Goal: Task Accomplishment & Management: Use online tool/utility

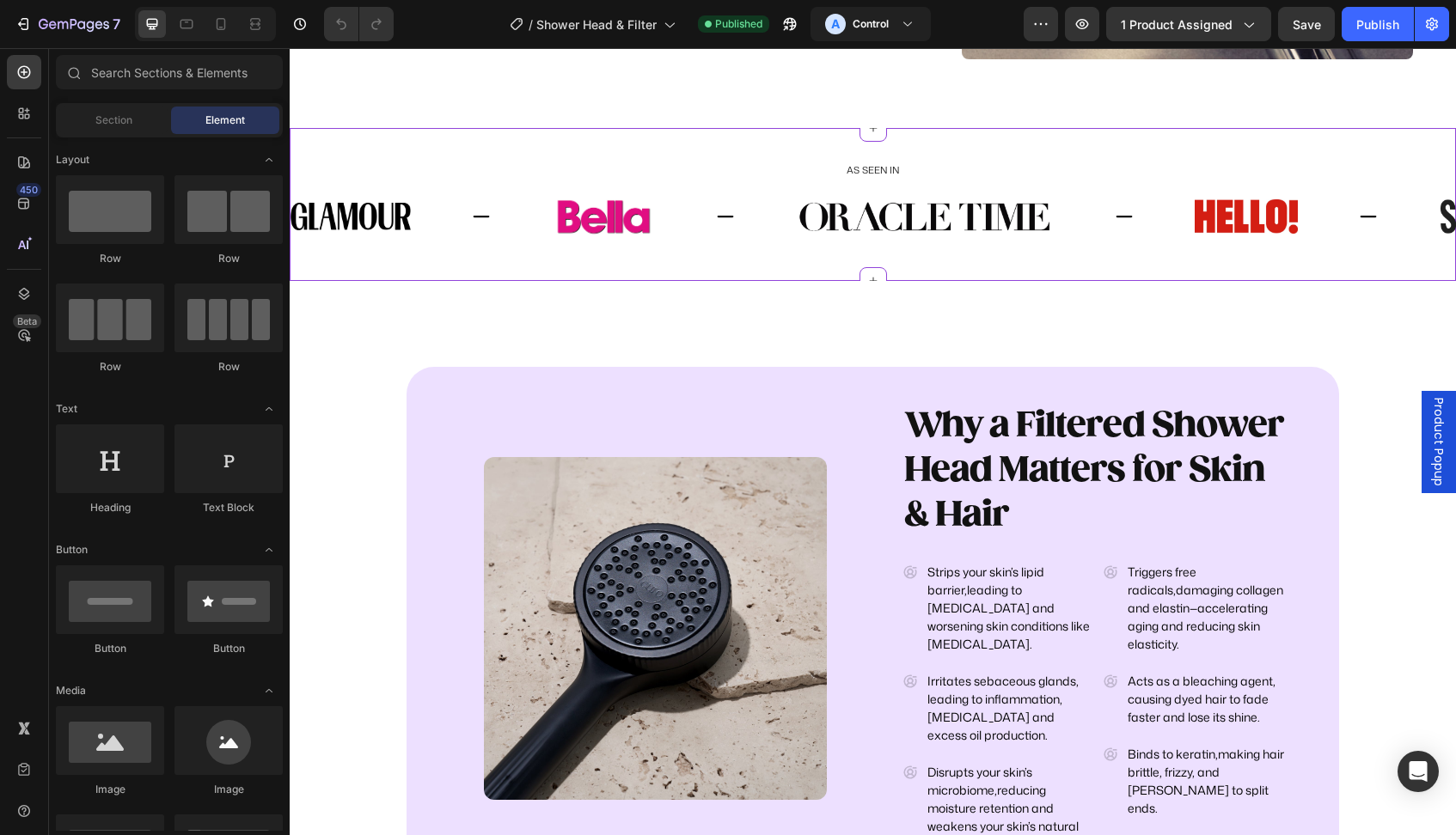
scroll to position [6393, 0]
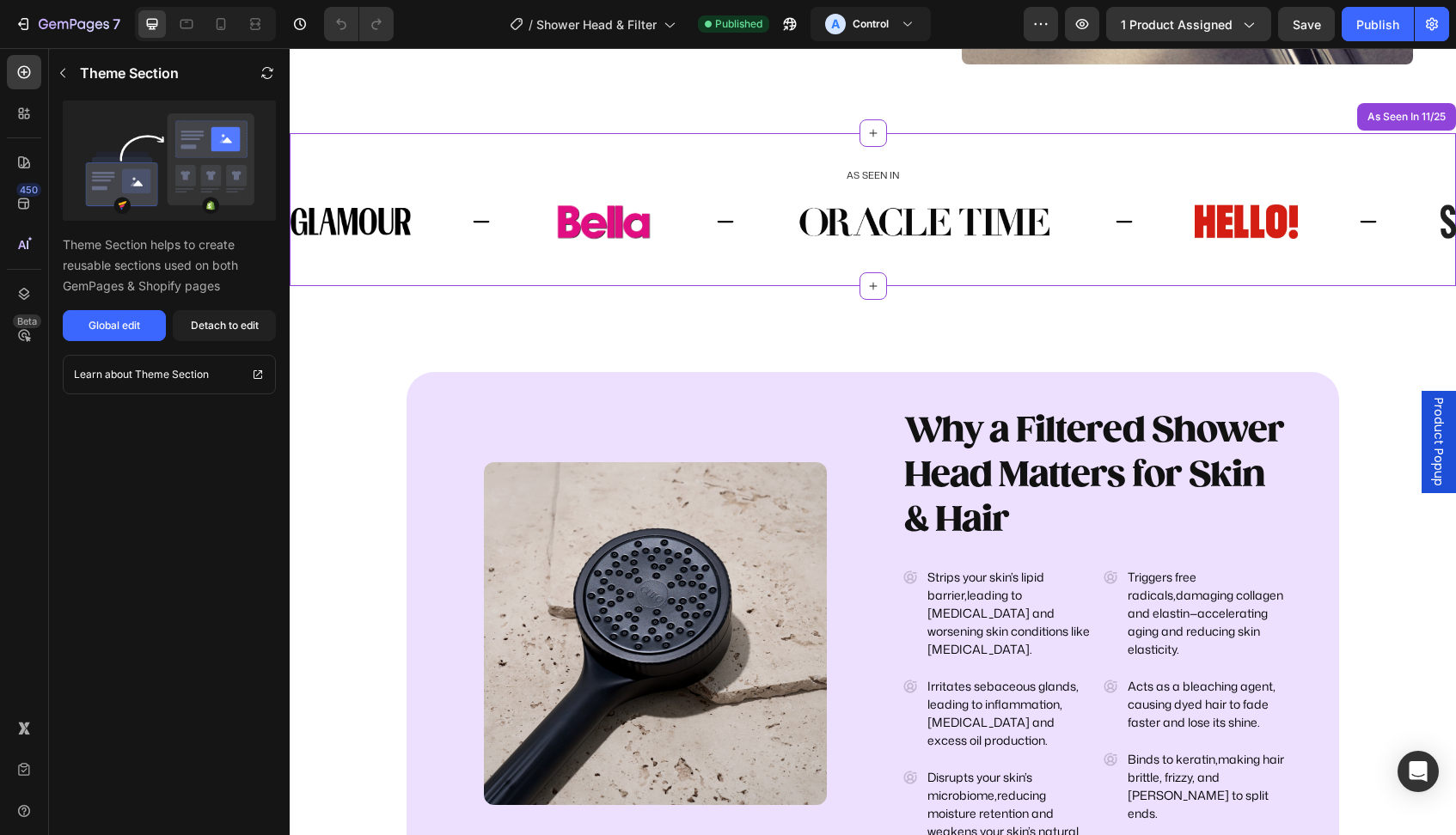
click at [695, 218] on div "Image" at bounding box center [673, 222] width 244 height 45
click at [122, 329] on div "Global edit" at bounding box center [114, 325] width 52 height 15
click at [1377, 33] on div "Publish" at bounding box center [1378, 24] width 43 height 18
click at [760, 226] on div "Image" at bounding box center [673, 222] width 244 height 45
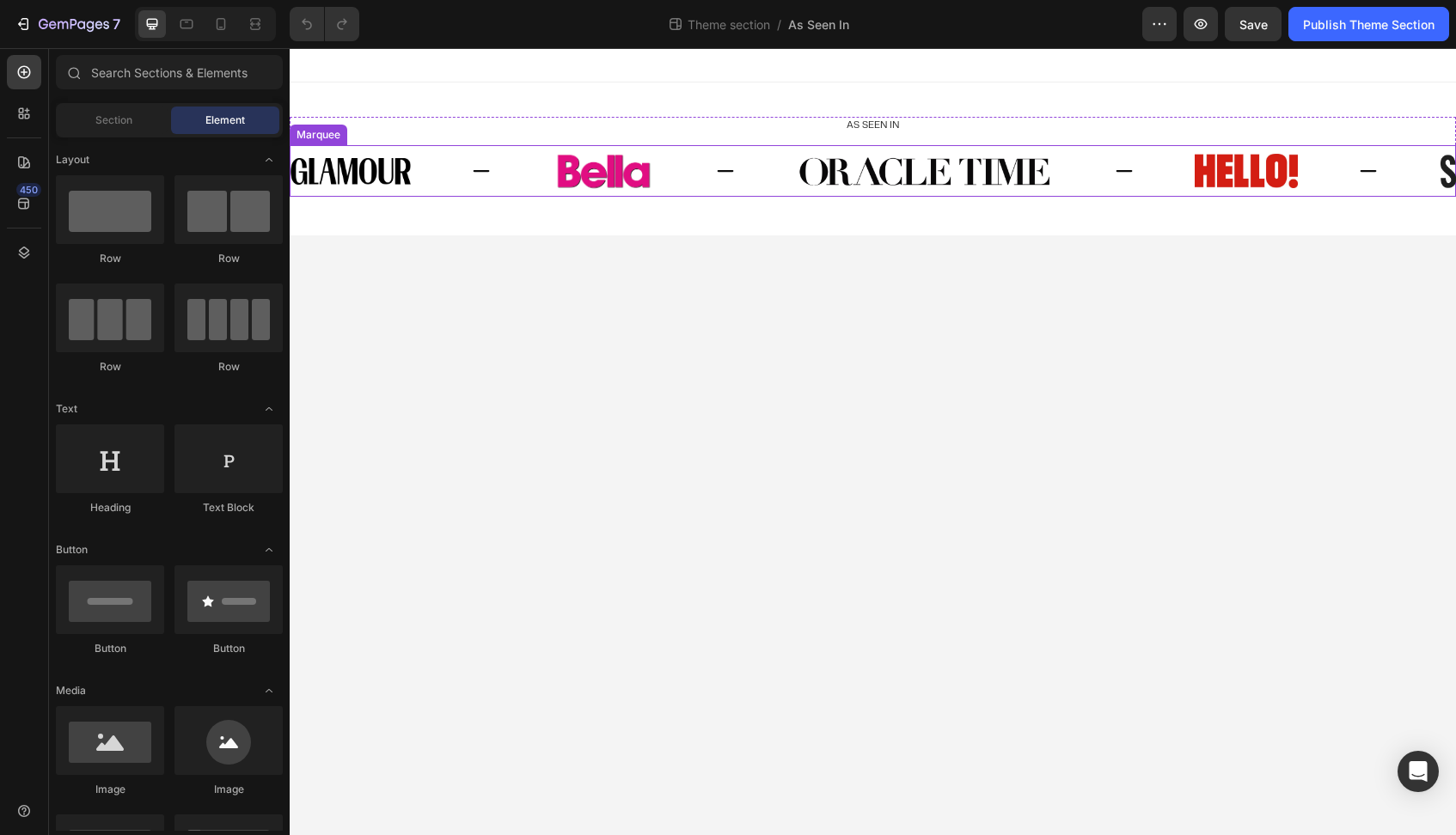
click at [694, 178] on div "Image" at bounding box center [673, 171] width 244 height 45
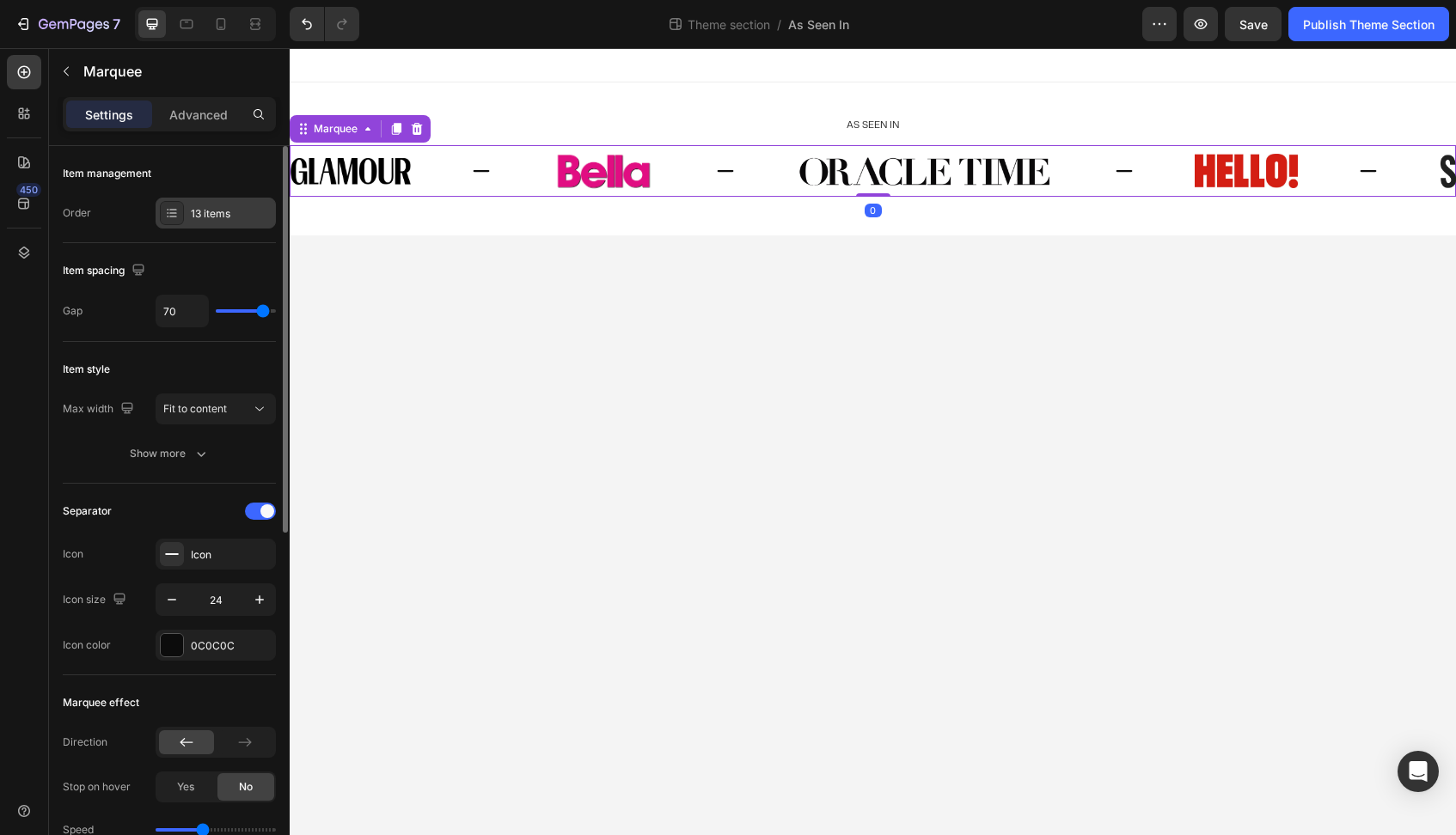
click at [192, 224] on div "13 items" at bounding box center [215, 213] width 120 height 31
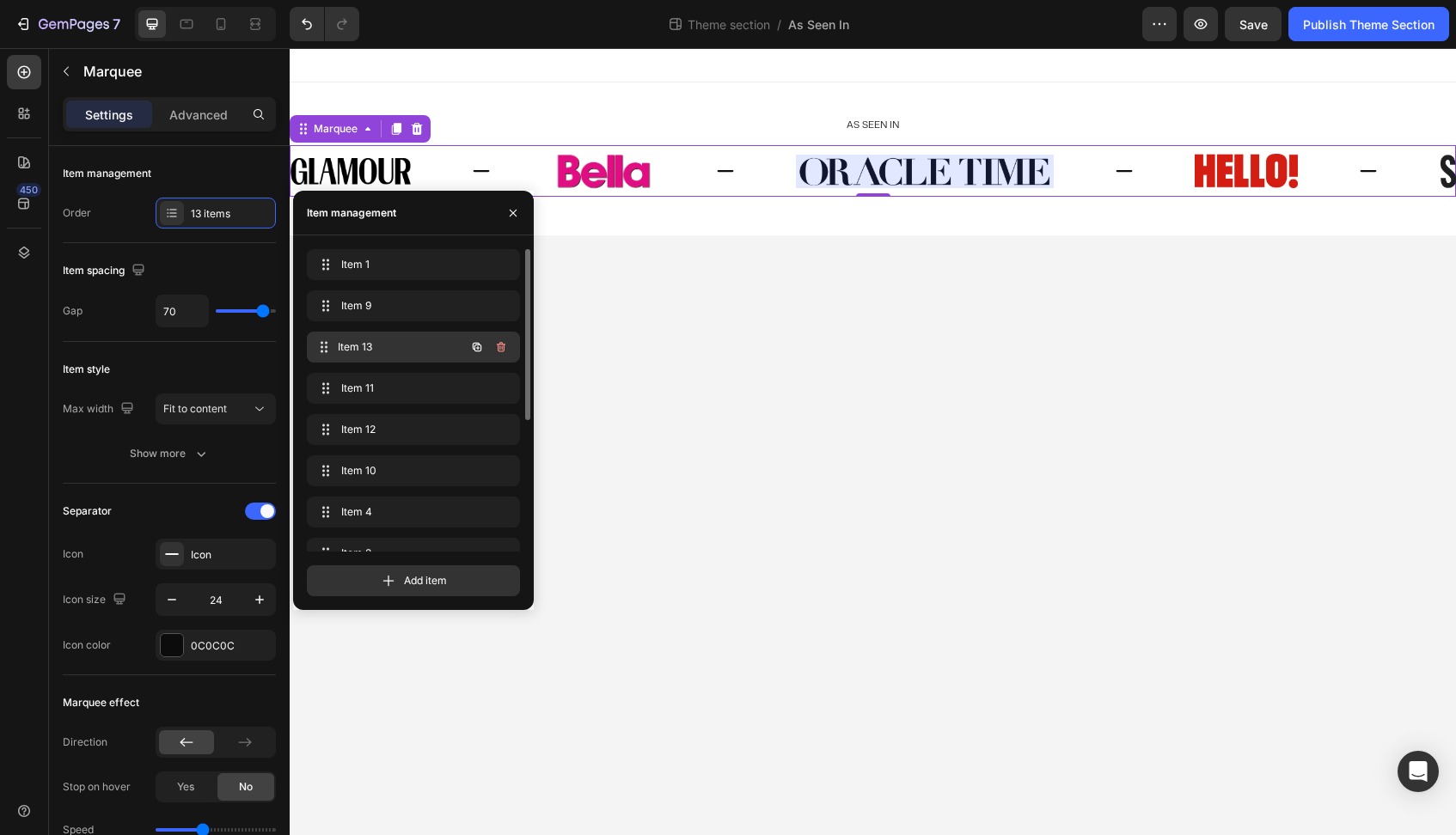
click at [376, 342] on span "Item 13" at bounding box center [401, 347] width 127 height 15
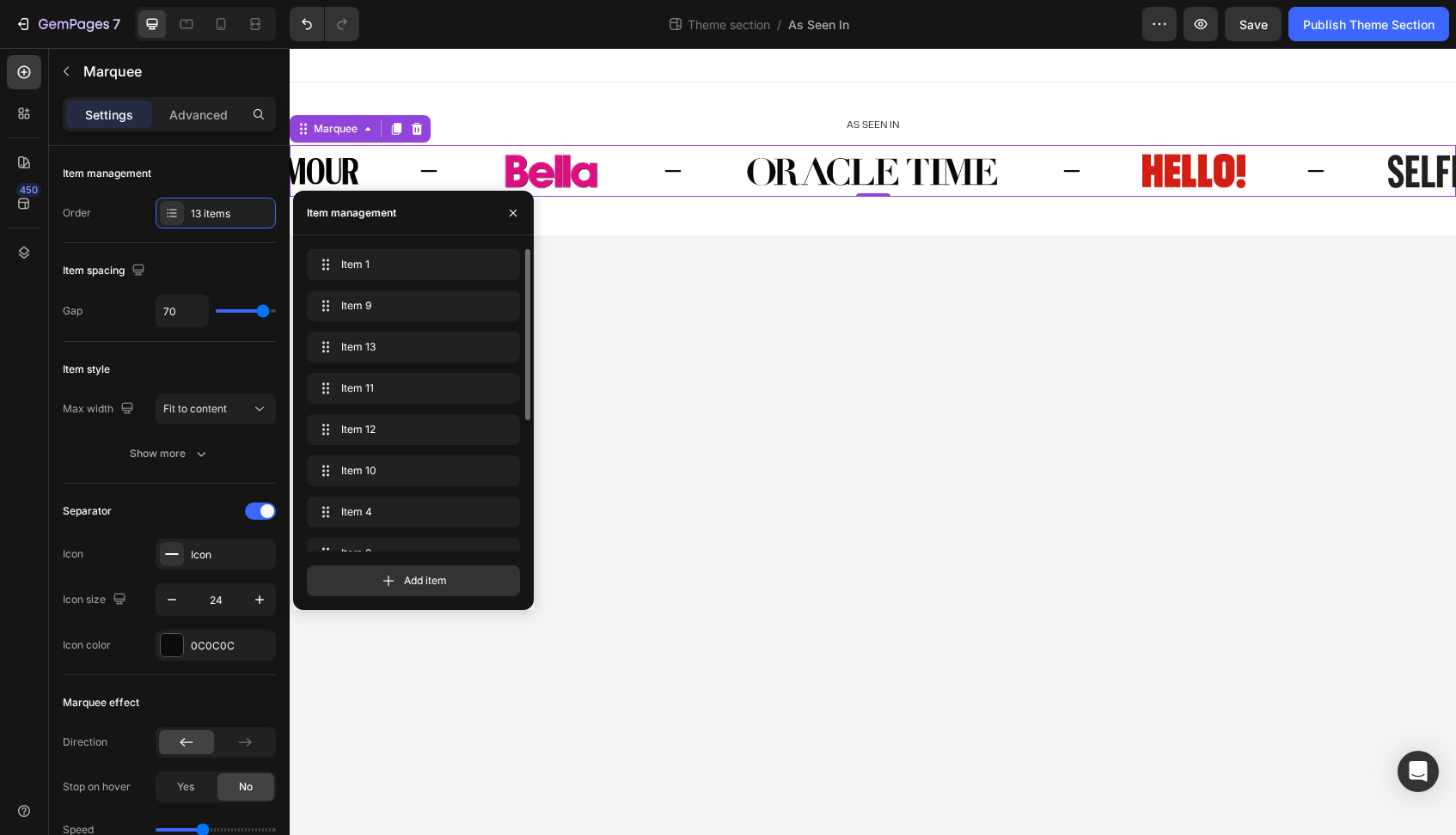
click at [373, 329] on div "Item 1 Item 1 Item 9 Item 9 Item 13 Item 13 Item 11 Item 11 Item 12 Item 12 Ite…" at bounding box center [413, 515] width 214 height 532
click at [760, 184] on img at bounding box center [872, 171] width 258 height 35
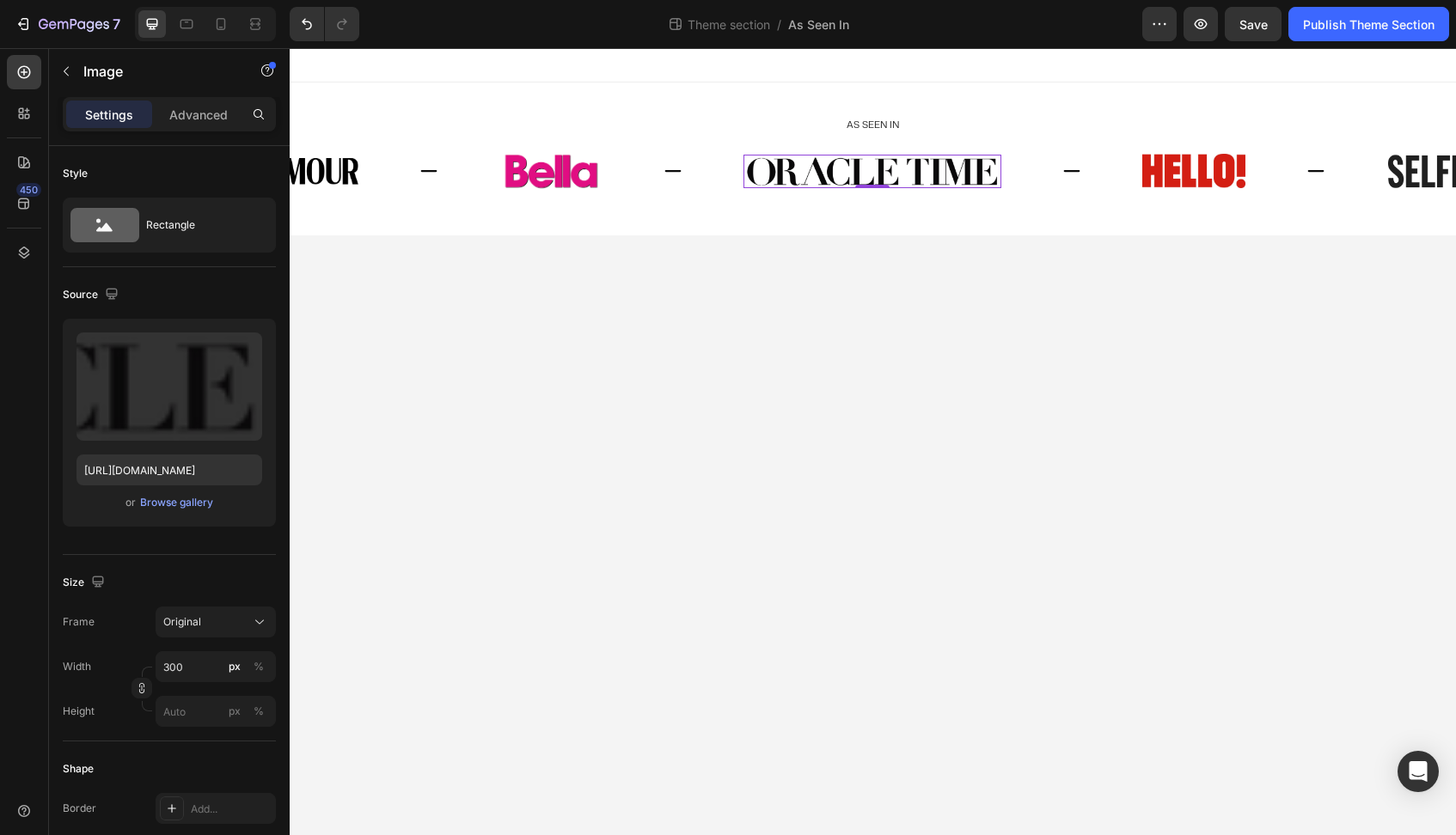
click at [753, 168] on img at bounding box center [872, 171] width 258 height 35
click at [684, 171] on div "Image" at bounding box center [621, 171] width 244 height 45
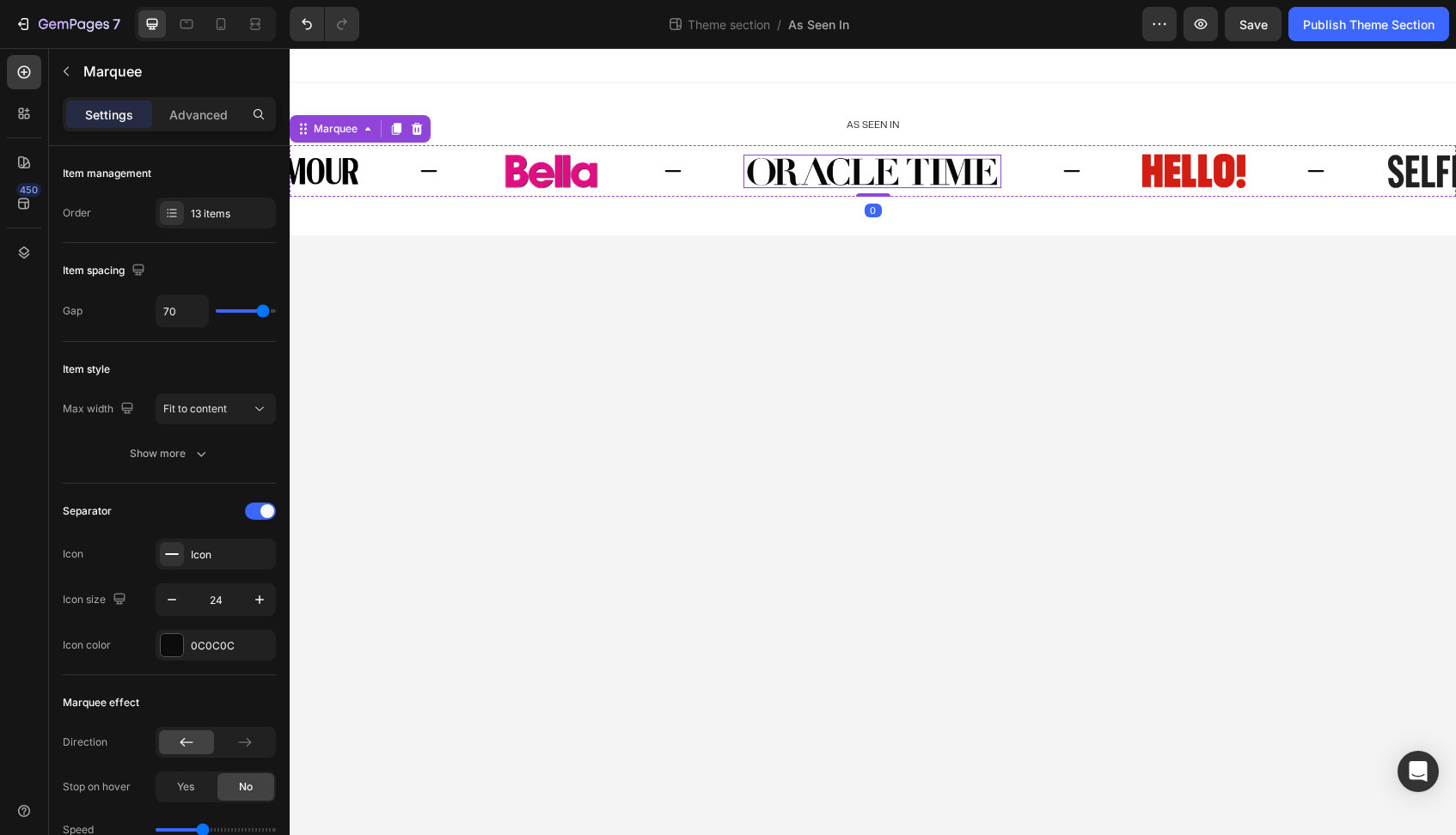
click at [782, 165] on img at bounding box center [872, 171] width 258 height 35
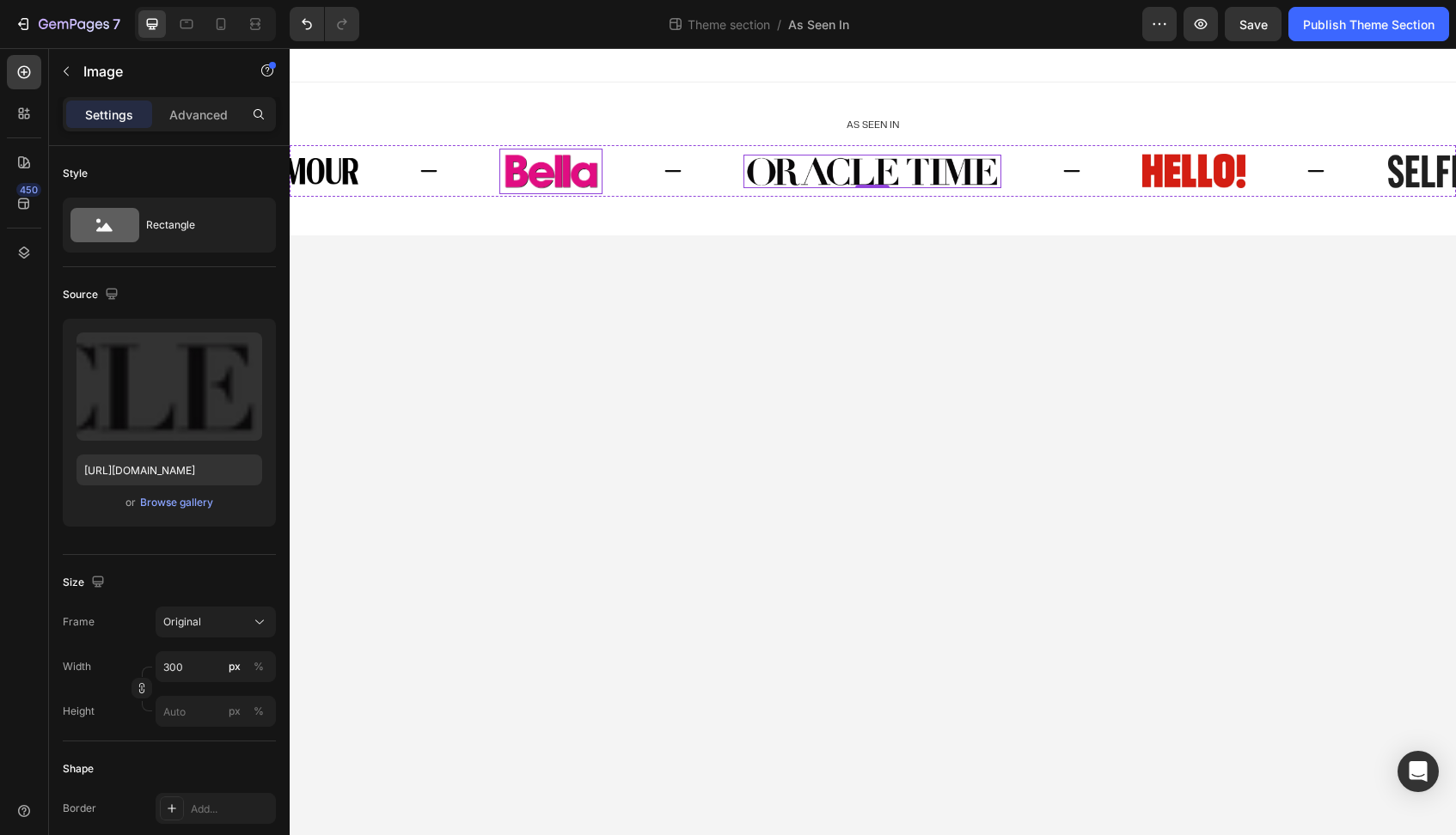
click at [603, 174] on div "Image" at bounding box center [621, 171] width 244 height 45
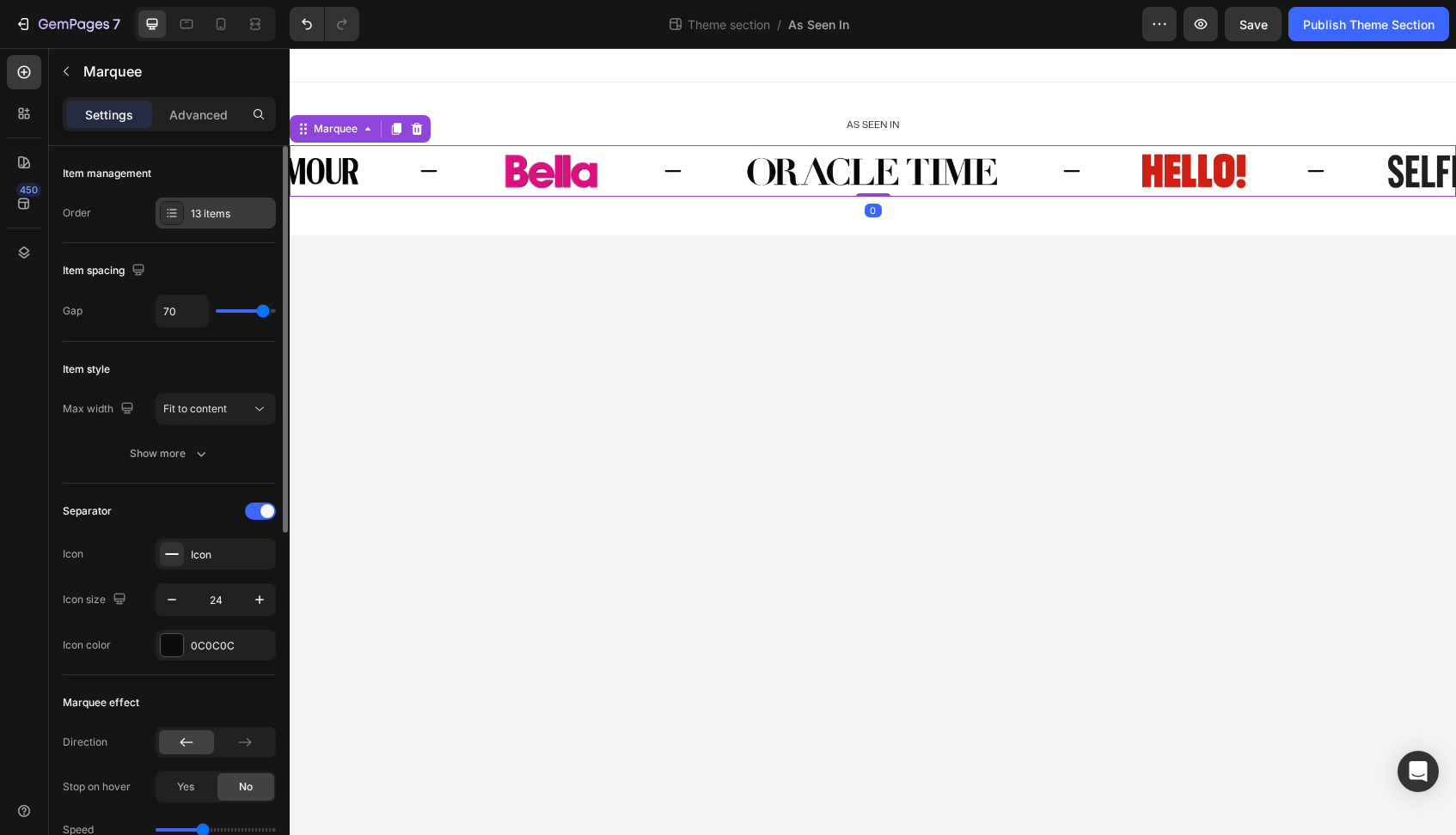
click at [194, 210] on div "13 items" at bounding box center [231, 213] width 81 height 15
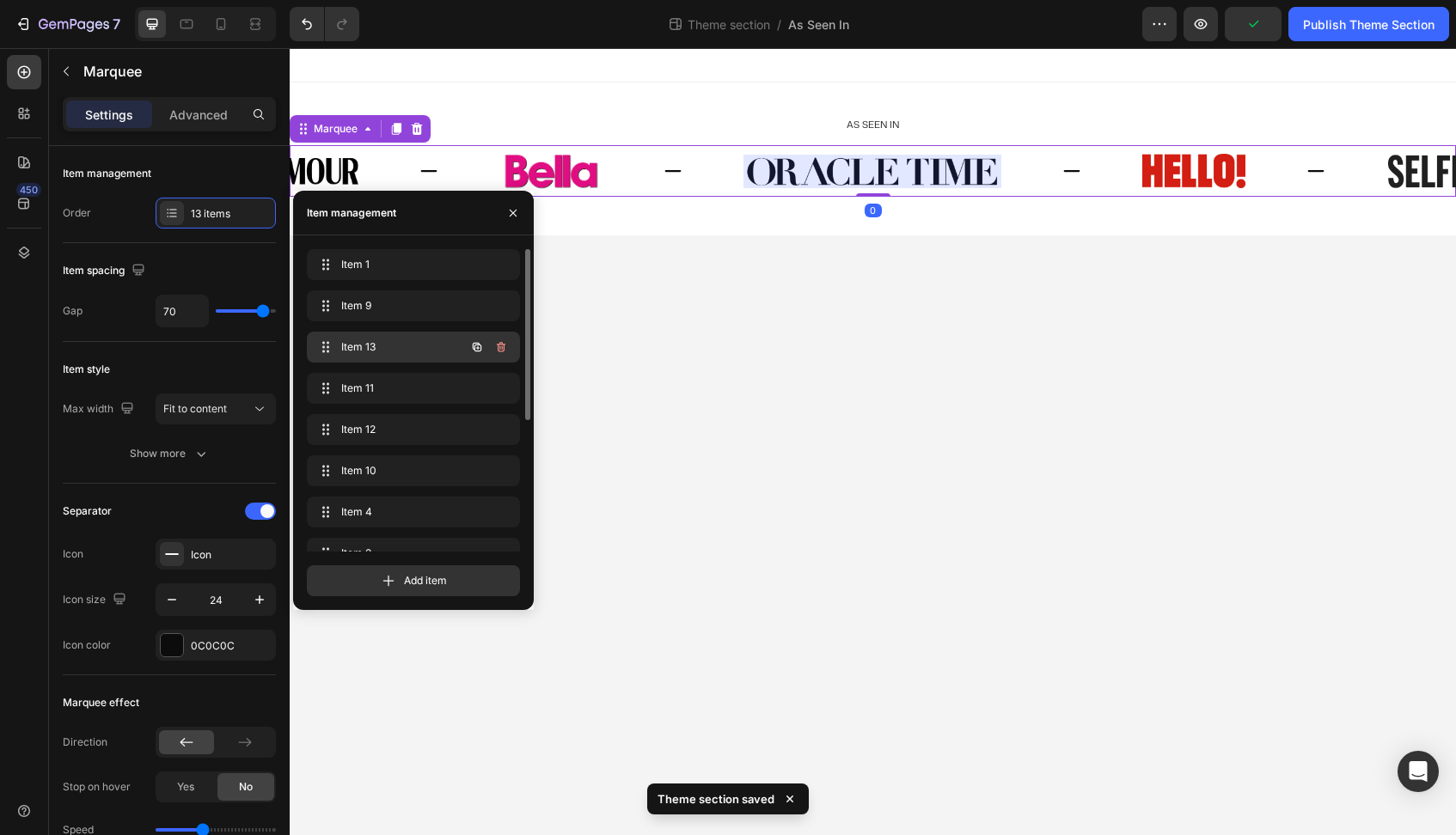
click at [406, 346] on span "Item 13" at bounding box center [389, 347] width 97 height 15
click at [475, 347] on icon "button" at bounding box center [476, 347] width 8 height 8
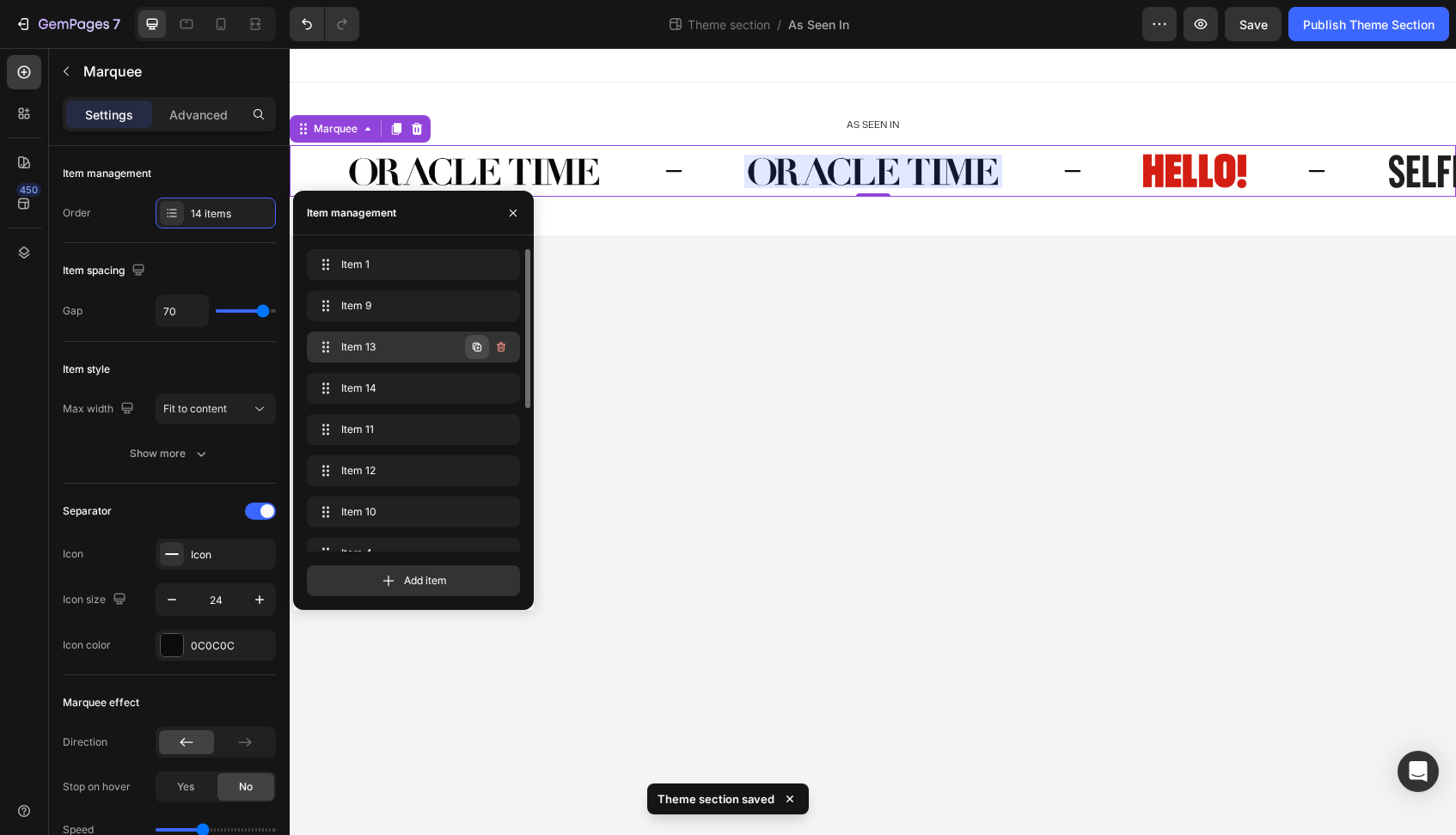
scroll to position [0, 451]
click at [502, 344] on icon "button" at bounding box center [500, 347] width 8 height 10
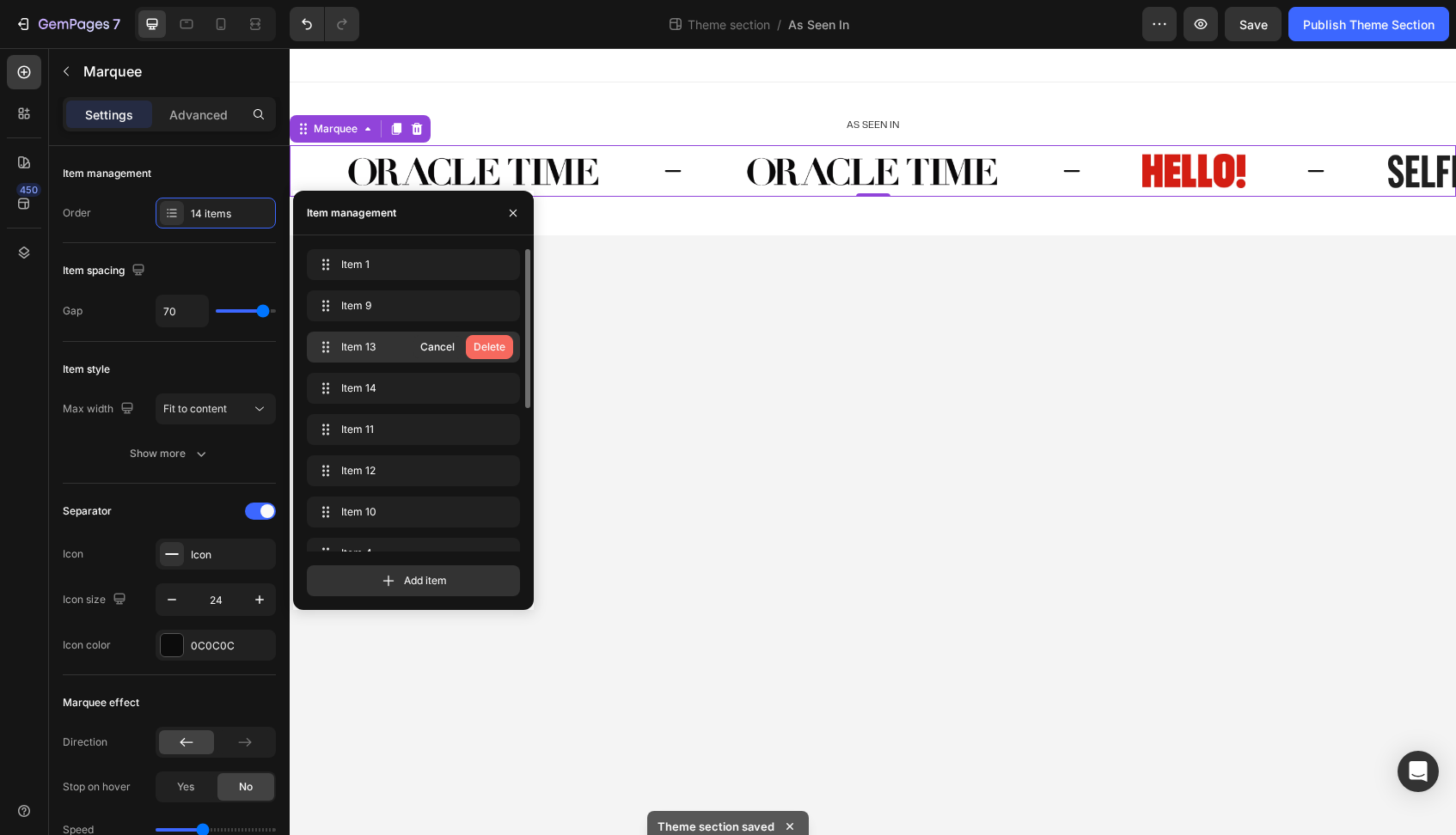
click at [493, 344] on div "Delete" at bounding box center [489, 347] width 32 height 15
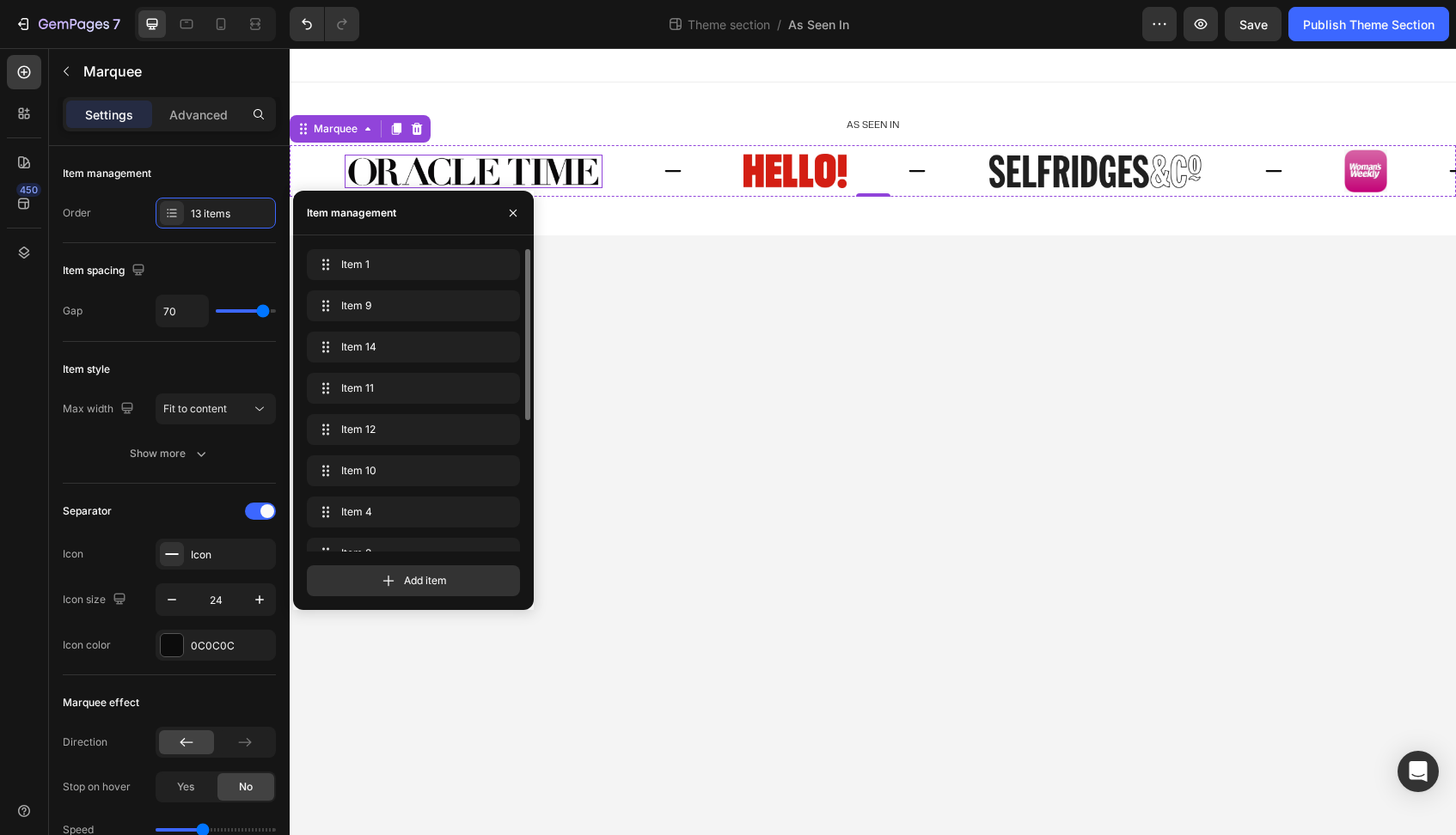
click at [470, 165] on img at bounding box center [473, 171] width 258 height 35
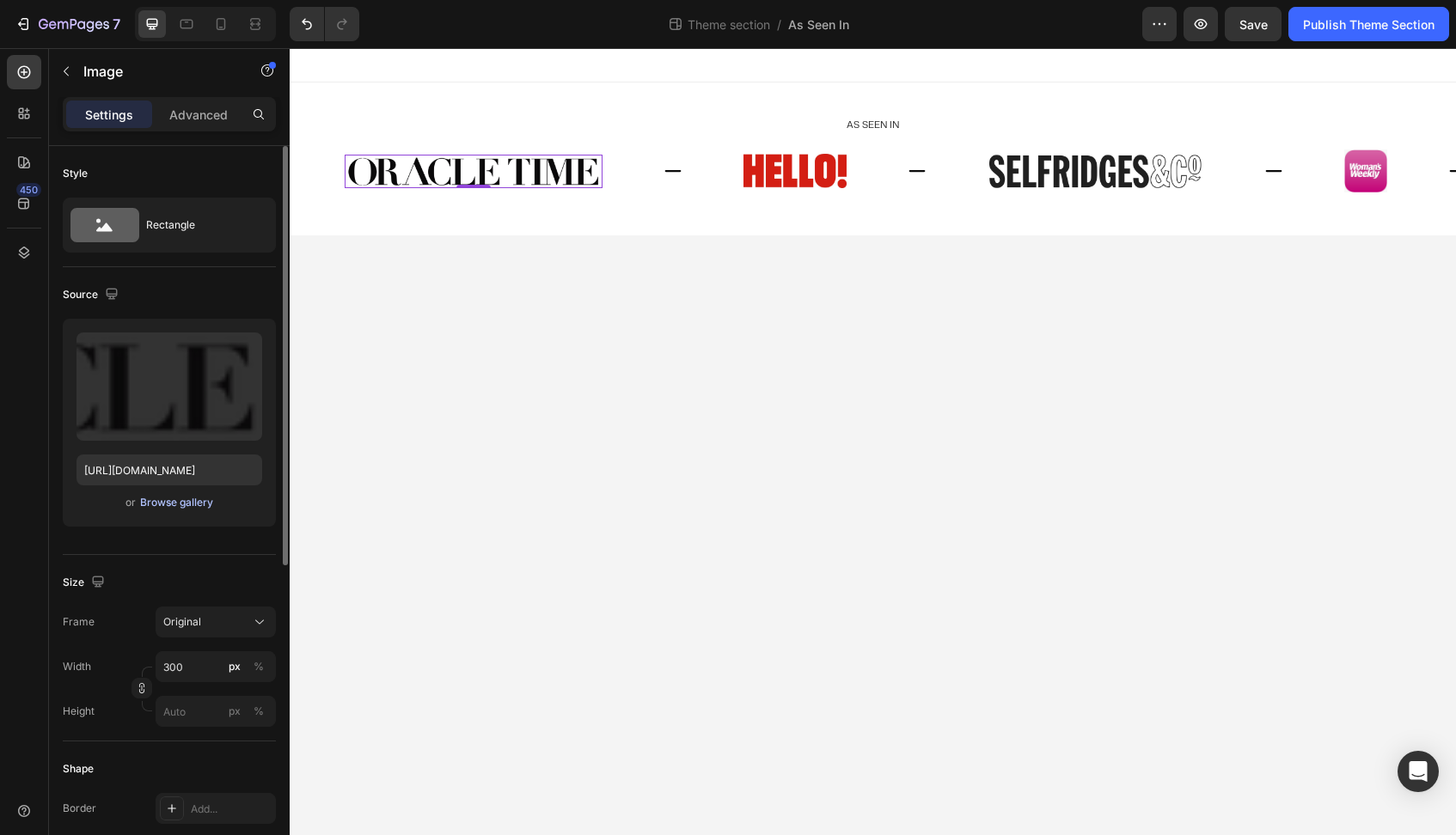
click at [169, 506] on div "Browse gallery" at bounding box center [177, 502] width 73 height 15
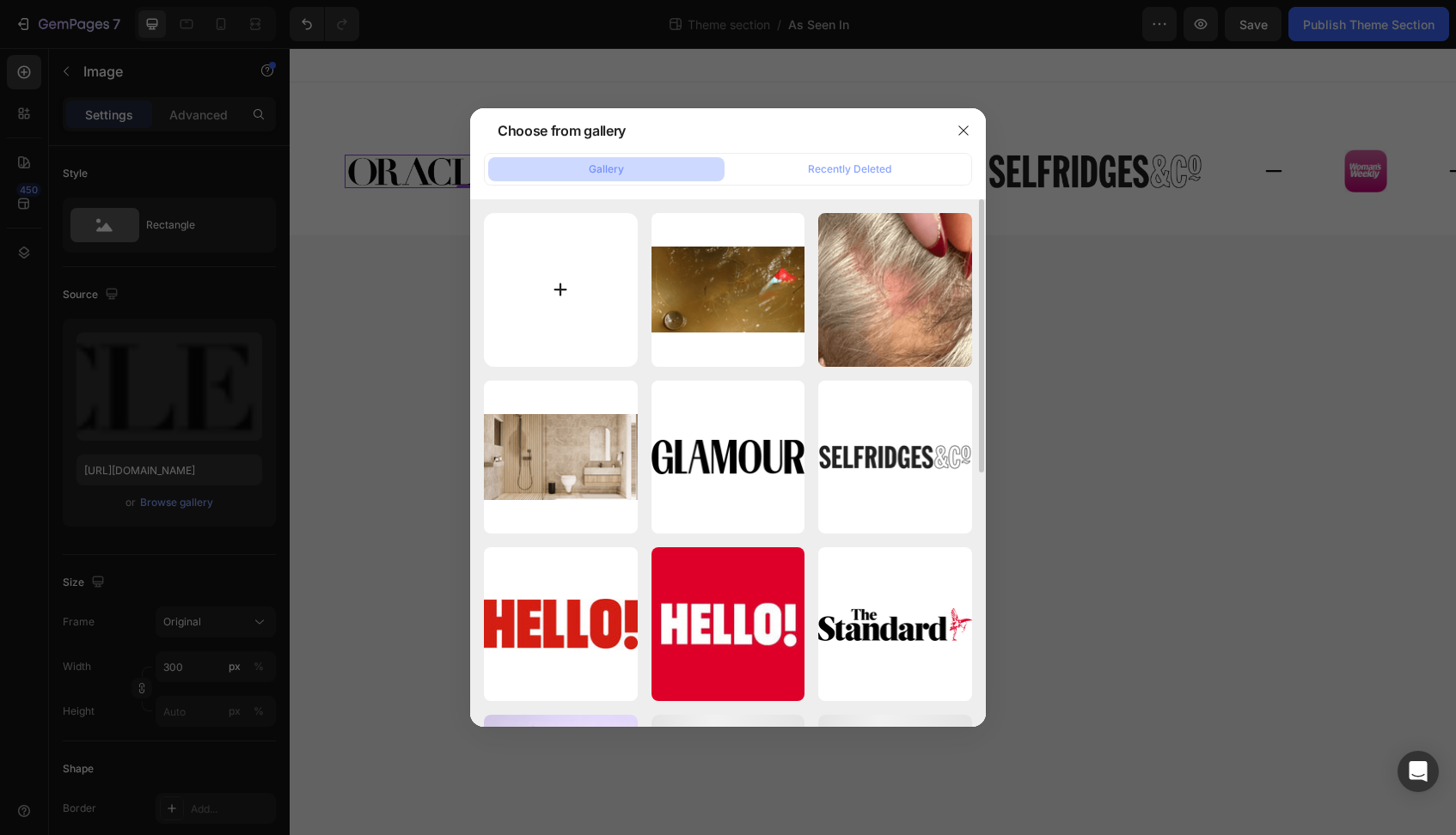
click at [569, 262] on input "file" at bounding box center [561, 291] width 154 height 154
click at [546, 305] on input "file" at bounding box center [561, 291] width 154 height 154
type input "C:\fakepath\idWEWSymVx_logos.svg"
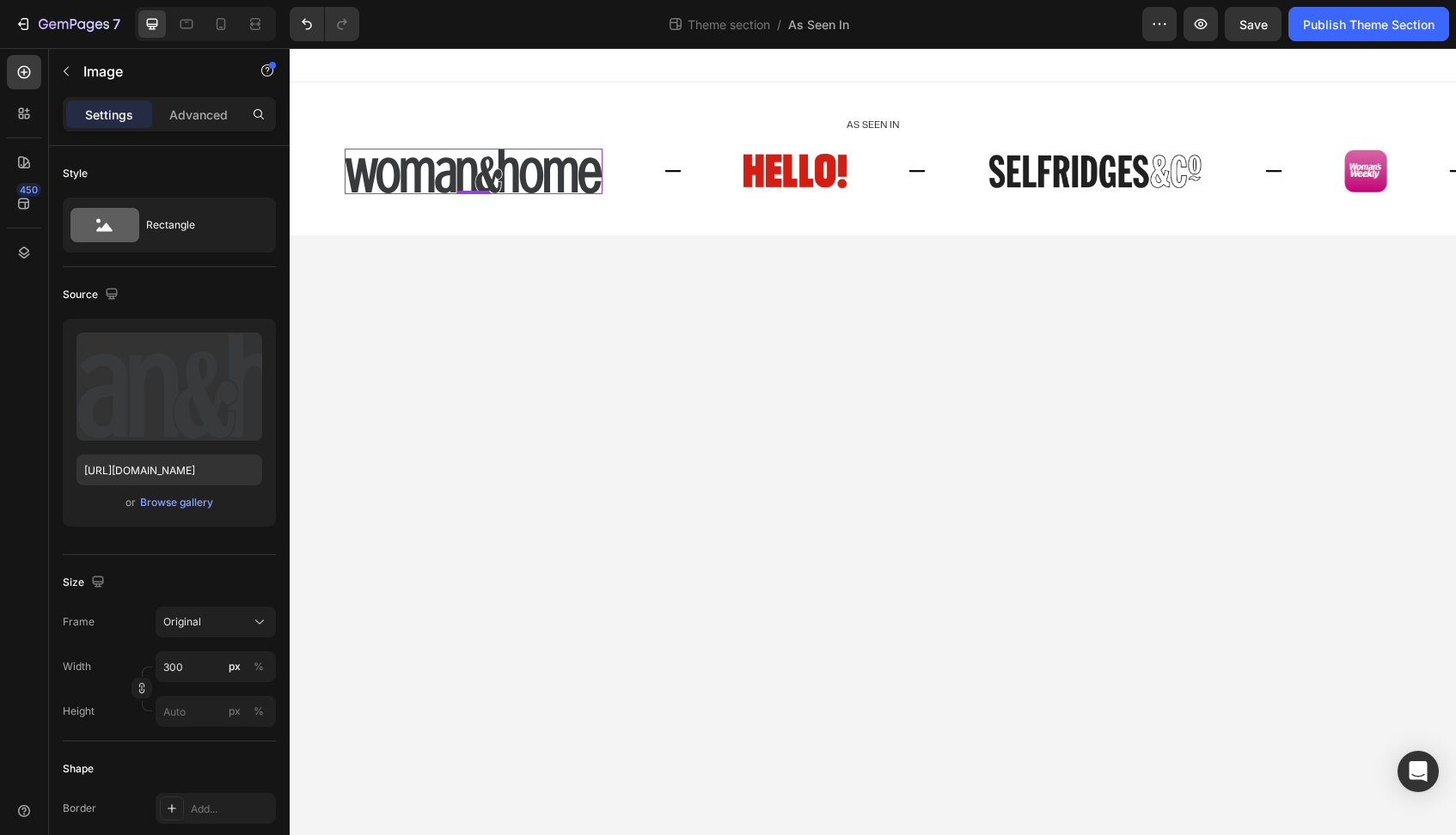
type input "[URL][DOMAIN_NAME]"
click at [181, 667] on input "300" at bounding box center [215, 667] width 120 height 31
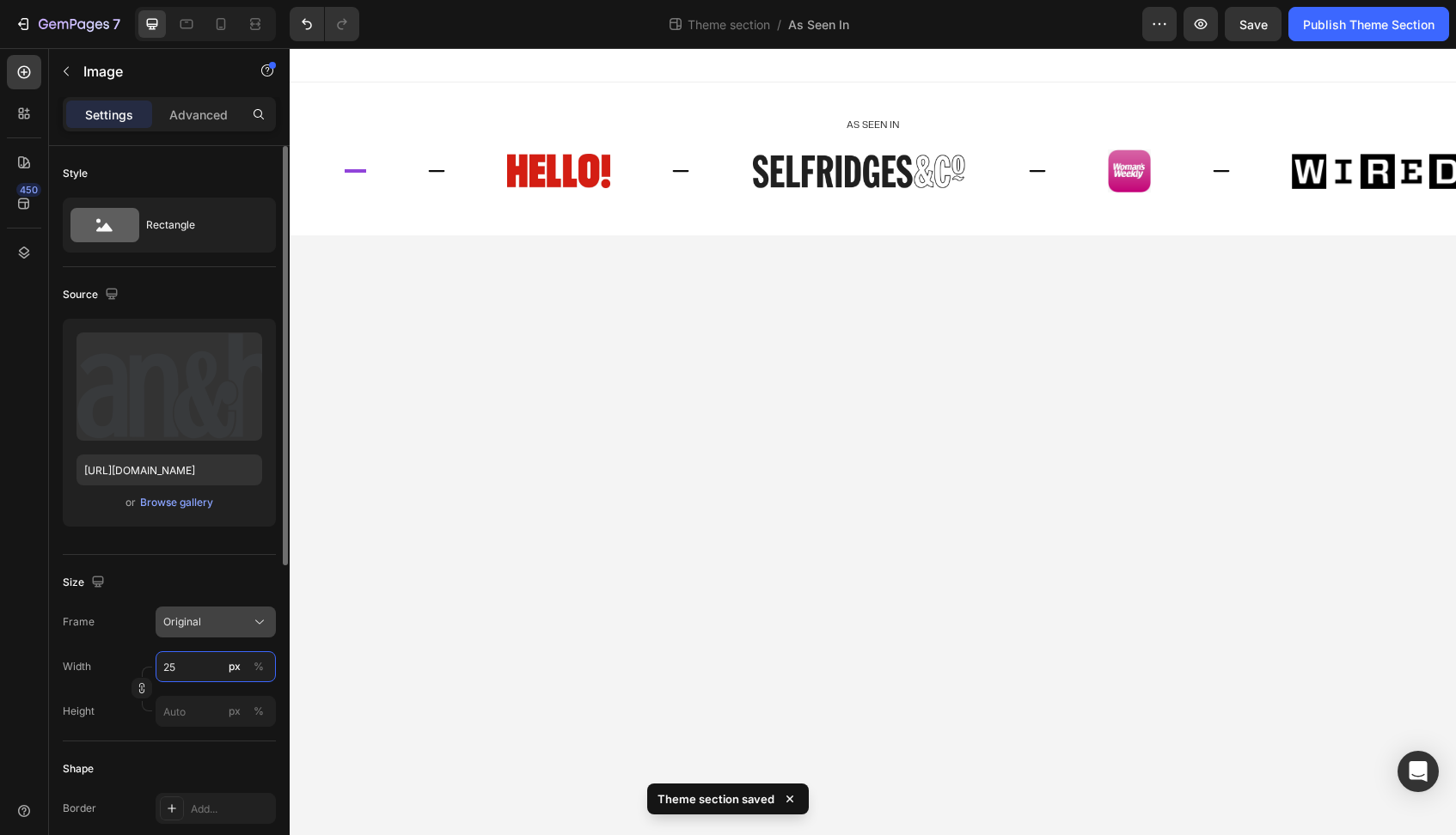
type input "250"
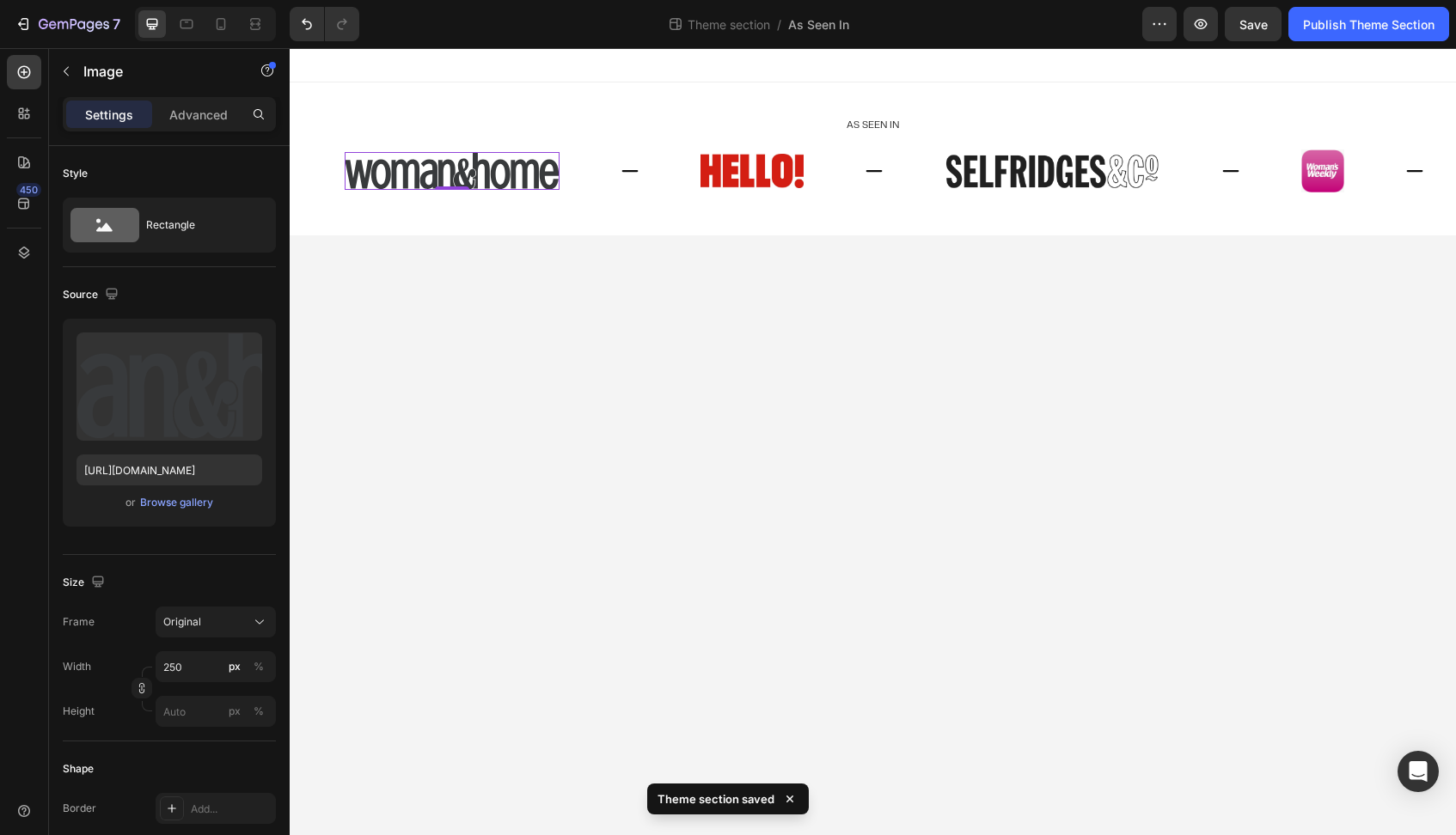
click at [418, 492] on body "As seen In Heading Image Image Image 0 Image Image Image Image Image Image Imag…" at bounding box center [873, 441] width 1166 height 787
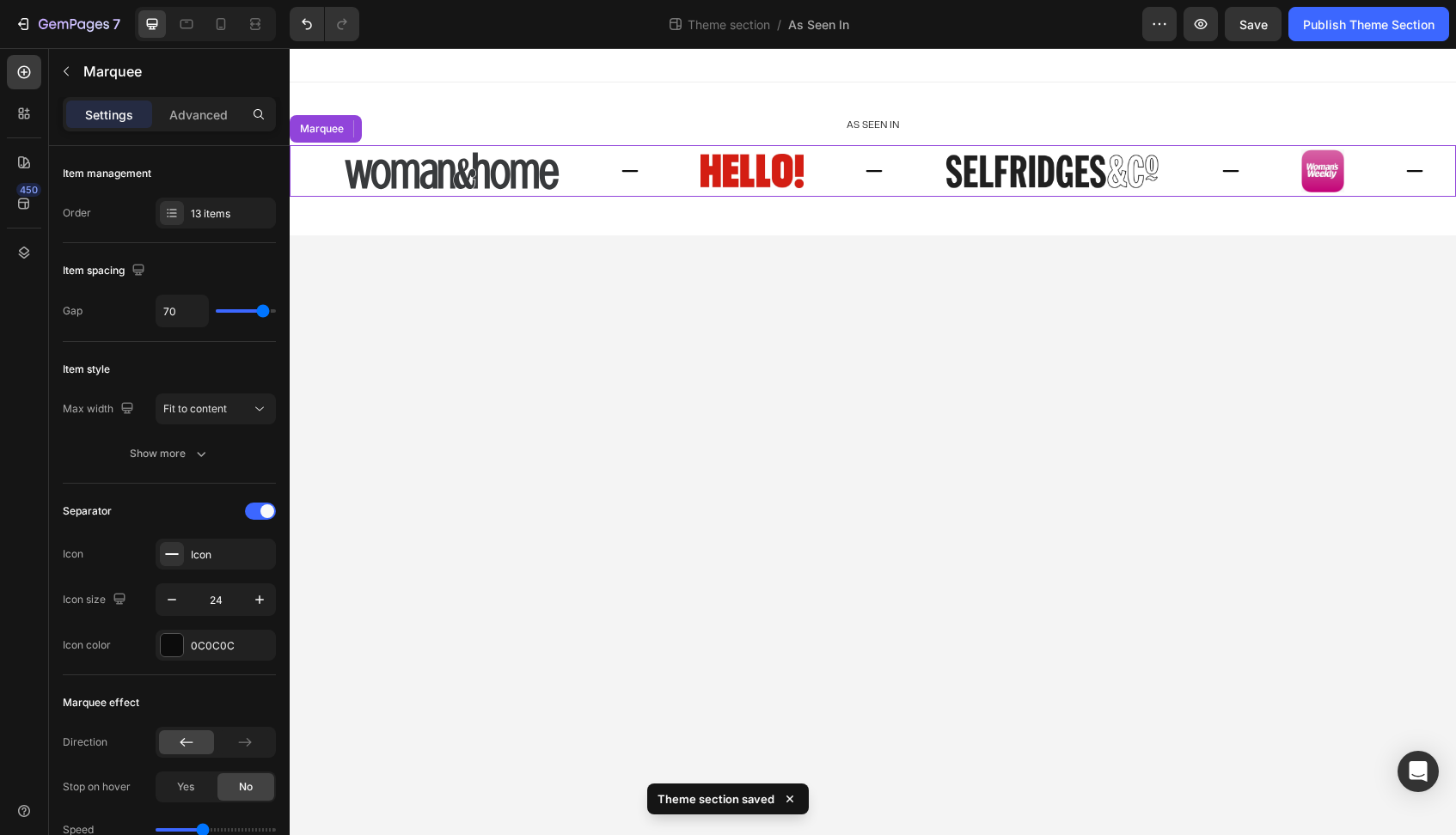
click at [486, 180] on img at bounding box center [451, 171] width 214 height 38
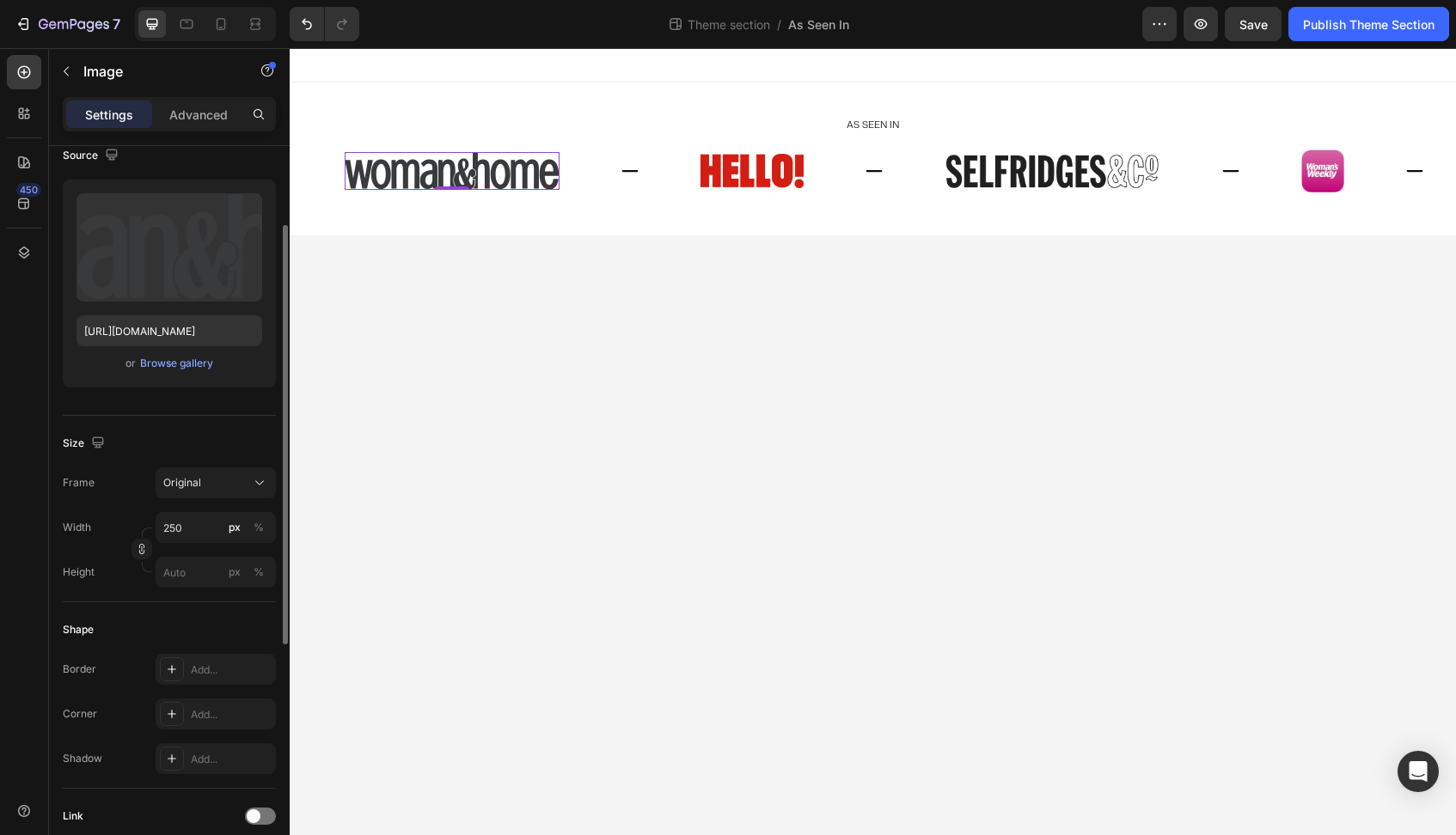
scroll to position [254, 0]
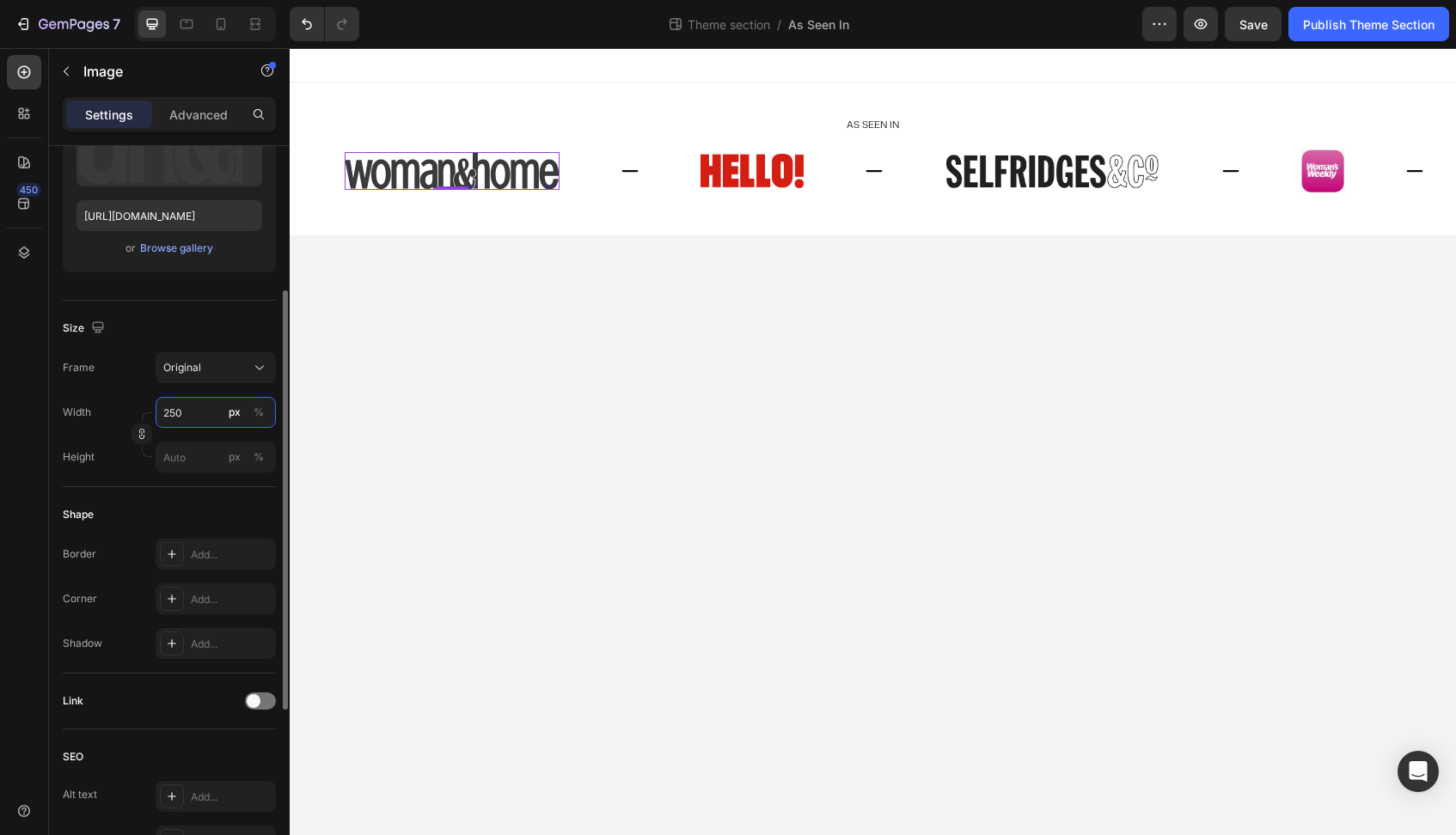
click at [194, 406] on input "250" at bounding box center [215, 412] width 120 height 31
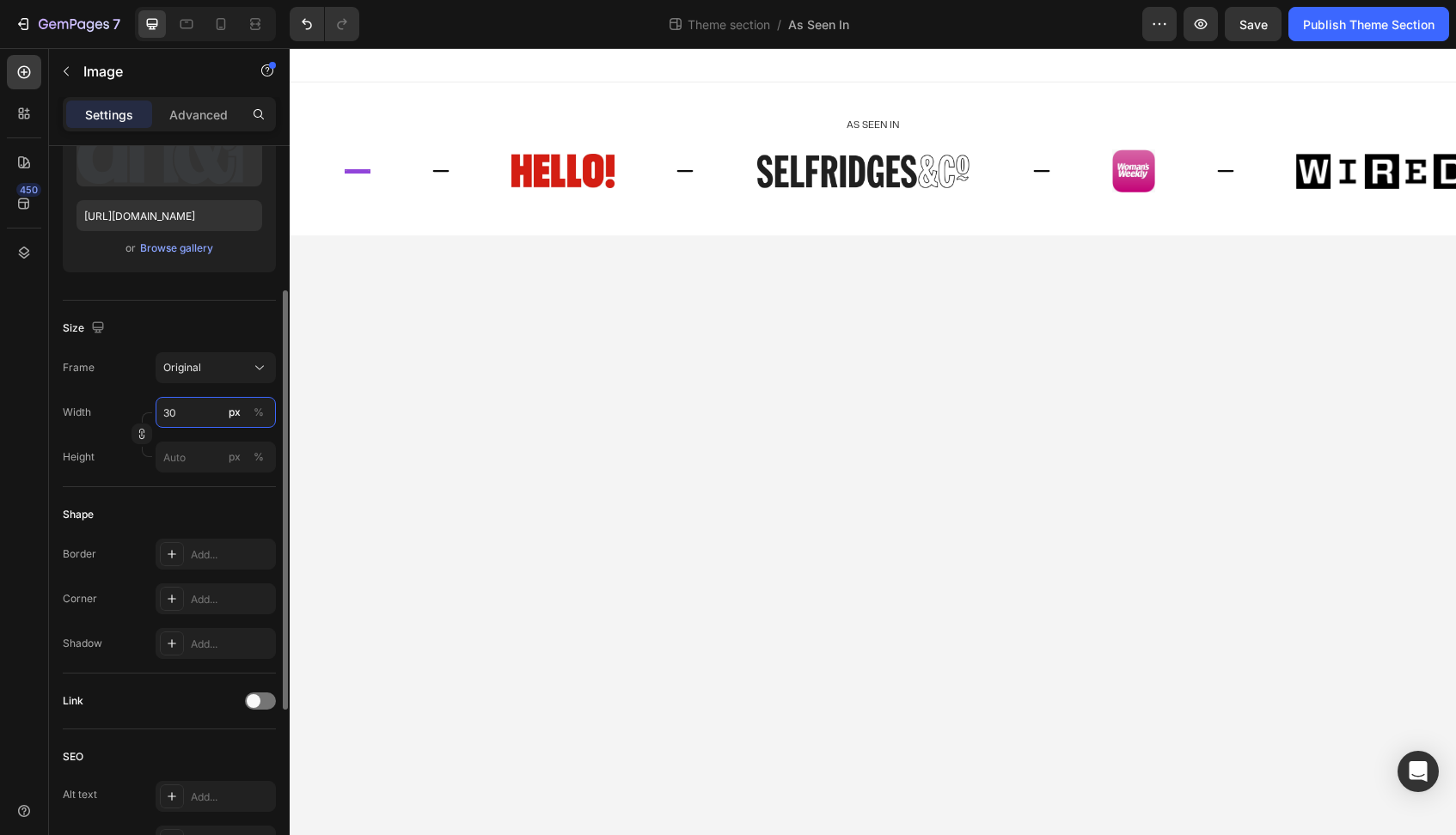
type input "3"
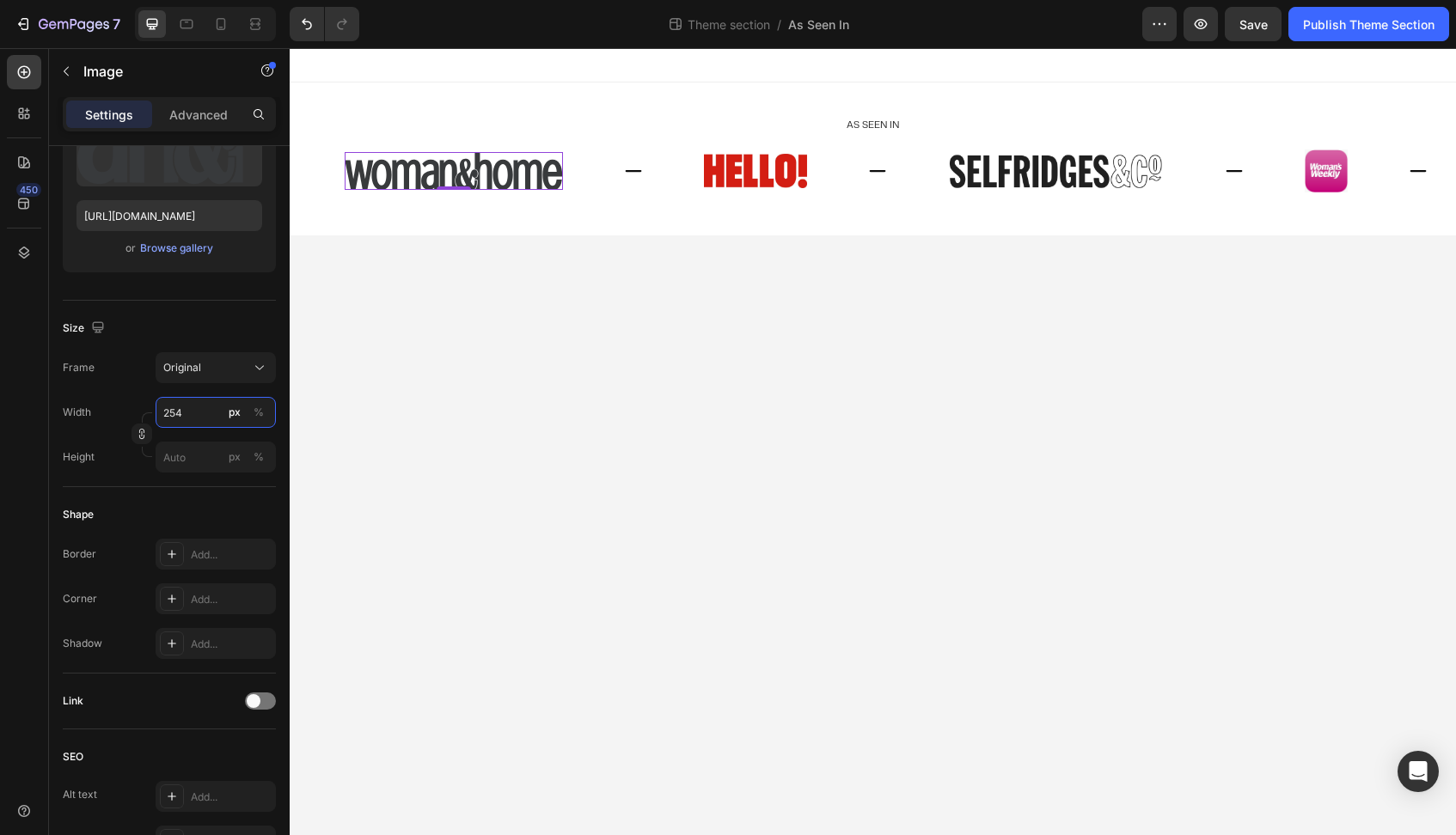
type input "2544"
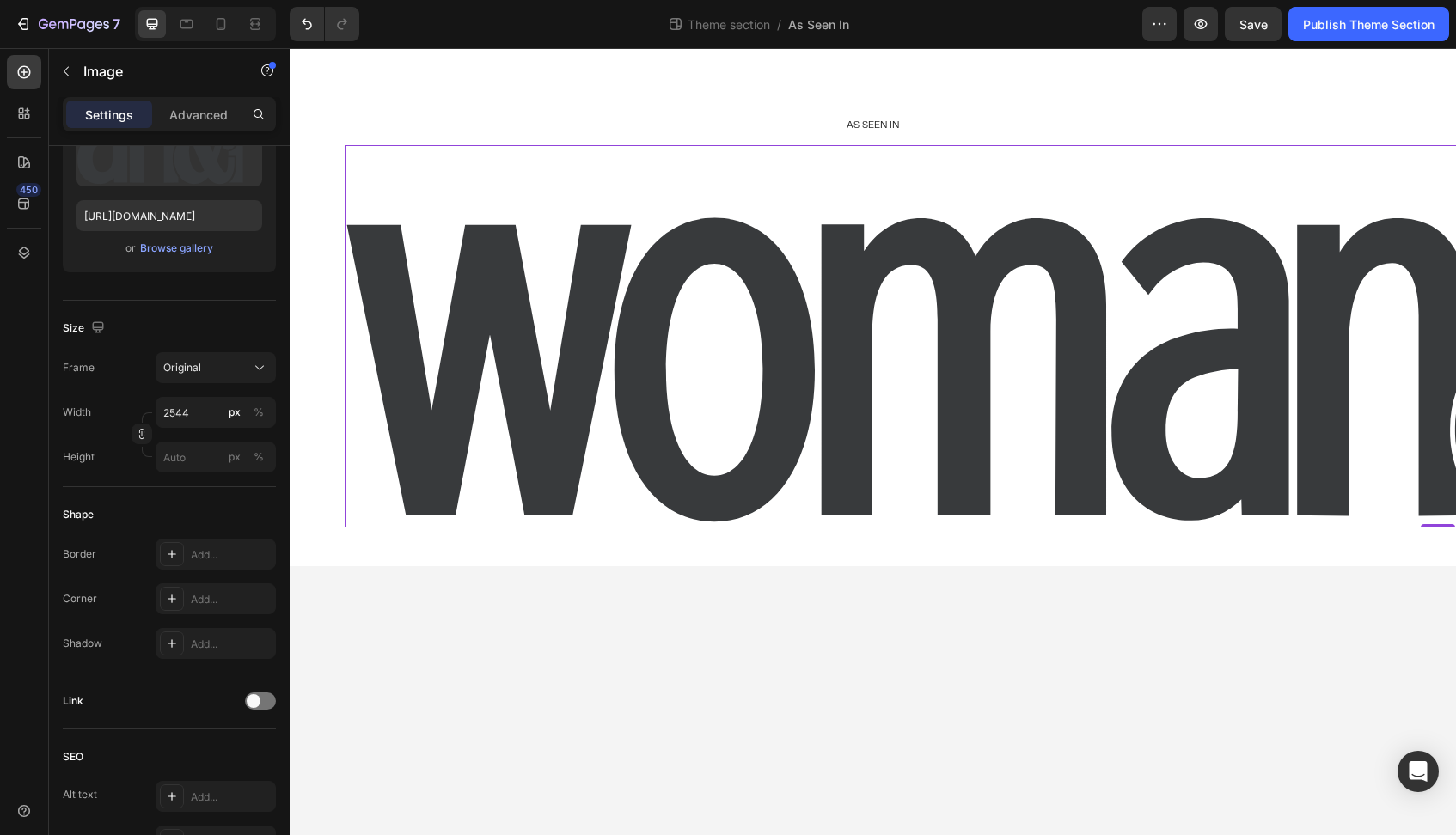
click at [411, 241] on body "As seen In Heading Image Image Image 0 Image Image Image Image Image Image Imag…" at bounding box center [873, 441] width 1166 height 787
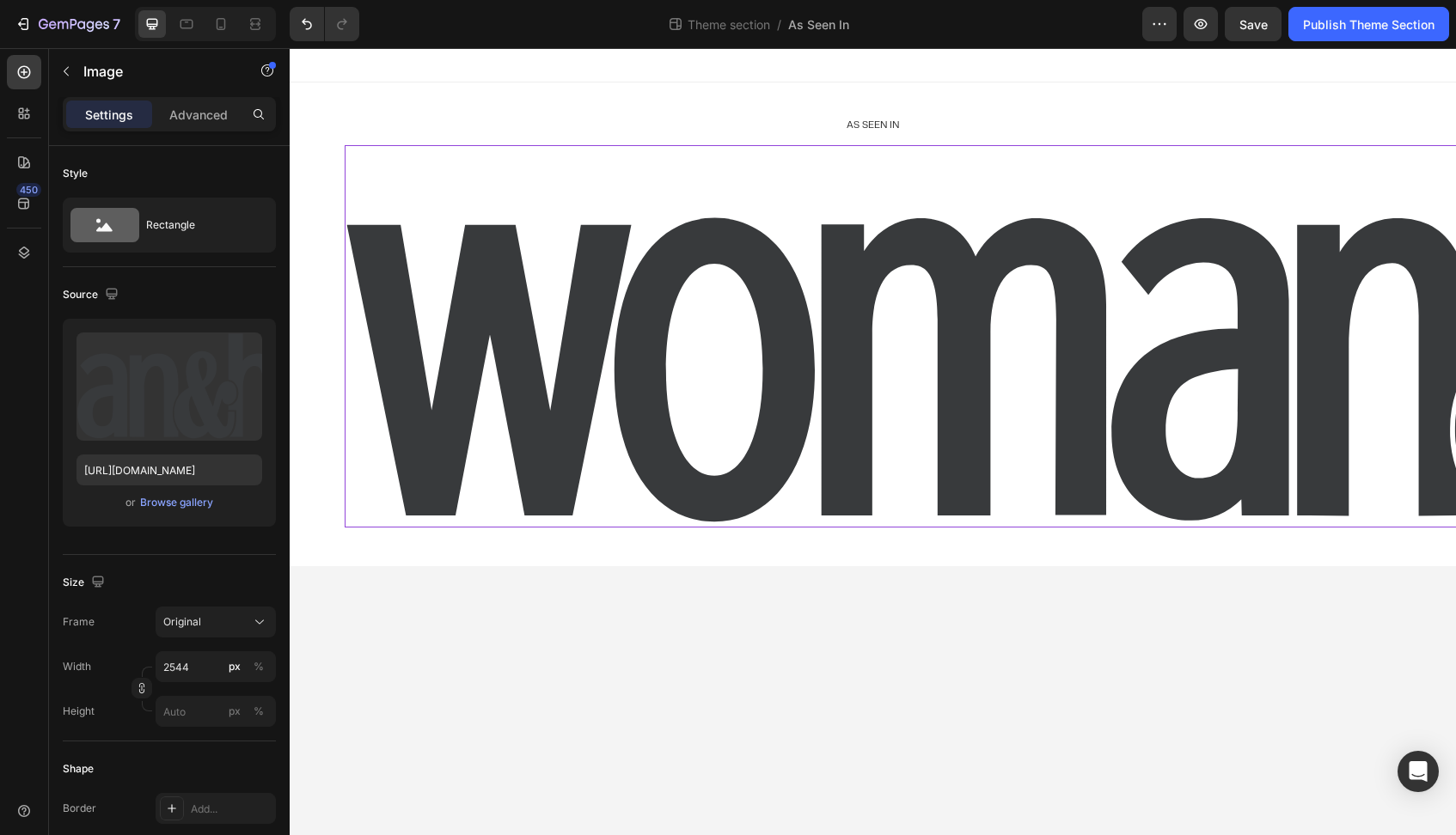
click at [355, 169] on img at bounding box center [1437, 336] width 2186 height 383
click at [170, 654] on input "2544" at bounding box center [215, 667] width 120 height 31
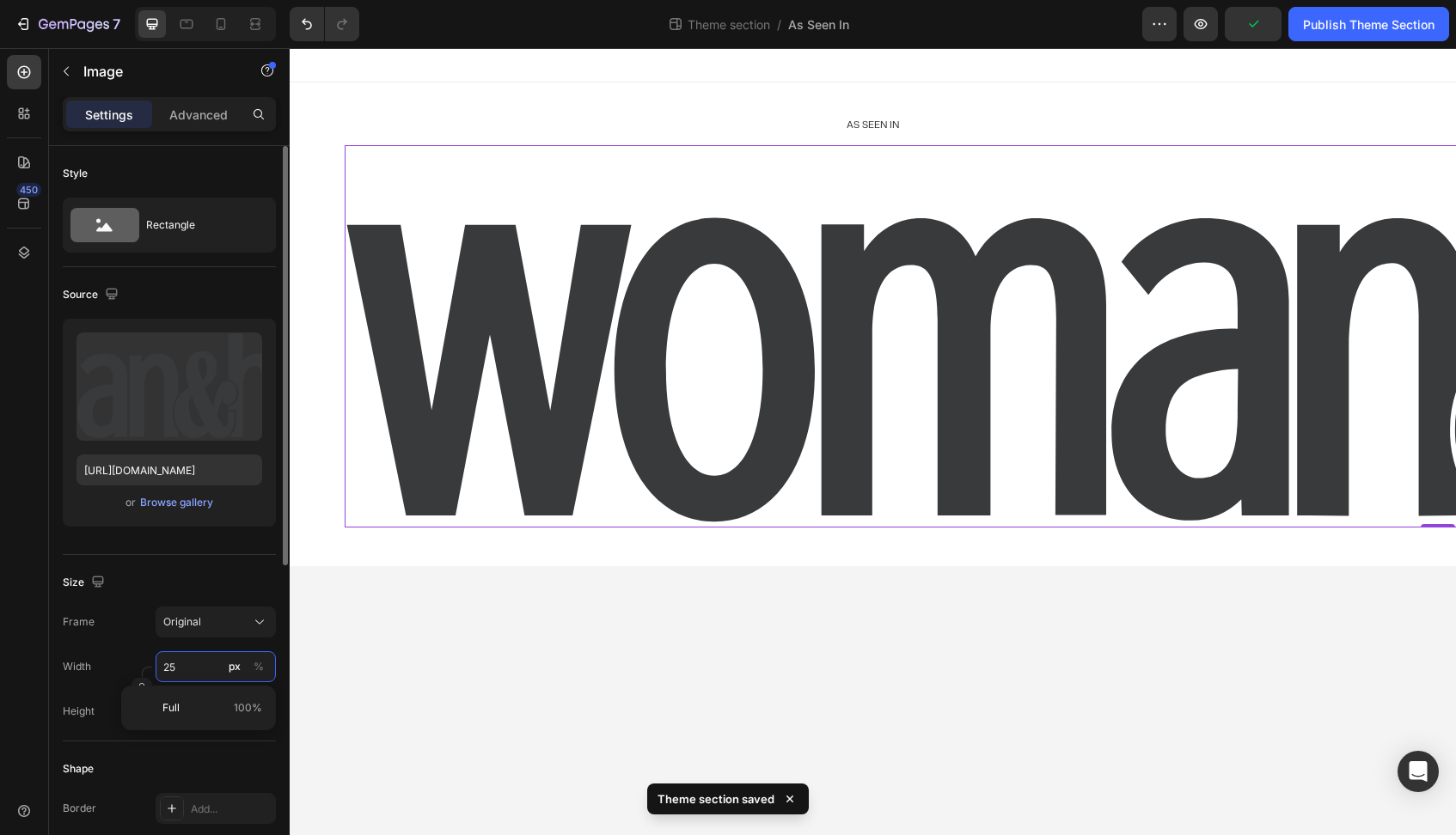
type input "250"
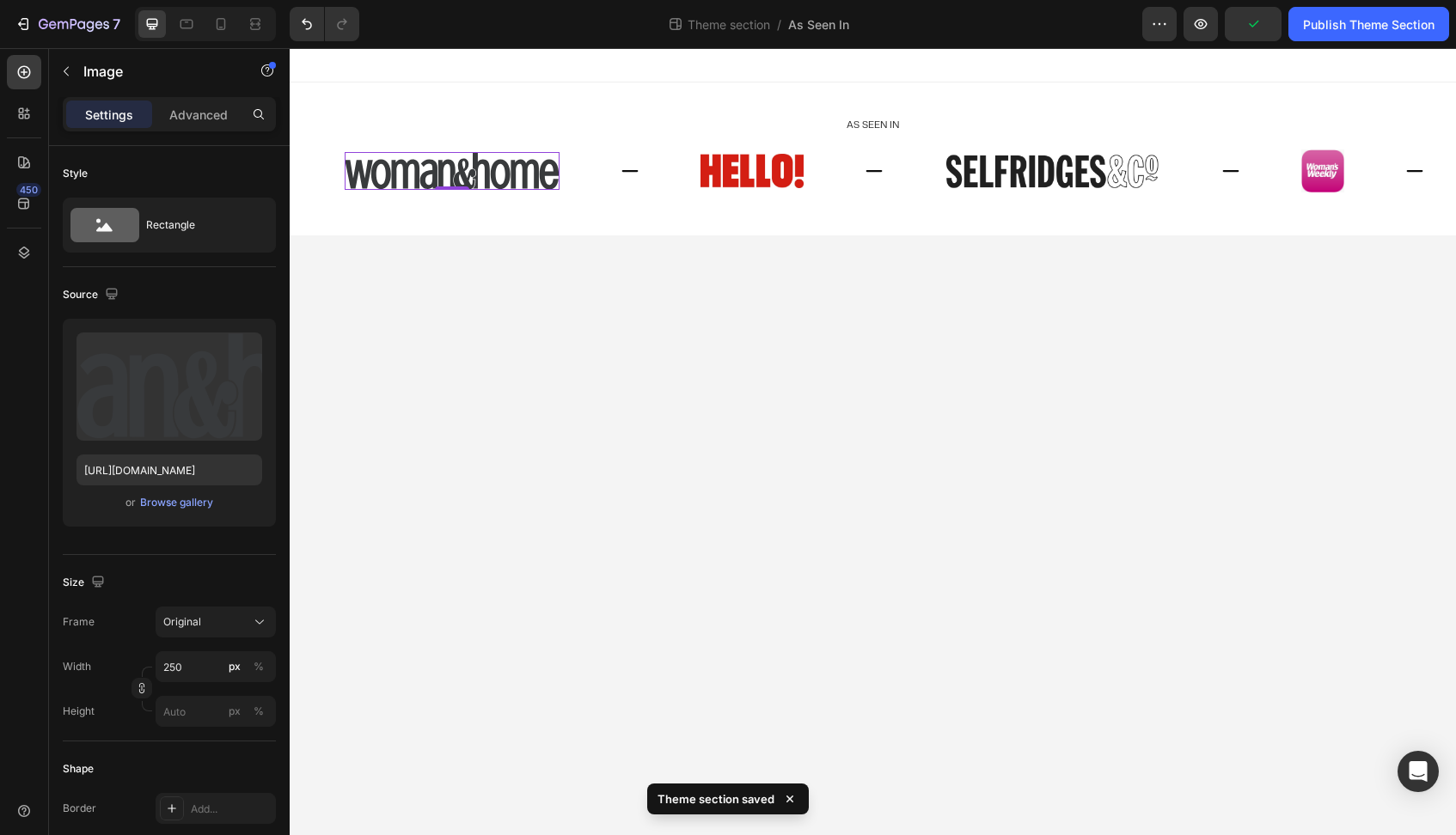
click at [458, 573] on body "As seen In Heading Image Image Image 0 Image Image Image Image Image Image Imag…" at bounding box center [873, 441] width 1166 height 787
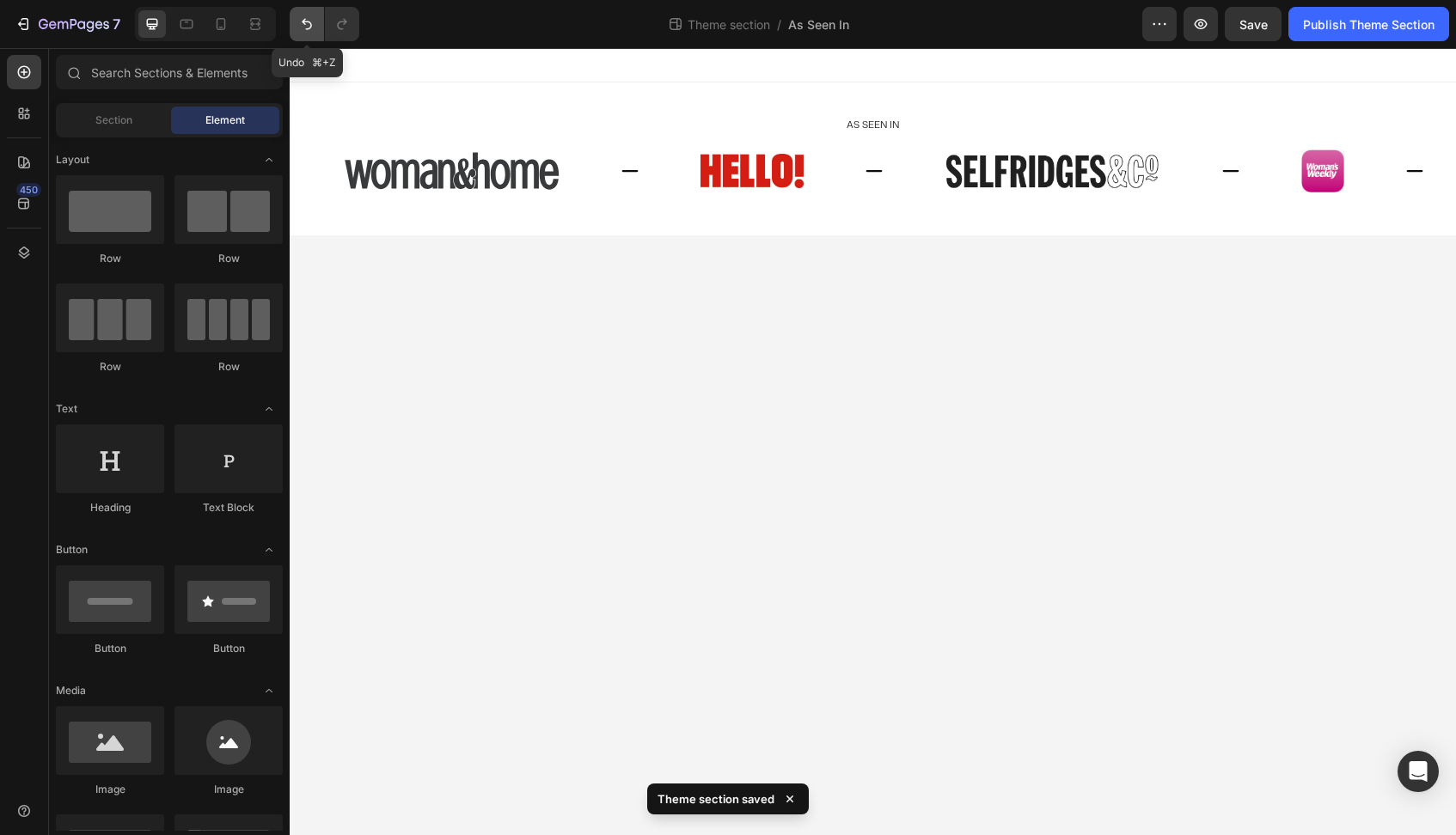
click at [310, 17] on icon "Undo/Redo" at bounding box center [307, 24] width 17 height 17
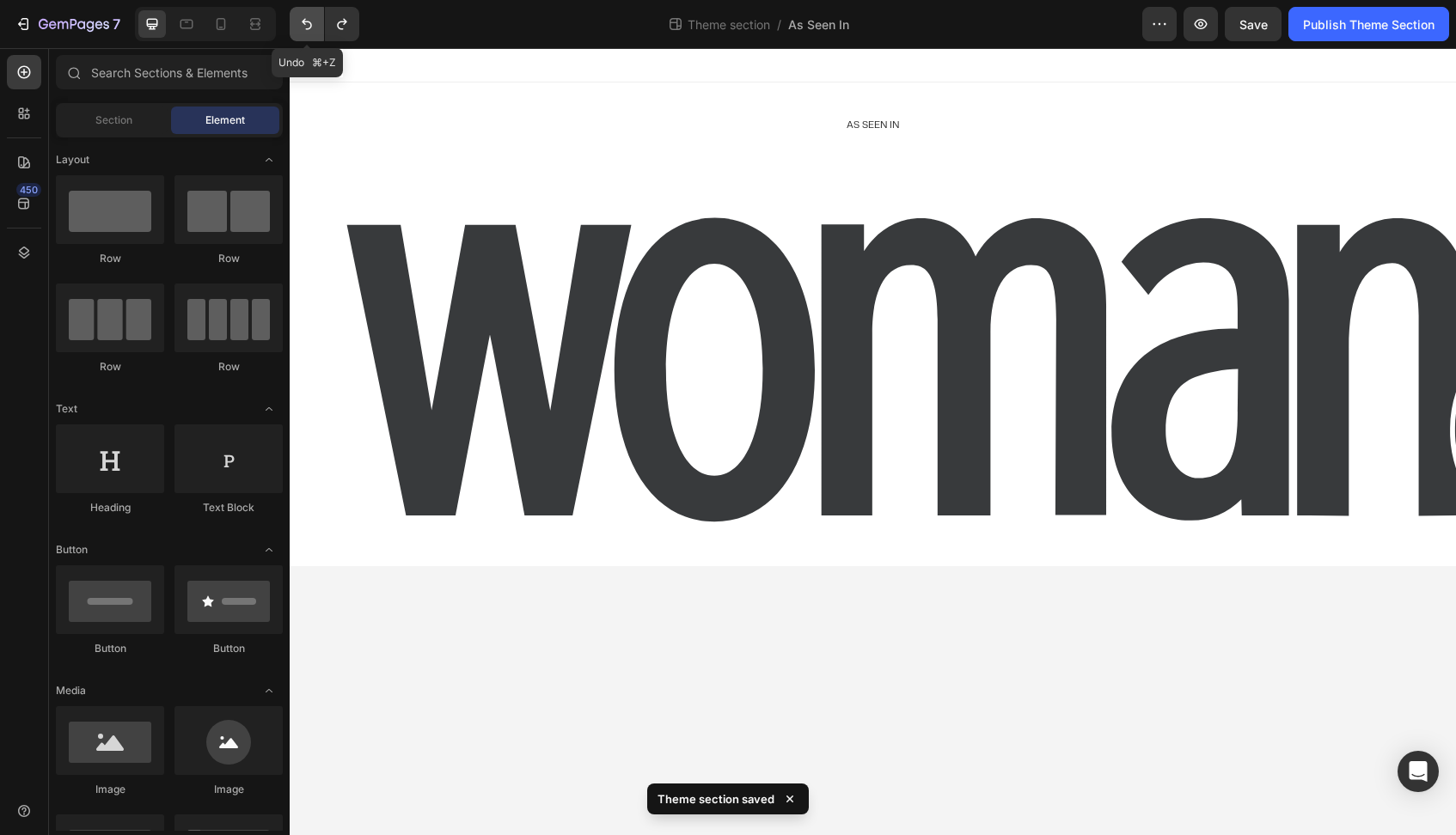
click at [310, 17] on icon "Undo/Redo" at bounding box center [307, 24] width 17 height 17
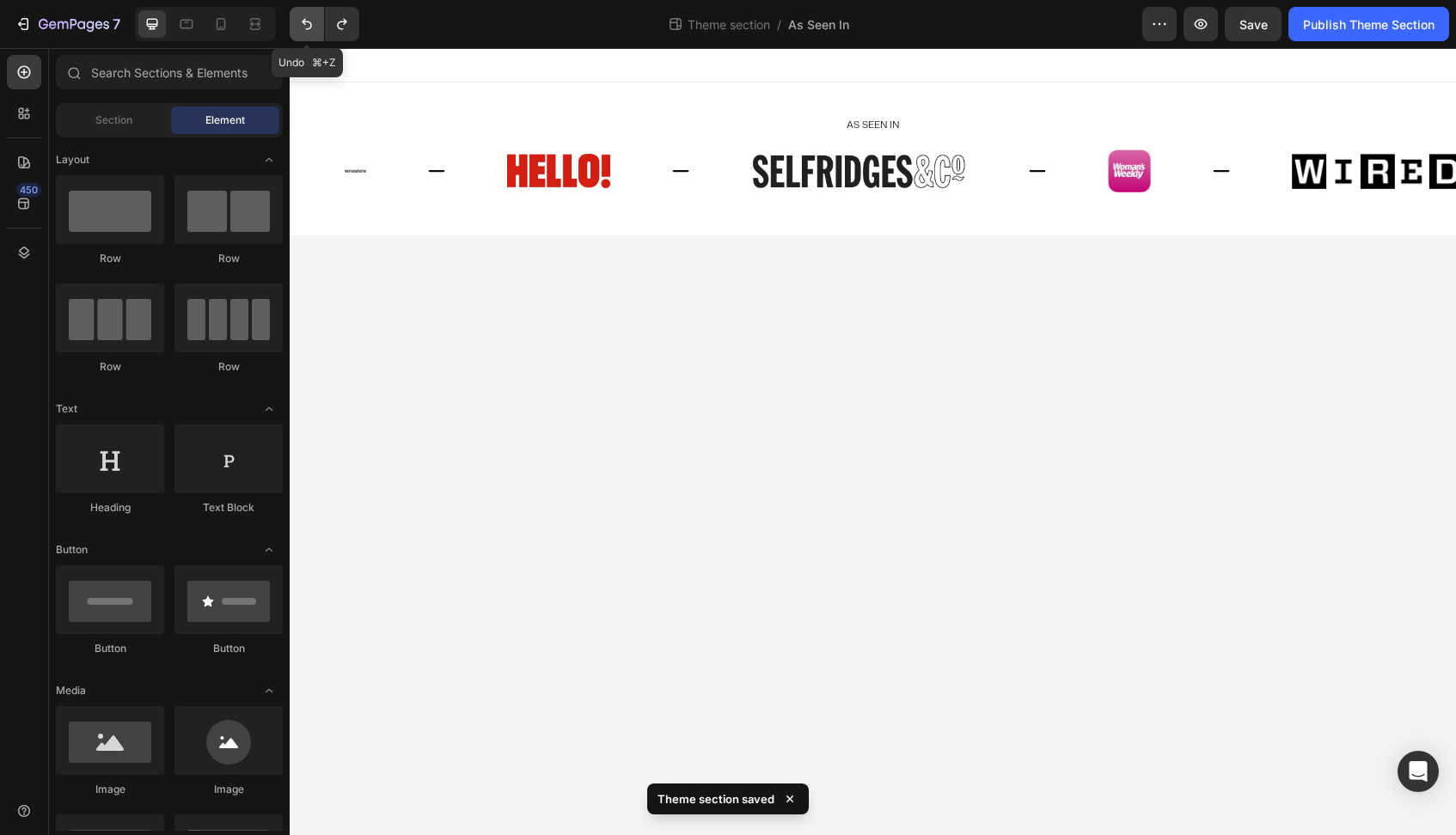
click at [310, 17] on icon "Undo/Redo" at bounding box center [307, 24] width 17 height 17
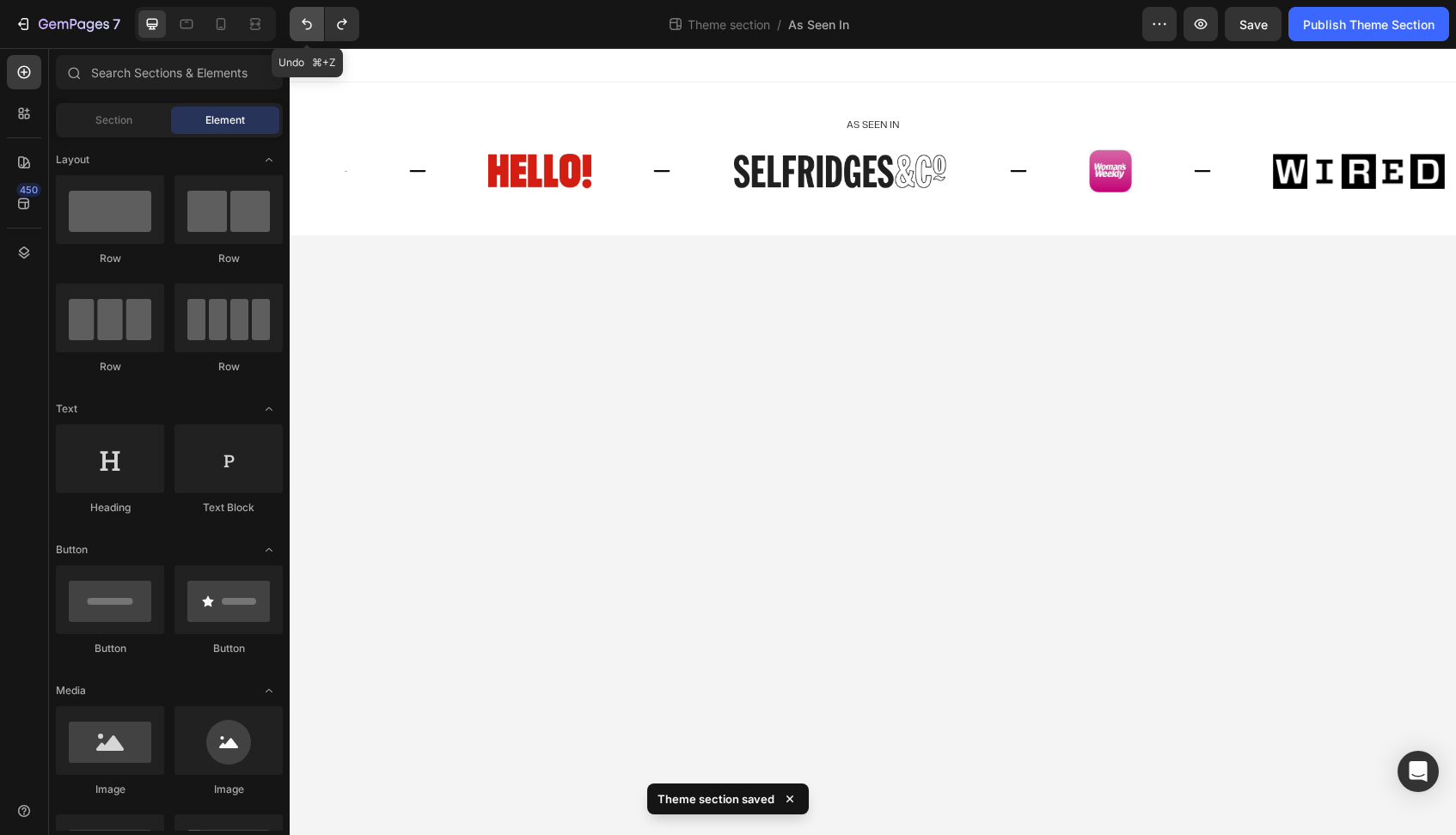
click at [310, 17] on icon "Undo/Redo" at bounding box center [307, 24] width 17 height 17
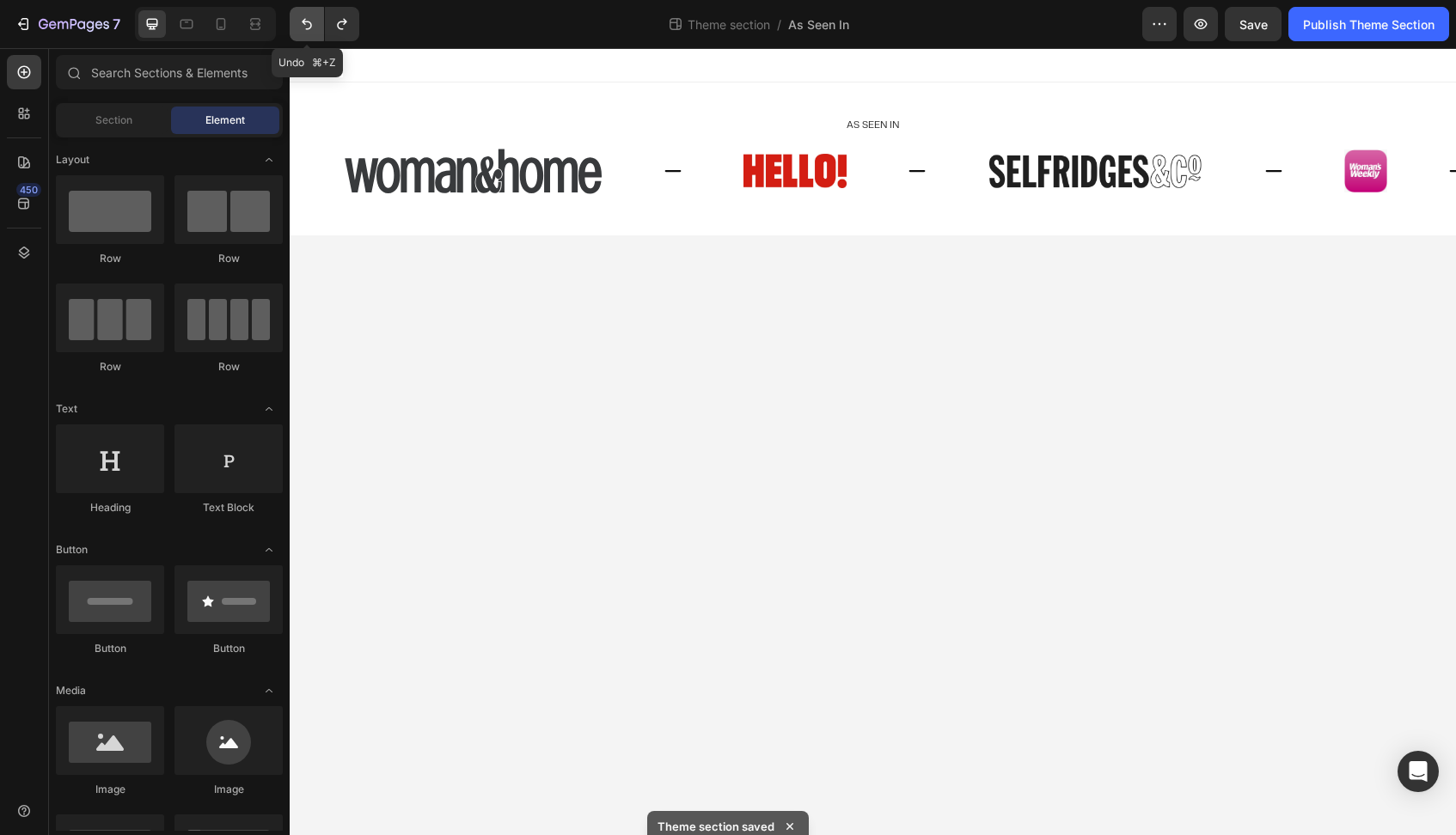
click at [310, 17] on icon "Undo/Redo" at bounding box center [307, 24] width 17 height 17
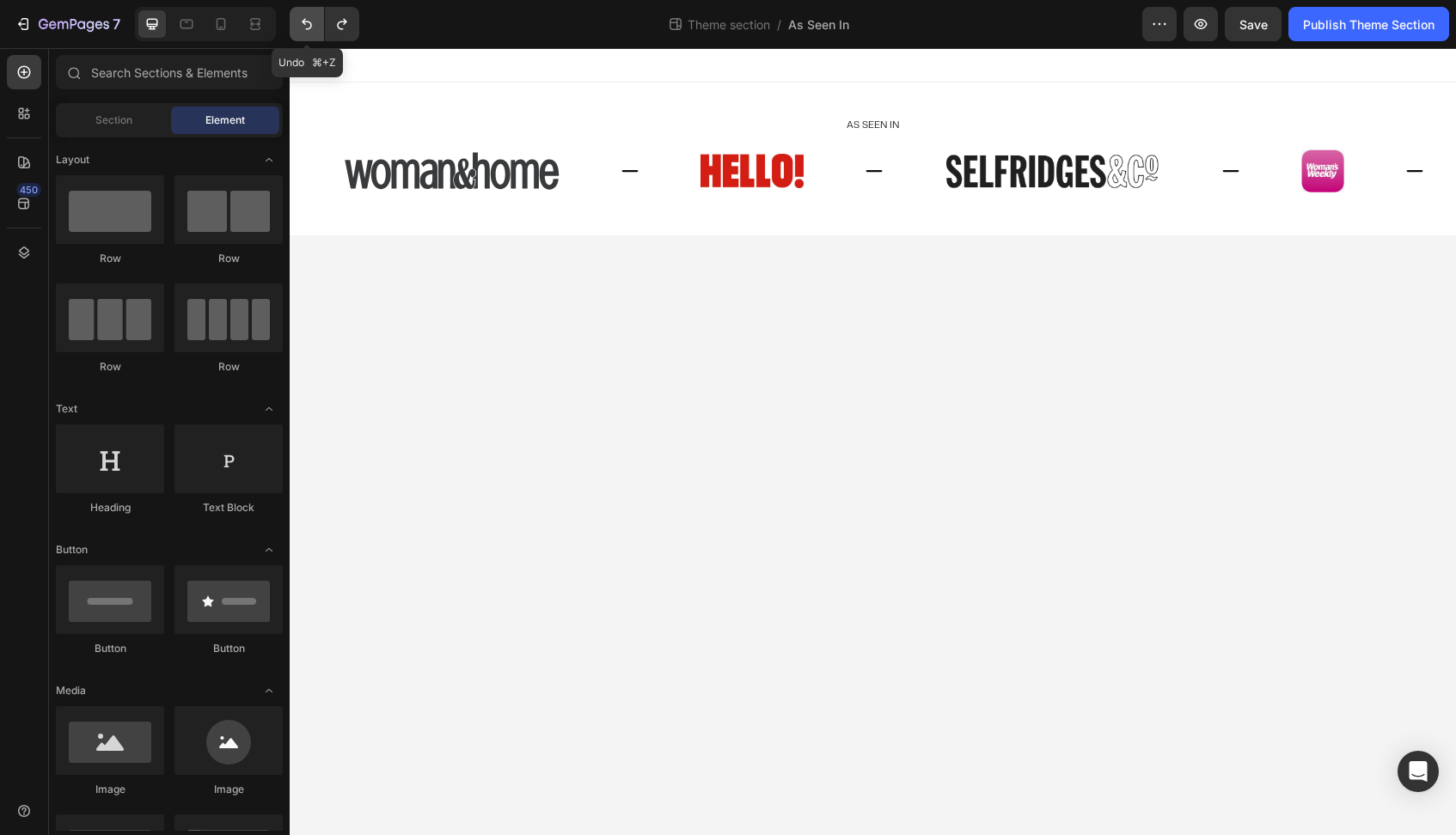
click at [310, 17] on icon "Undo/Redo" at bounding box center [307, 24] width 17 height 17
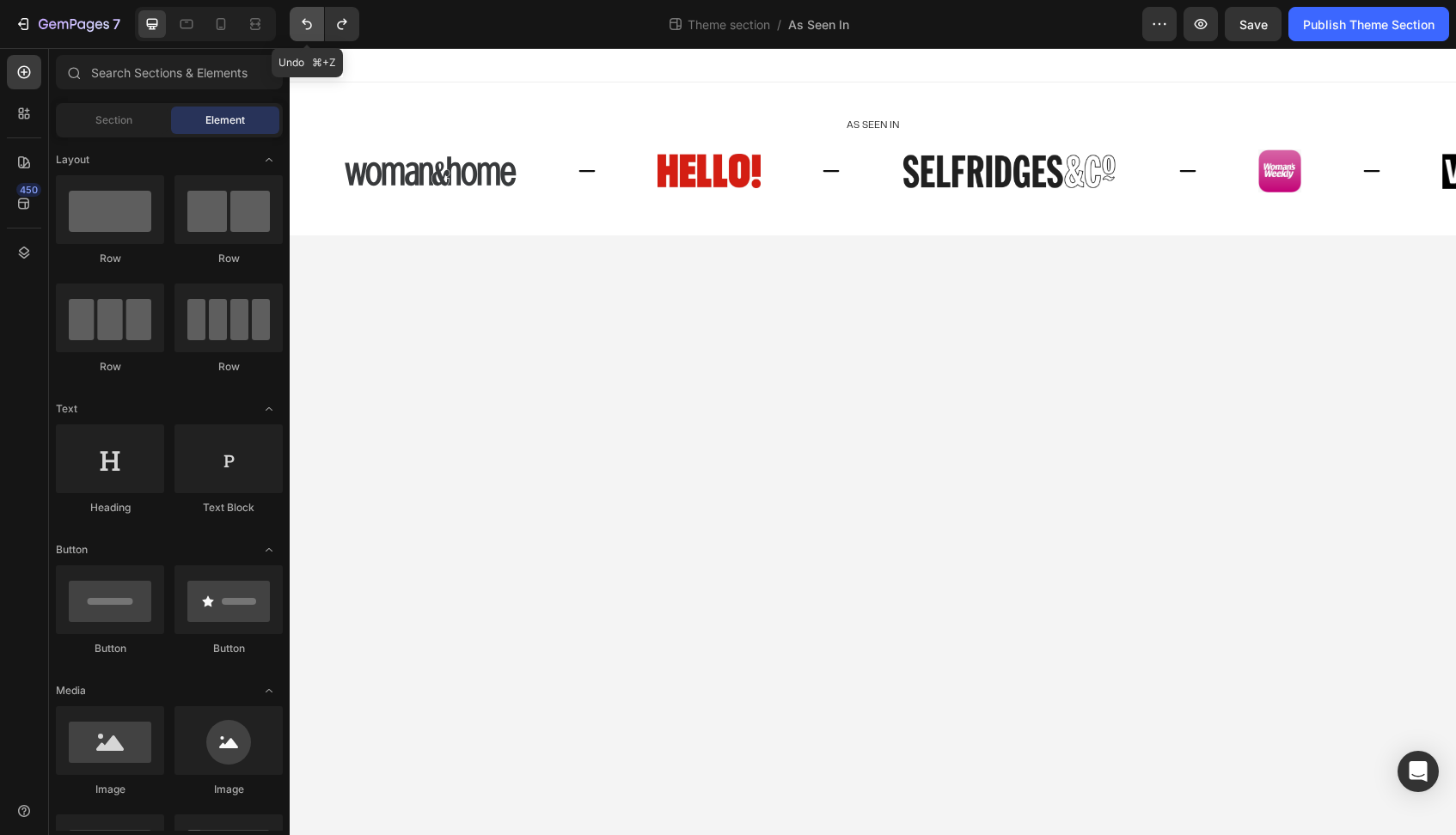
click at [310, 17] on icon "Undo/Redo" at bounding box center [307, 24] width 17 height 17
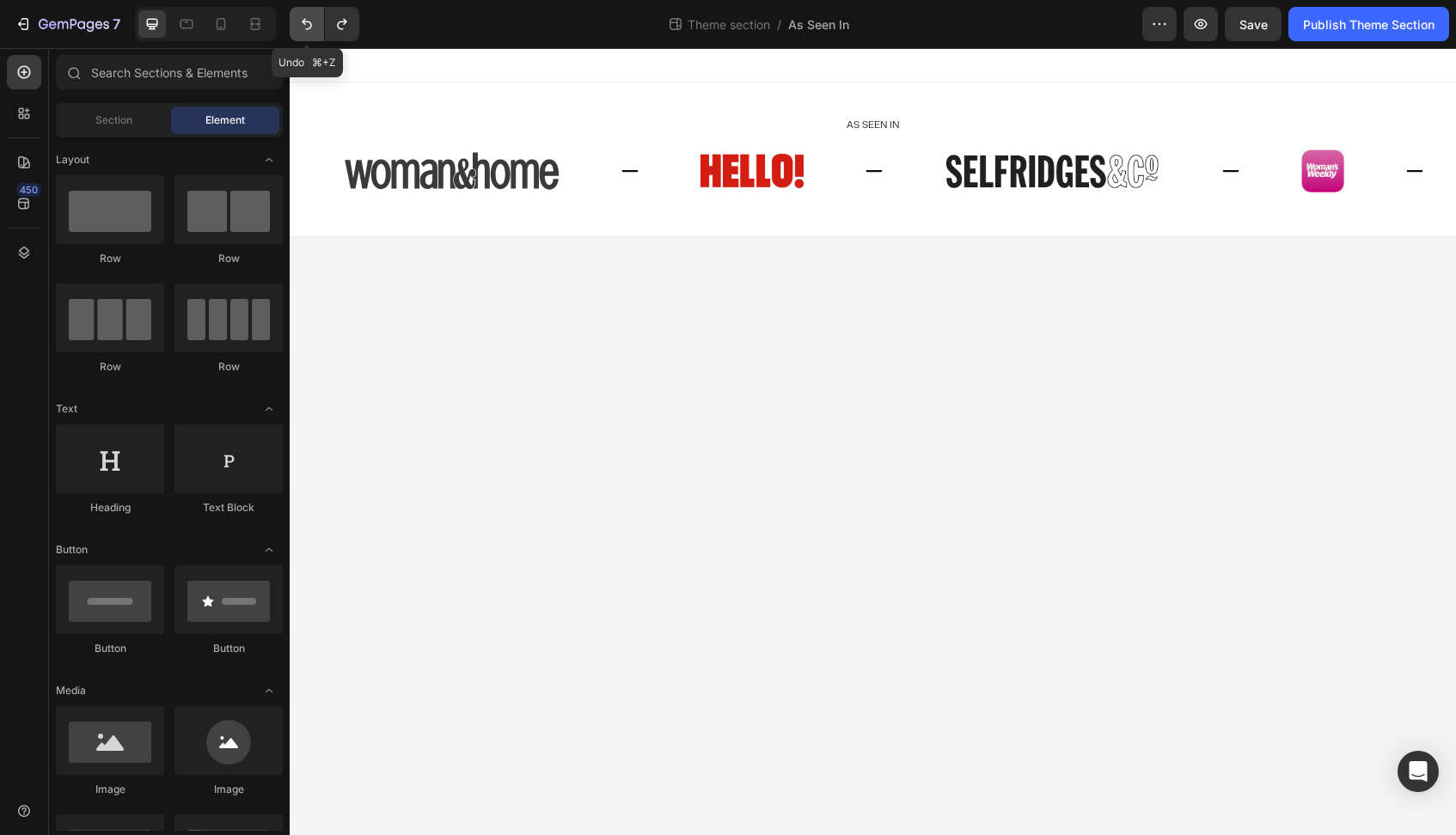
click at [310, 17] on icon "Undo/Redo" at bounding box center [307, 24] width 17 height 17
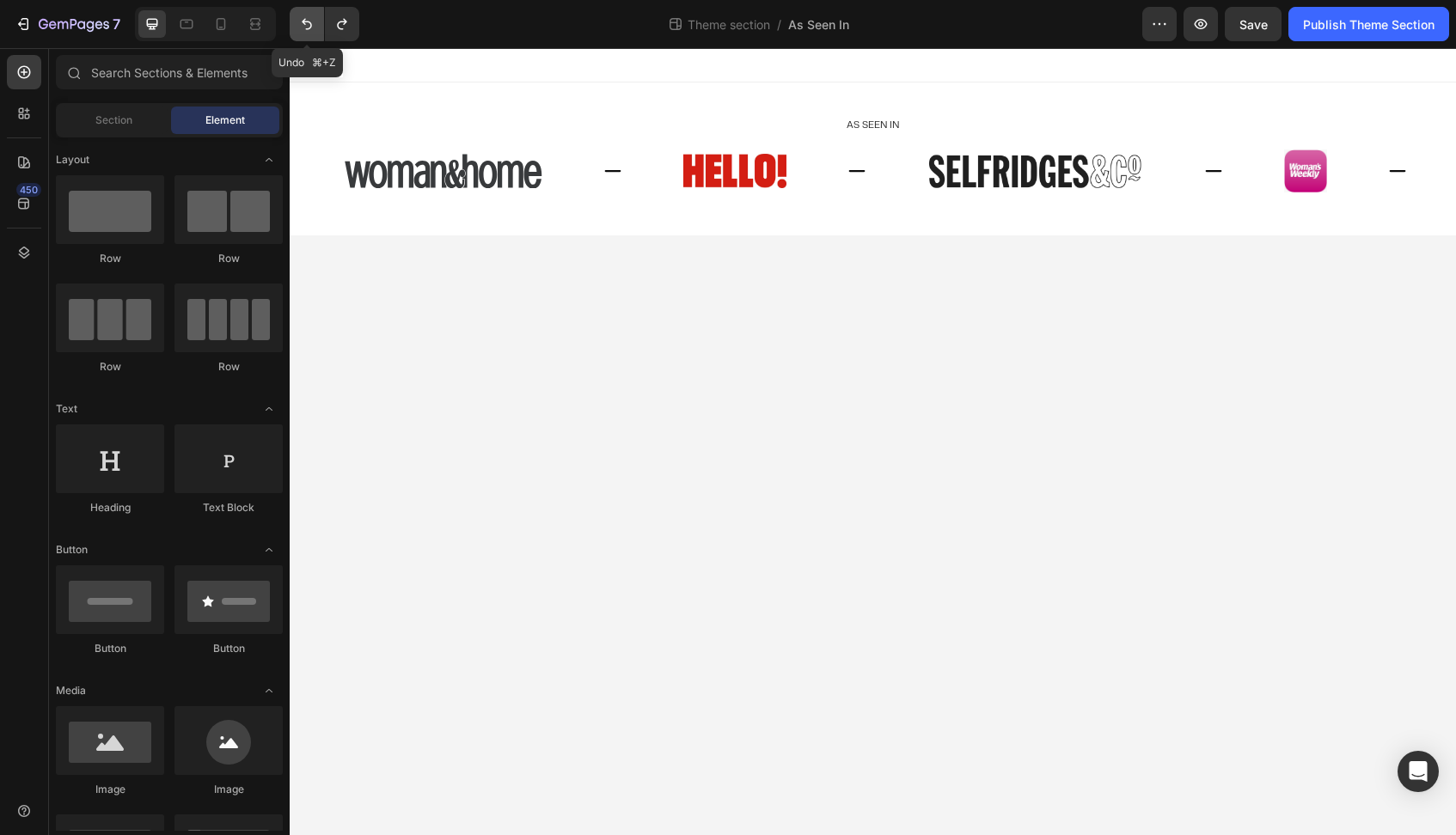
click at [310, 17] on icon "Undo/Redo" at bounding box center [307, 24] width 17 height 17
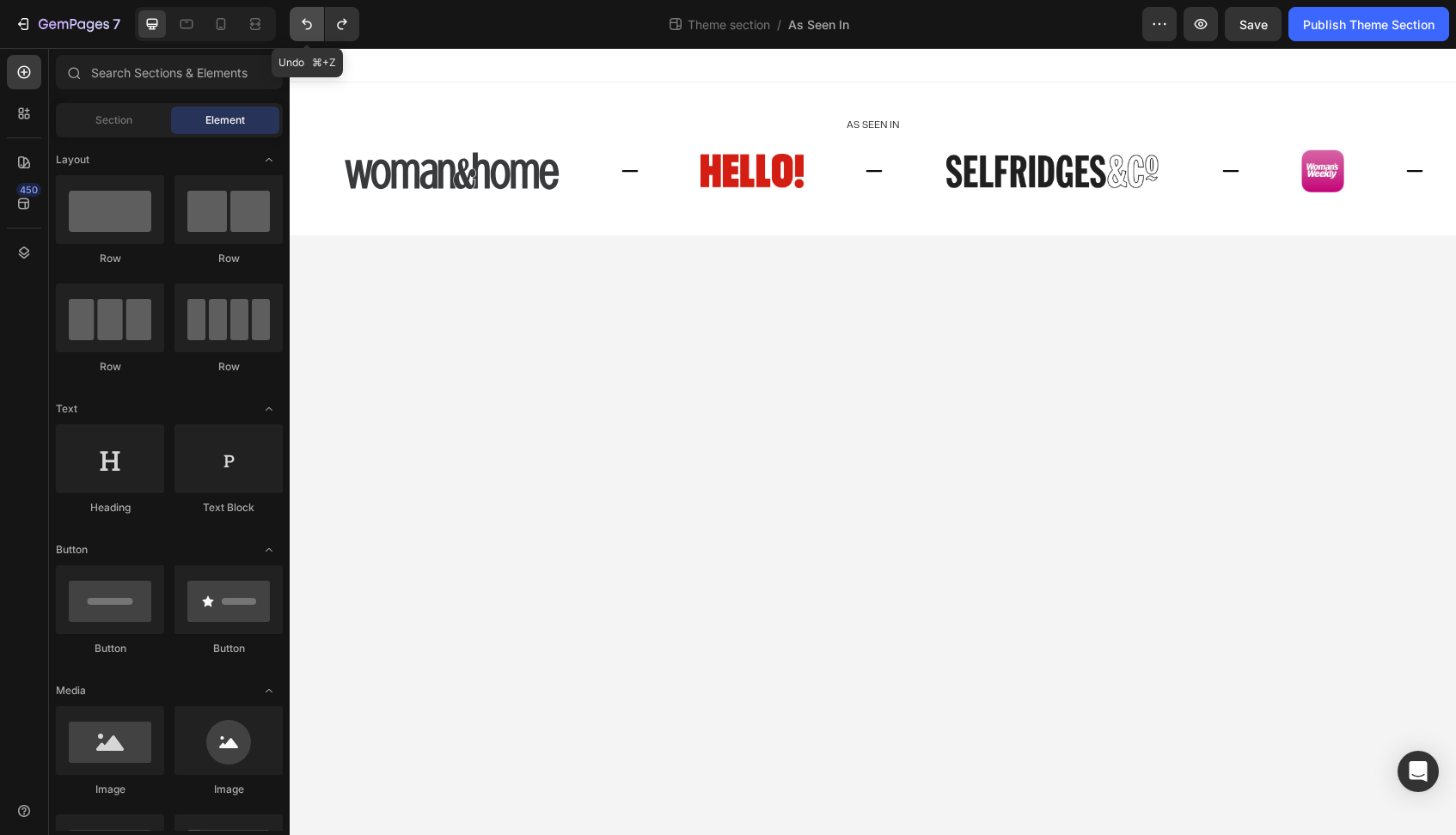
click at [309, 26] on icon "Undo/Redo" at bounding box center [307, 24] width 17 height 17
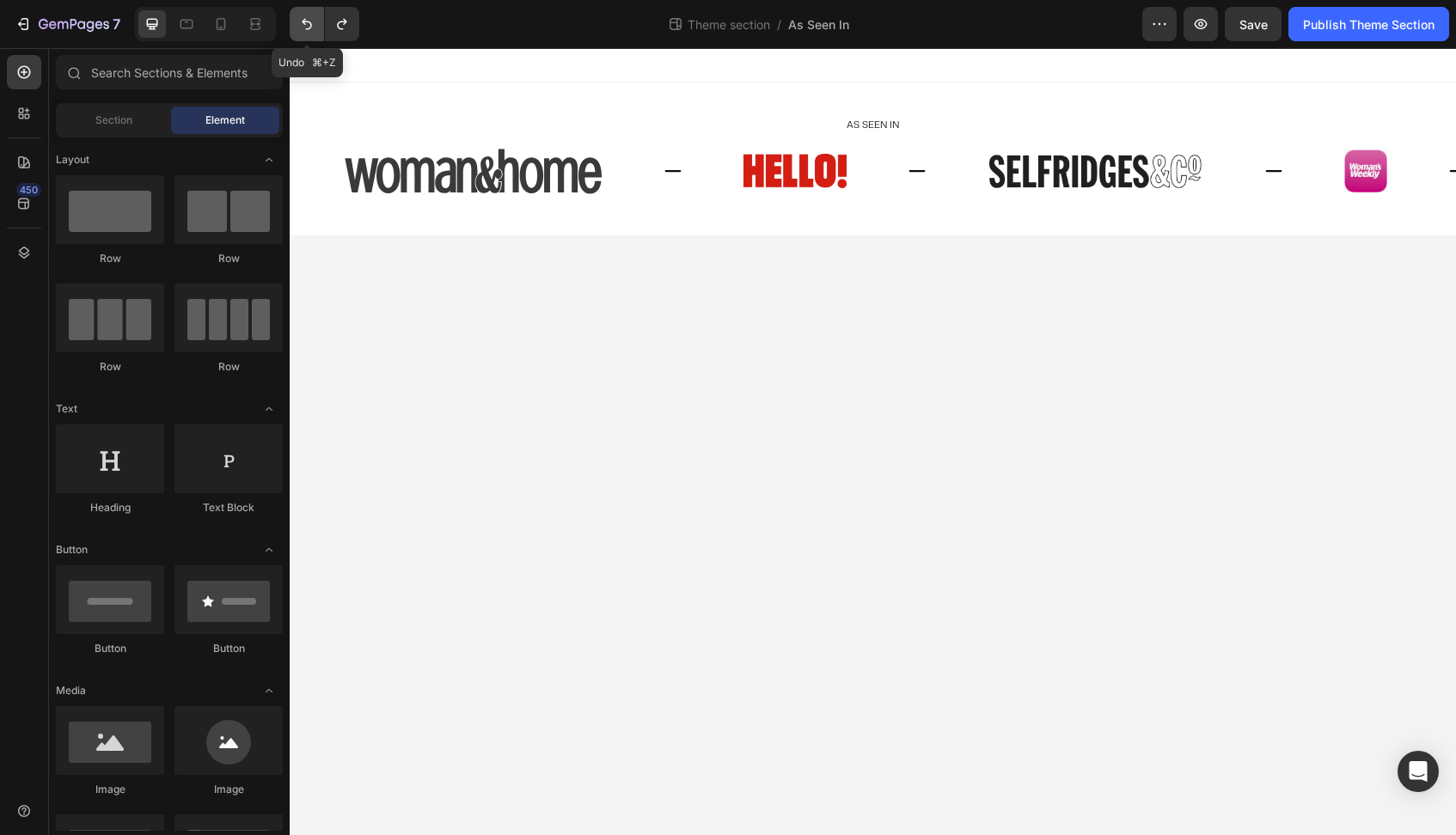
click at [309, 26] on icon "Undo/Redo" at bounding box center [307, 24] width 17 height 17
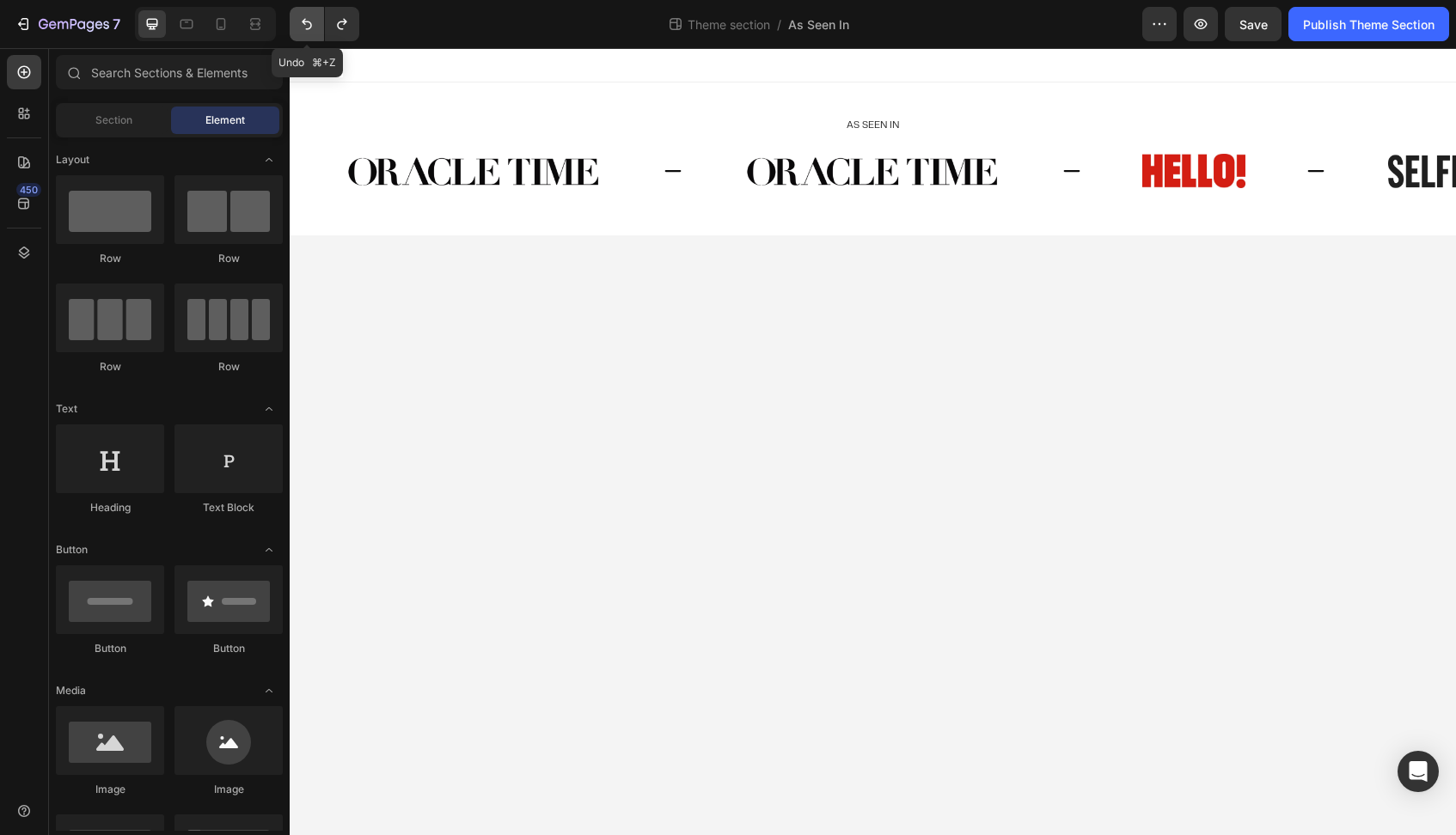
click at [309, 26] on icon "Undo/Redo" at bounding box center [307, 24] width 17 height 17
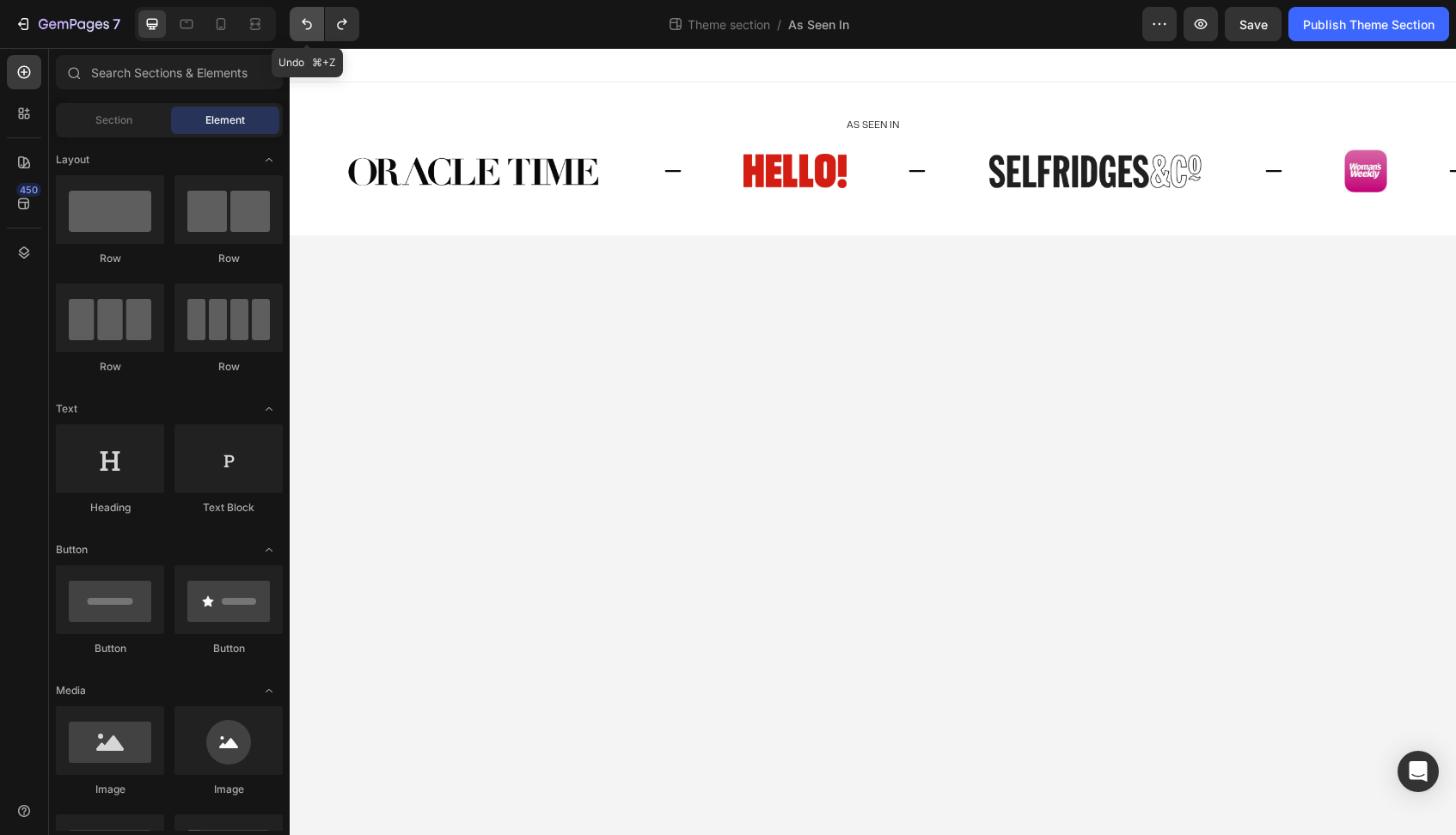
click at [309, 26] on icon "Undo/Redo" at bounding box center [307, 24] width 17 height 17
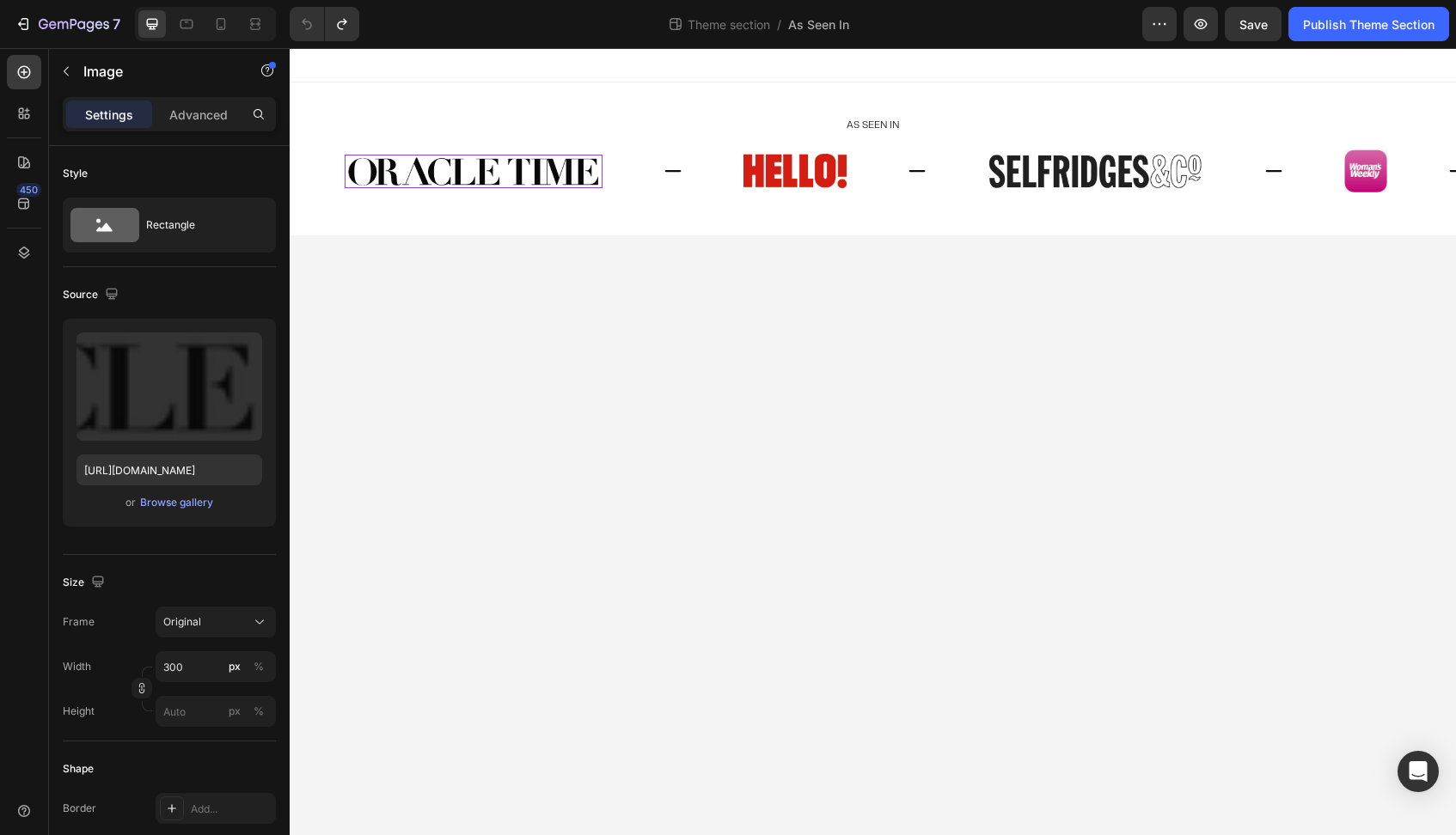
click at [474, 172] on img at bounding box center [473, 171] width 258 height 35
click at [151, 506] on div "Browse gallery" at bounding box center [177, 502] width 73 height 15
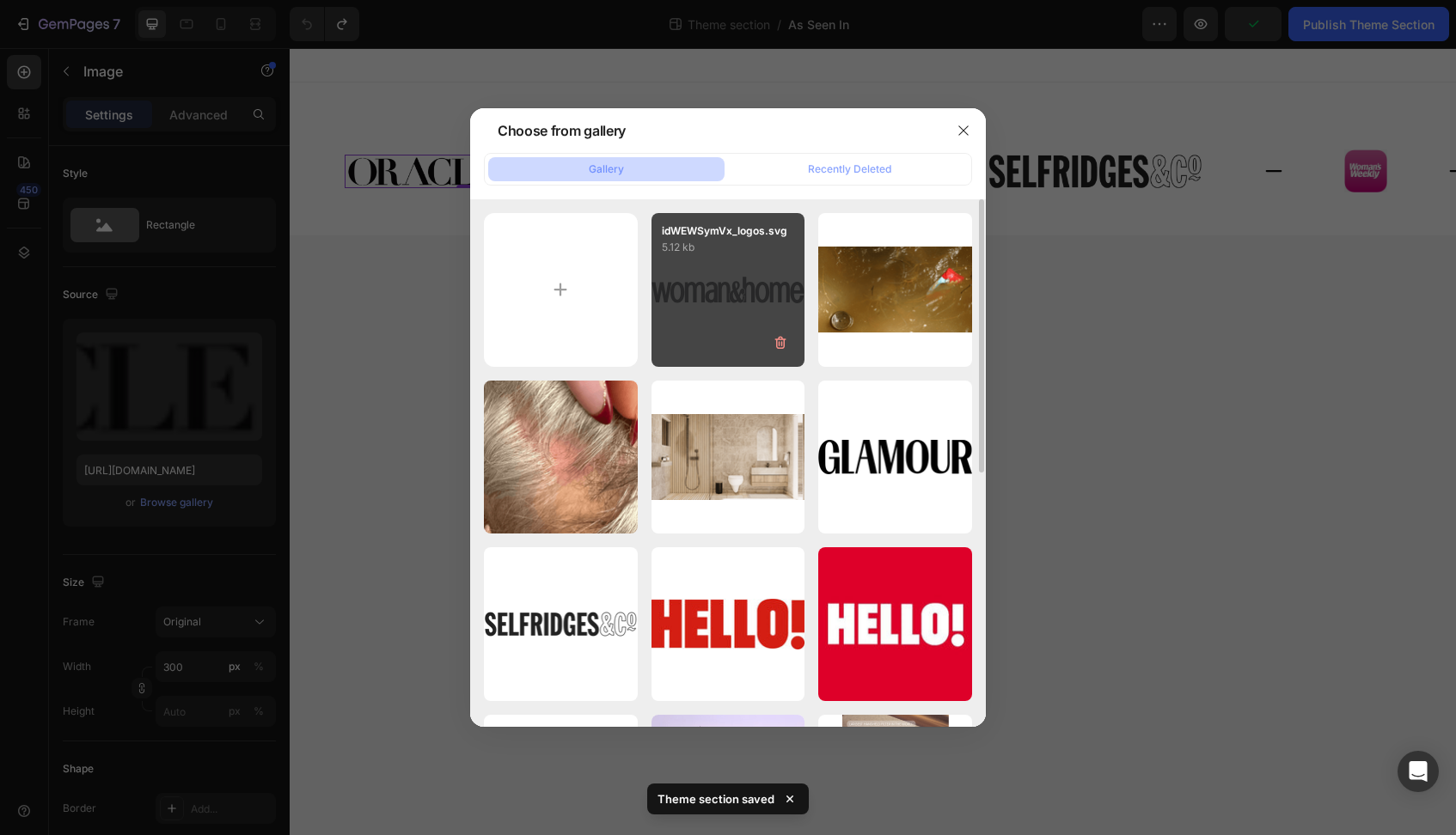
click at [693, 293] on div "idWEWSymVx_logos.svg 5.12 kb" at bounding box center [729, 291] width 154 height 154
type input "[URL][DOMAIN_NAME]"
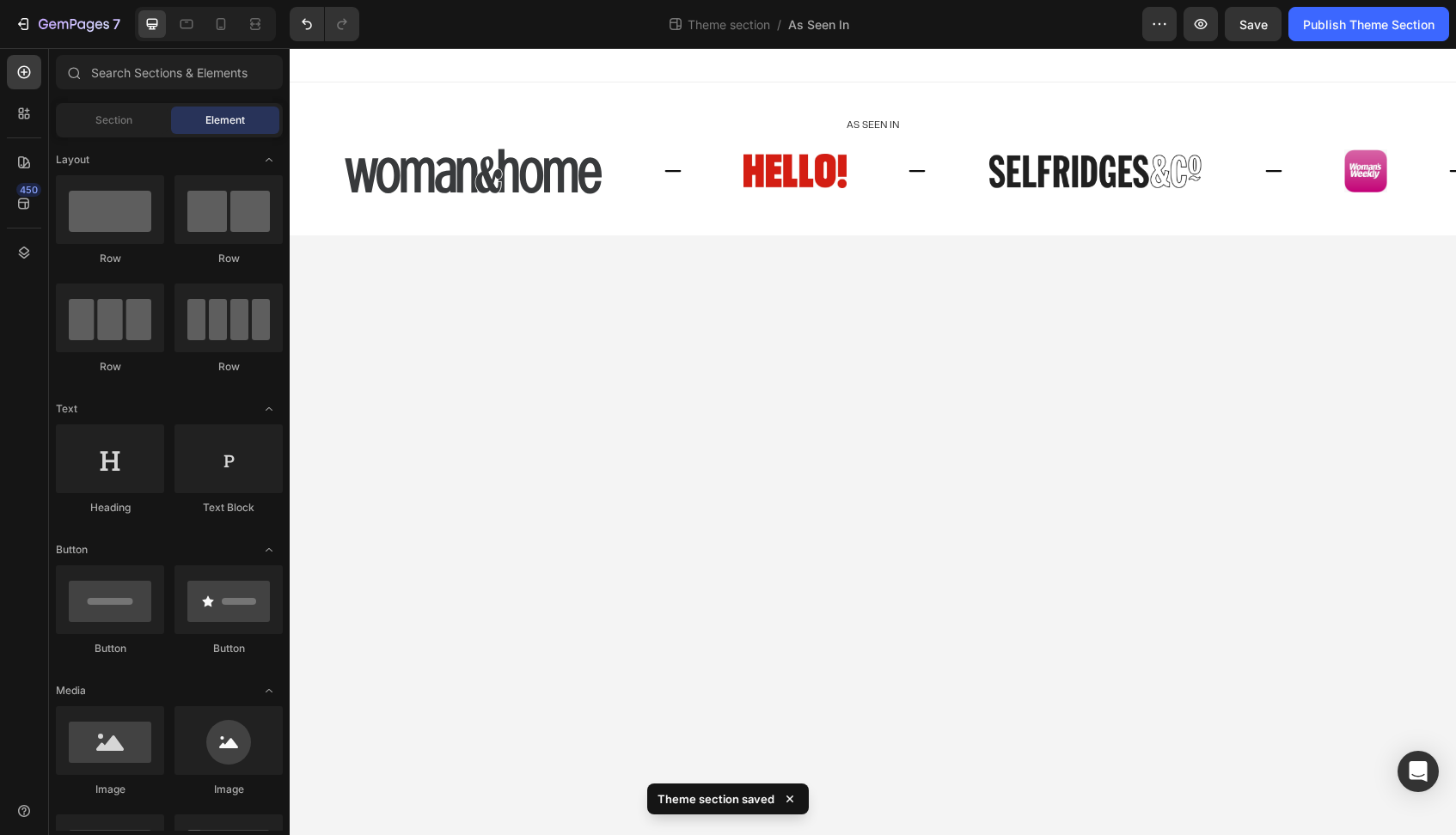
click at [437, 292] on body "As seen In Heading Image Image Image Image Image Image Image Image Image Image …" at bounding box center [873, 441] width 1166 height 787
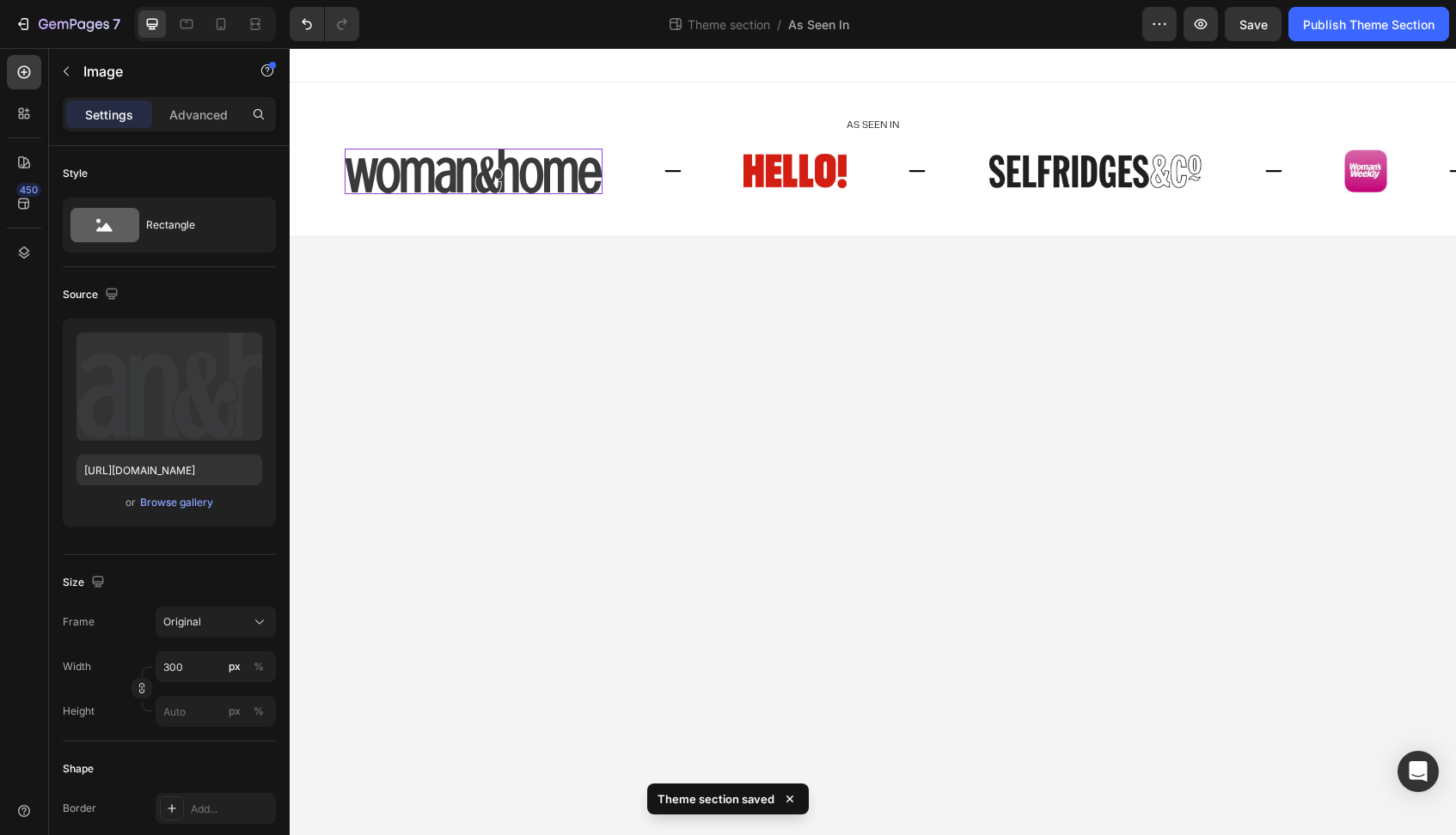
click at [481, 176] on img at bounding box center [473, 171] width 258 height 45
click at [177, 663] on input "300" at bounding box center [215, 667] width 120 height 31
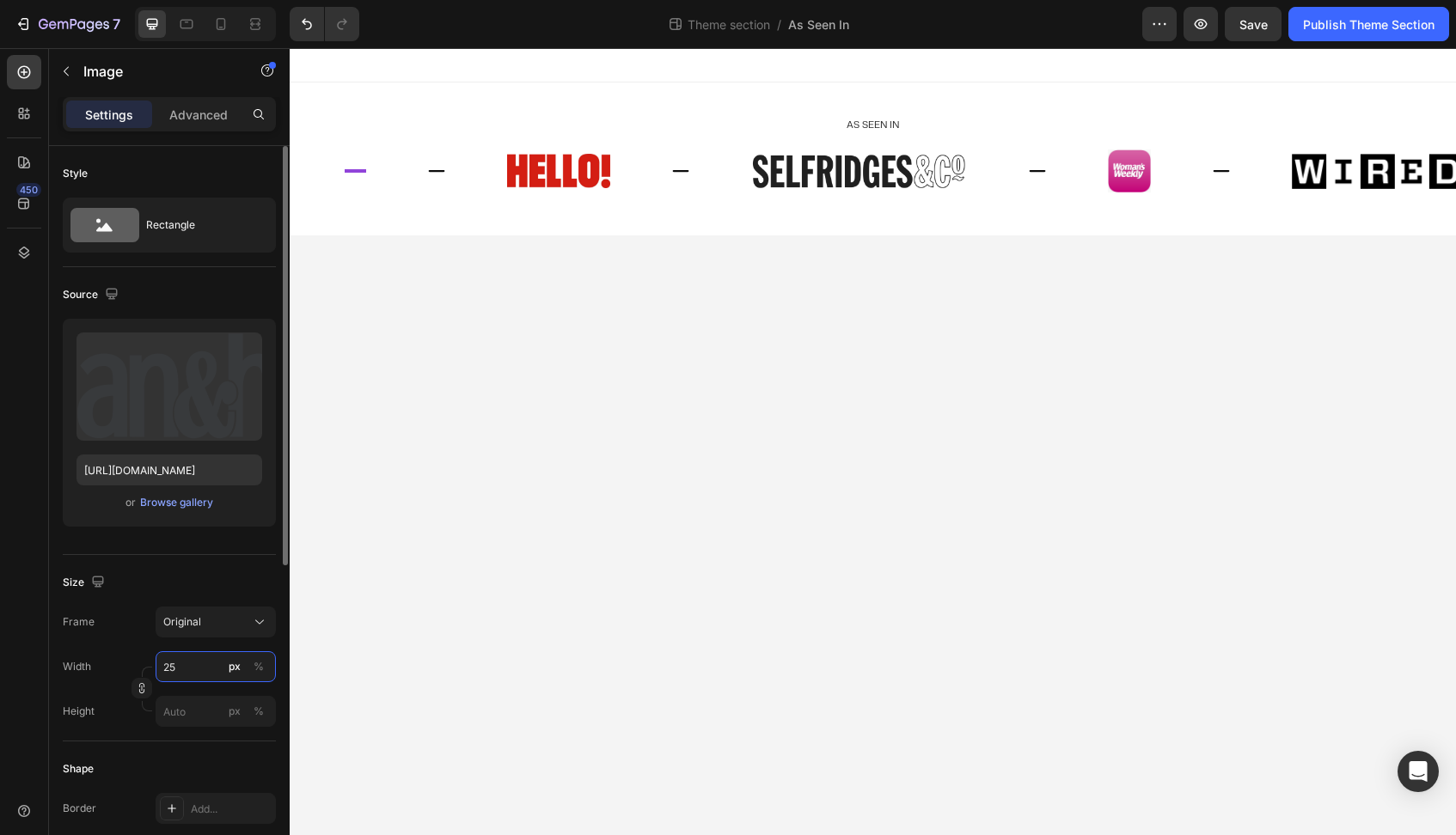
type input "250"
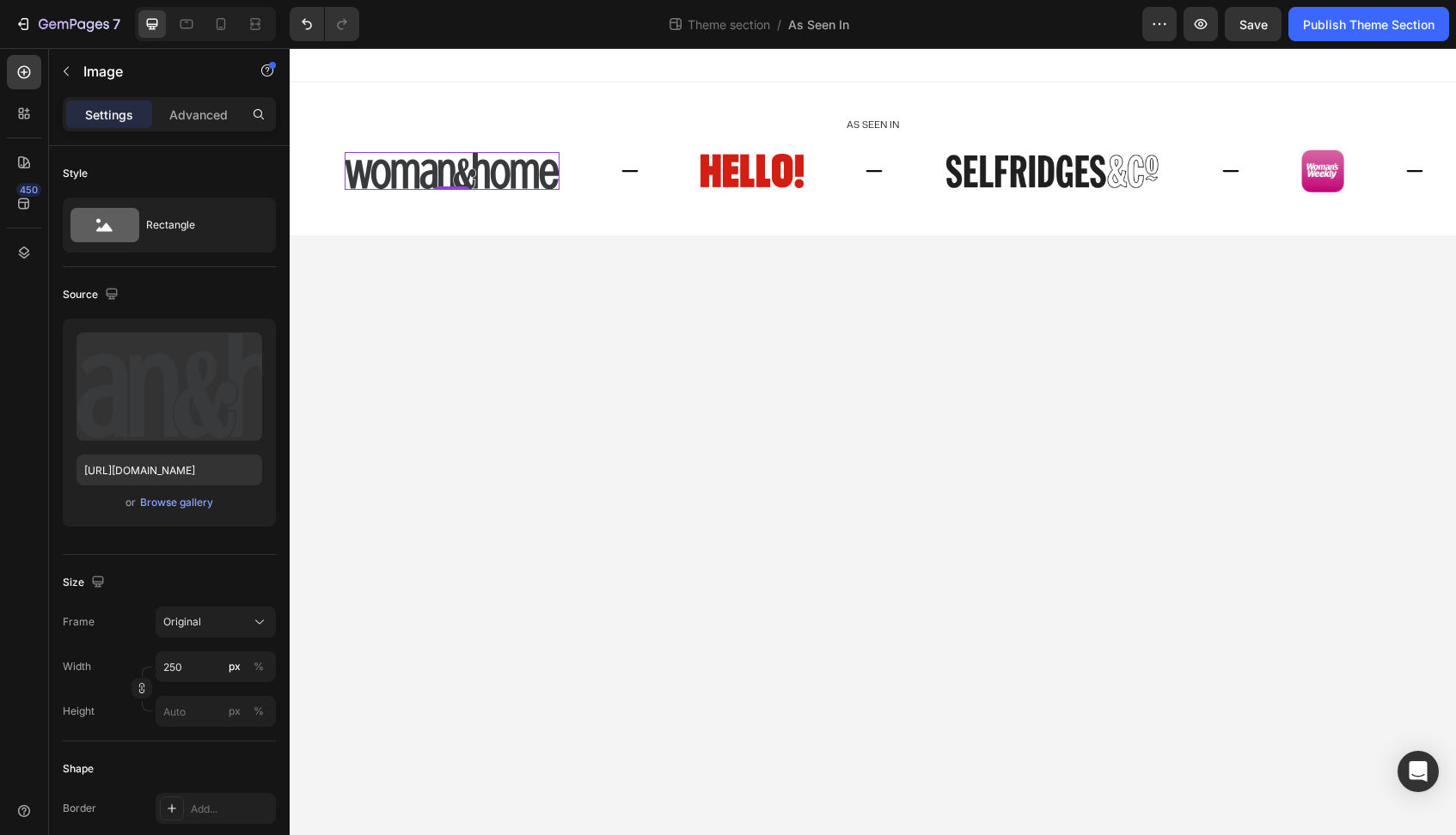
click at [412, 569] on body "As seen In Heading Image Image Image 0 Image Image Image Image Image Image Imag…" at bounding box center [873, 441] width 1166 height 787
click at [444, 176] on img at bounding box center [451, 171] width 214 height 38
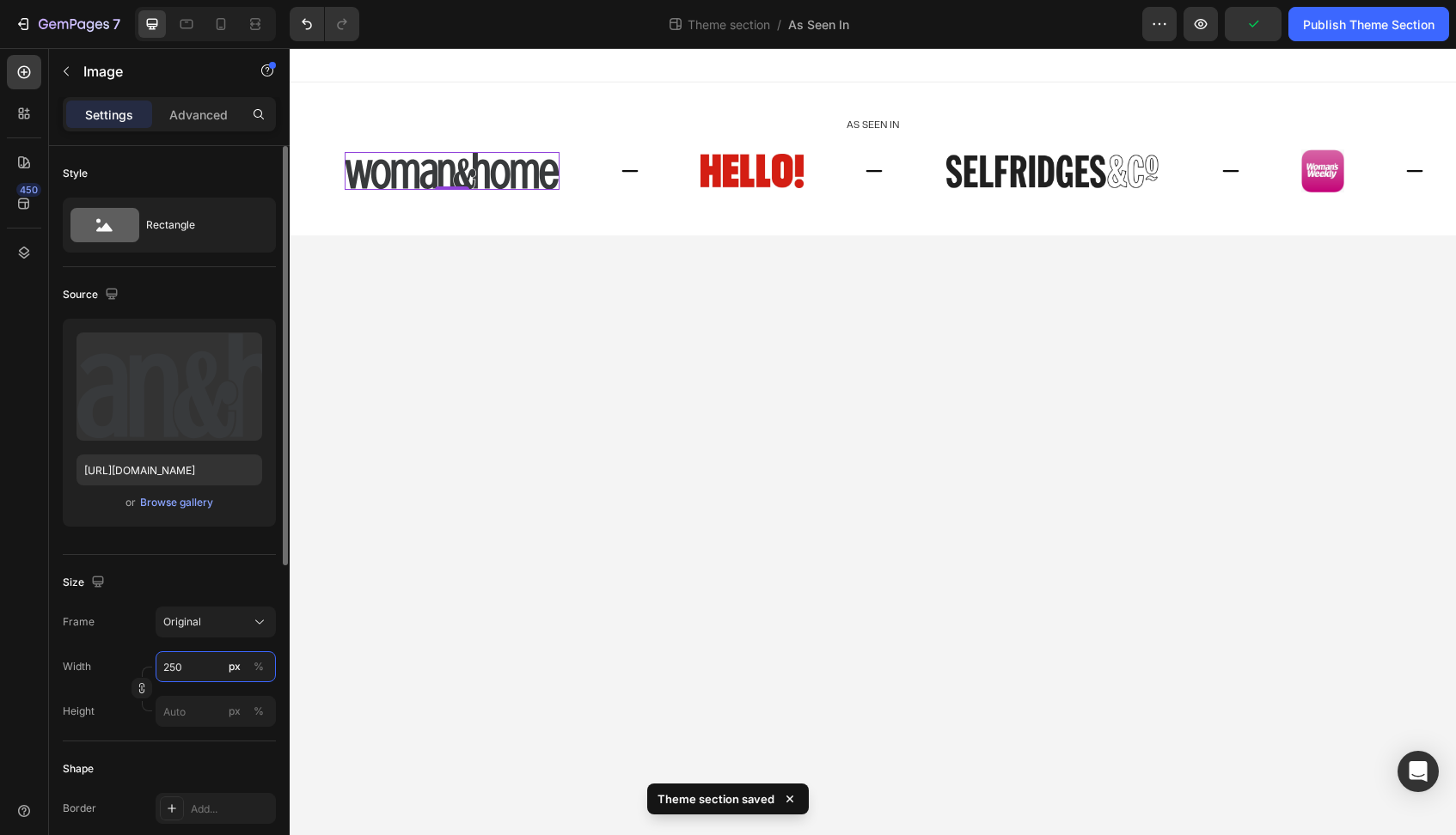
click at [185, 671] on input "250" at bounding box center [215, 667] width 120 height 31
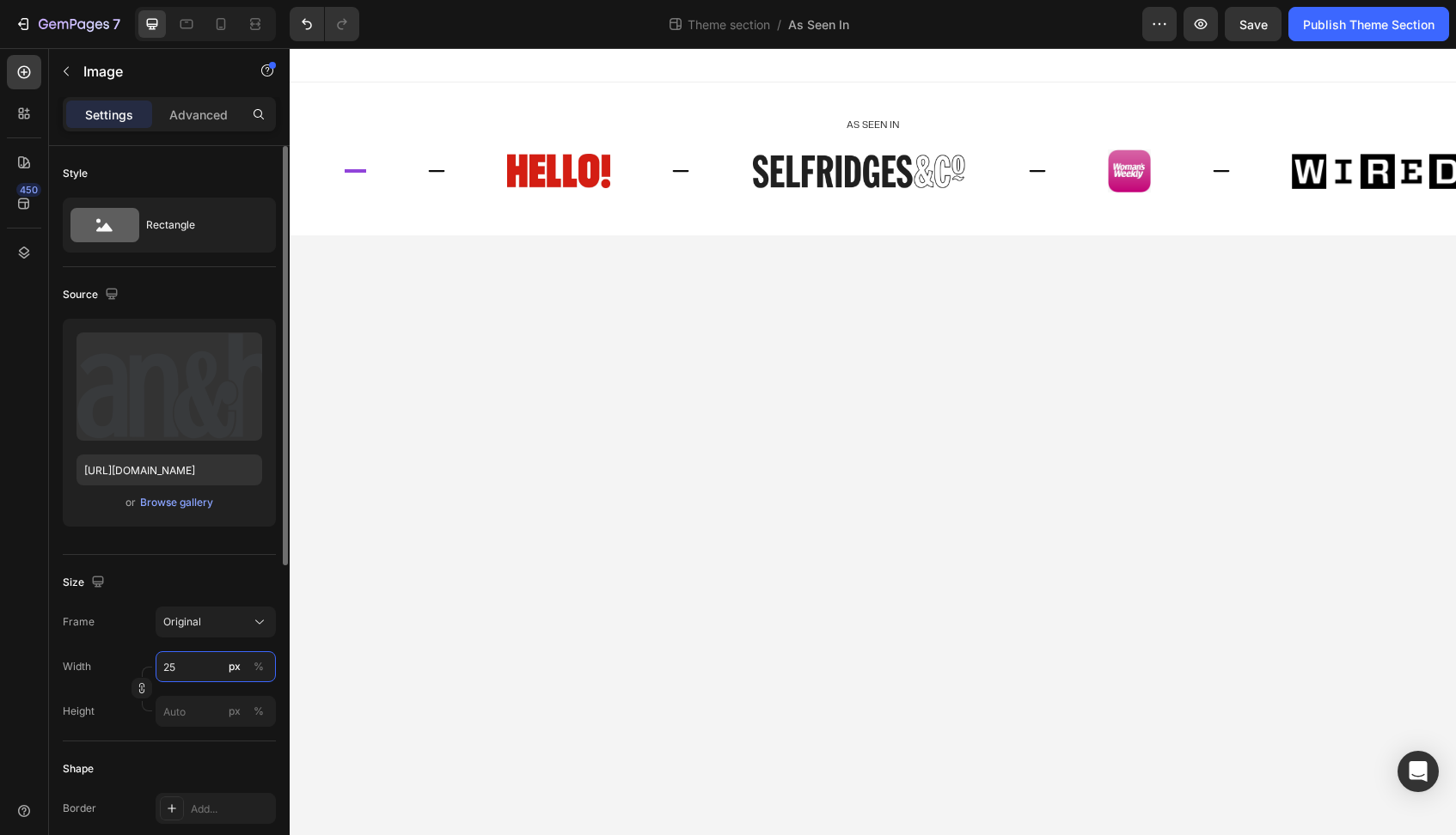
type input "251"
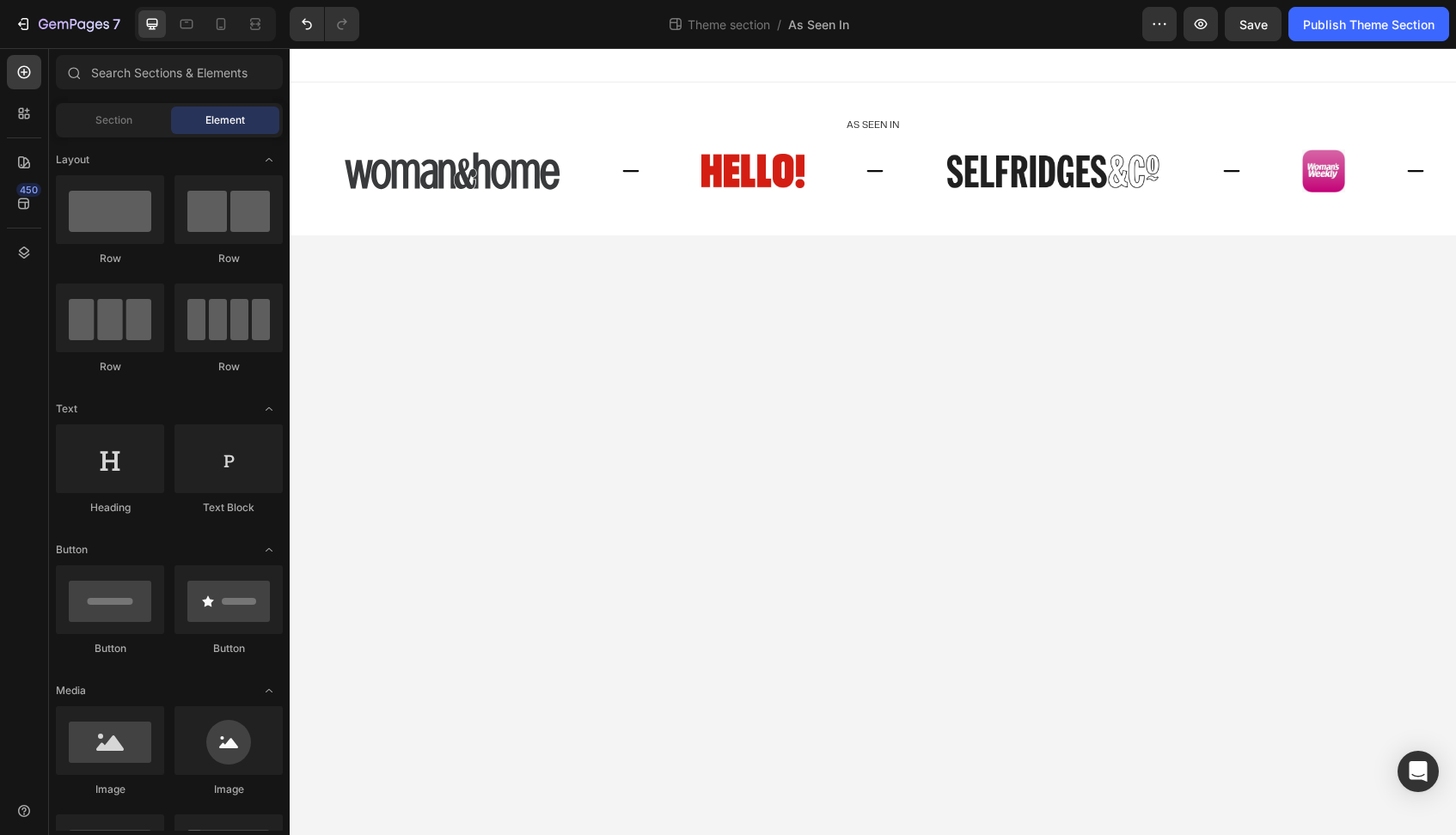
click at [514, 510] on body "As seen In Heading Image Image Image Image Image Image Image Image Image Image …" at bounding box center [873, 441] width 1166 height 787
click at [1369, 18] on div "Publish Theme Section" at bounding box center [1369, 24] width 132 height 18
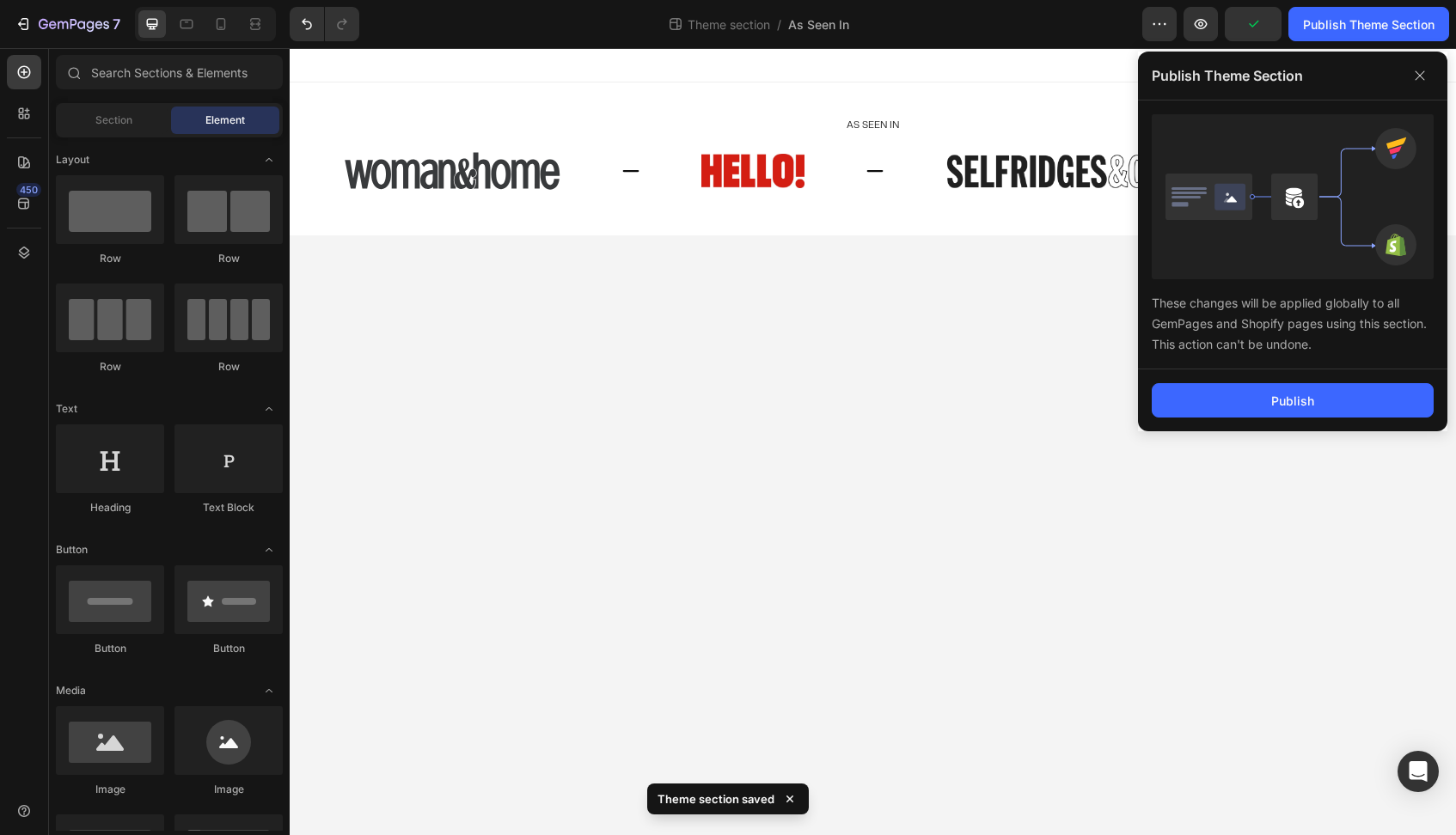
click at [1150, 354] on div "These changes will be applied globally to all GemPages and Shopify pages using …" at bounding box center [1292, 235] width 309 height 269
click at [1205, 416] on button "Publish" at bounding box center [1292, 400] width 282 height 35
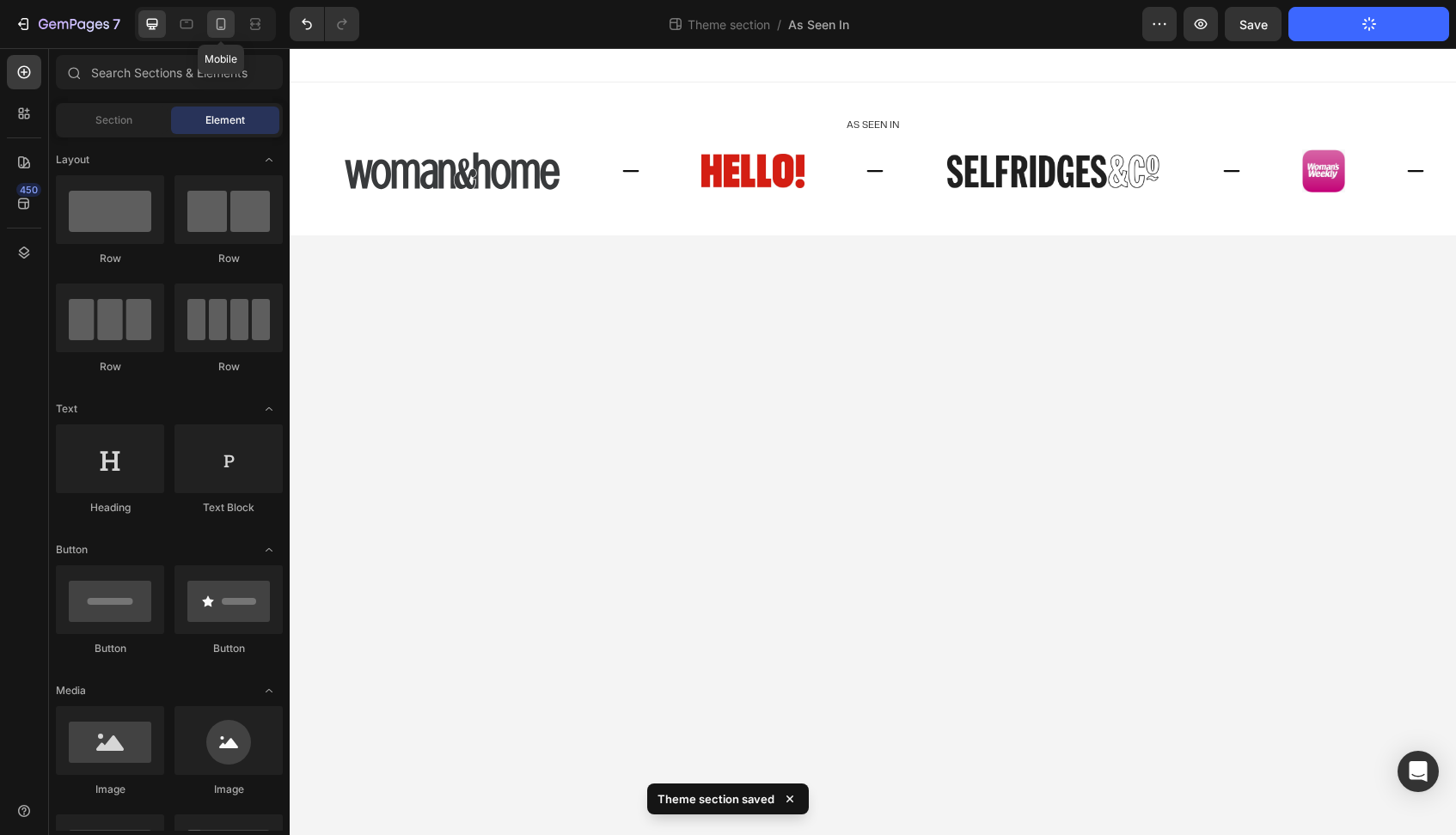
click at [222, 22] on icon at bounding box center [221, 24] width 17 height 17
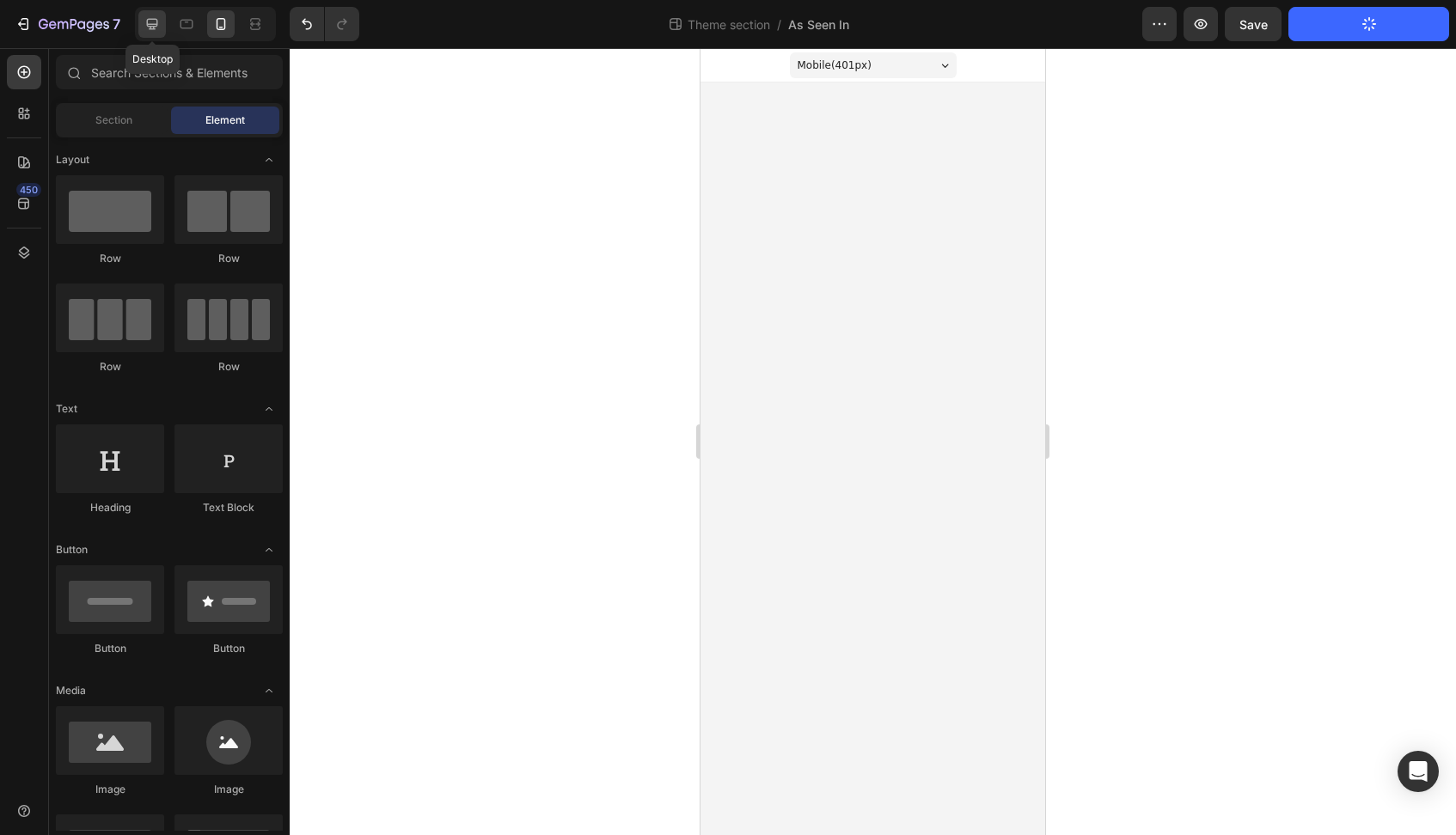
click at [146, 26] on icon at bounding box center [152, 24] width 17 height 17
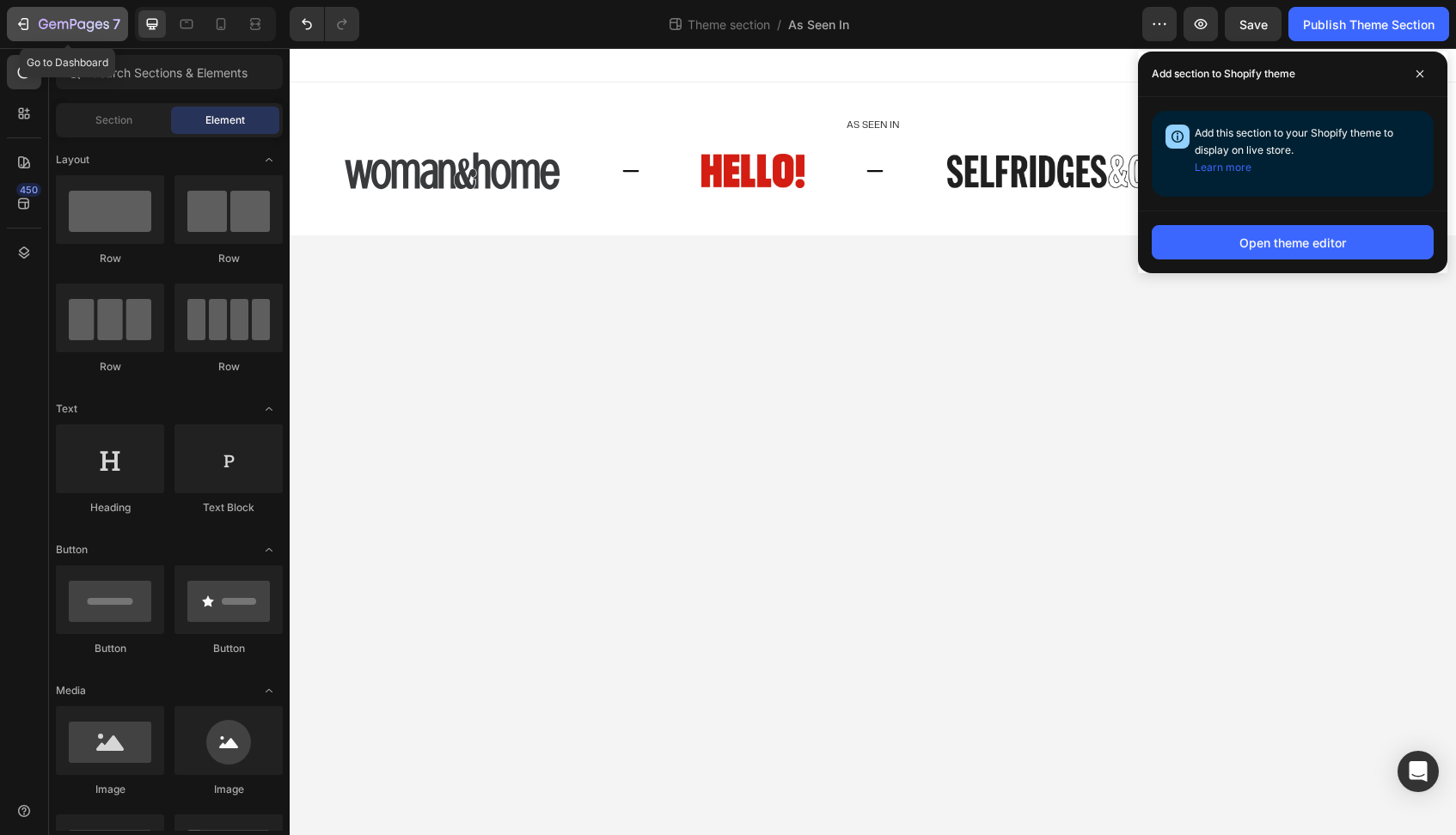
click at [71, 25] on icon "button" at bounding box center [73, 24] width 7 height 10
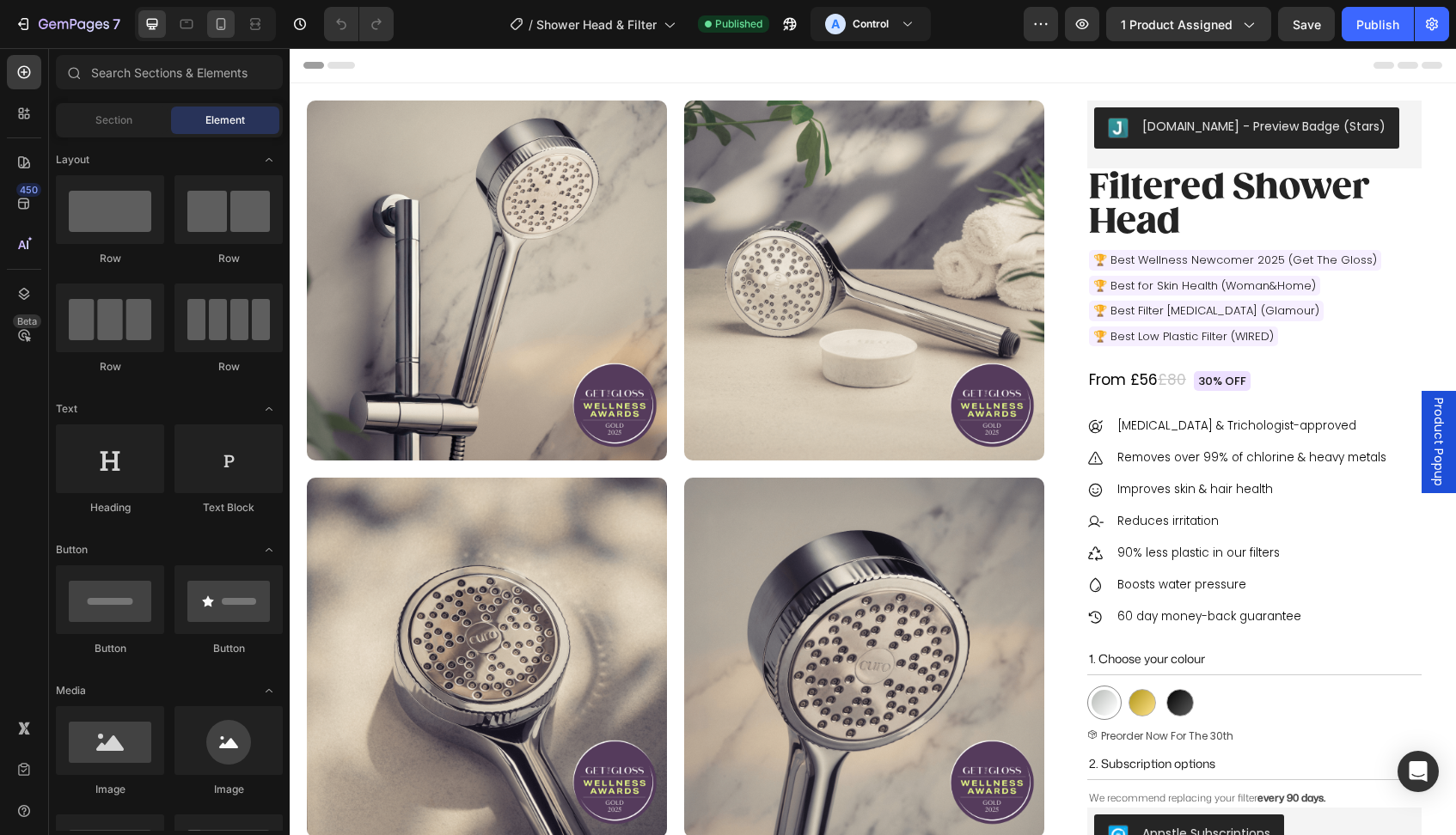
click at [233, 24] on div at bounding box center [220, 24] width 27 height 27
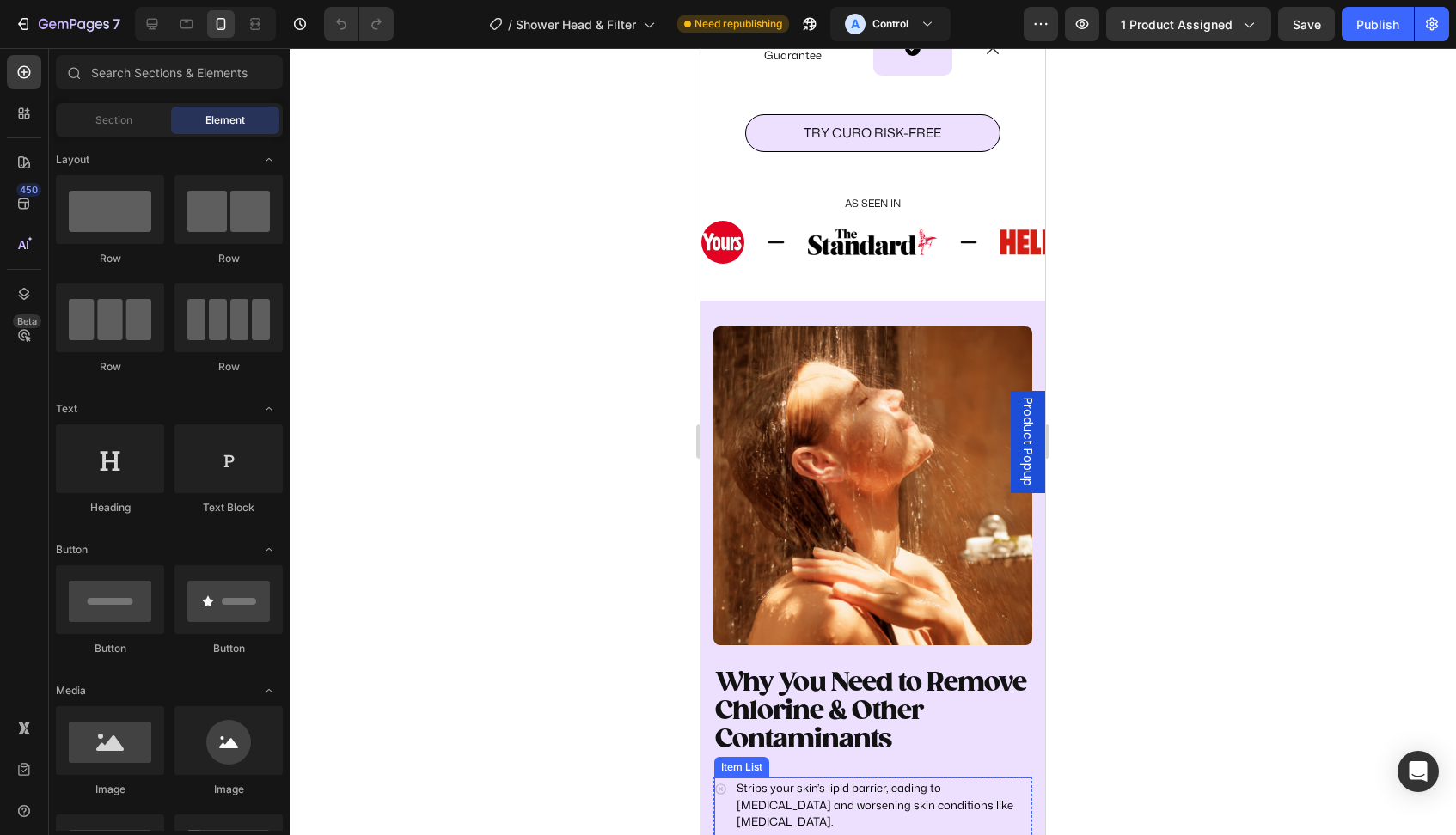
scroll to position [6100, 0]
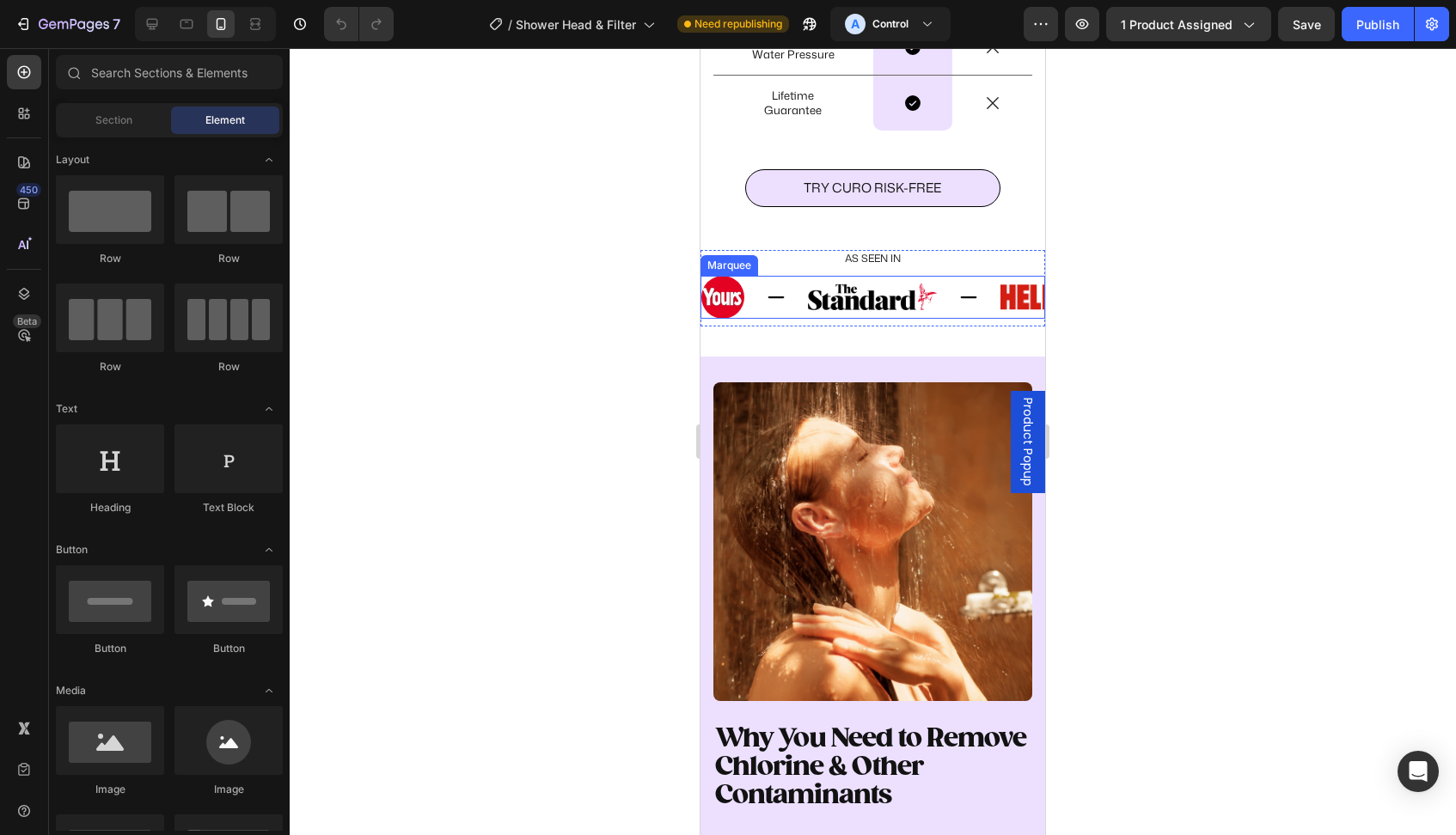
click at [782, 307] on icon at bounding box center [776, 297] width 21 height 21
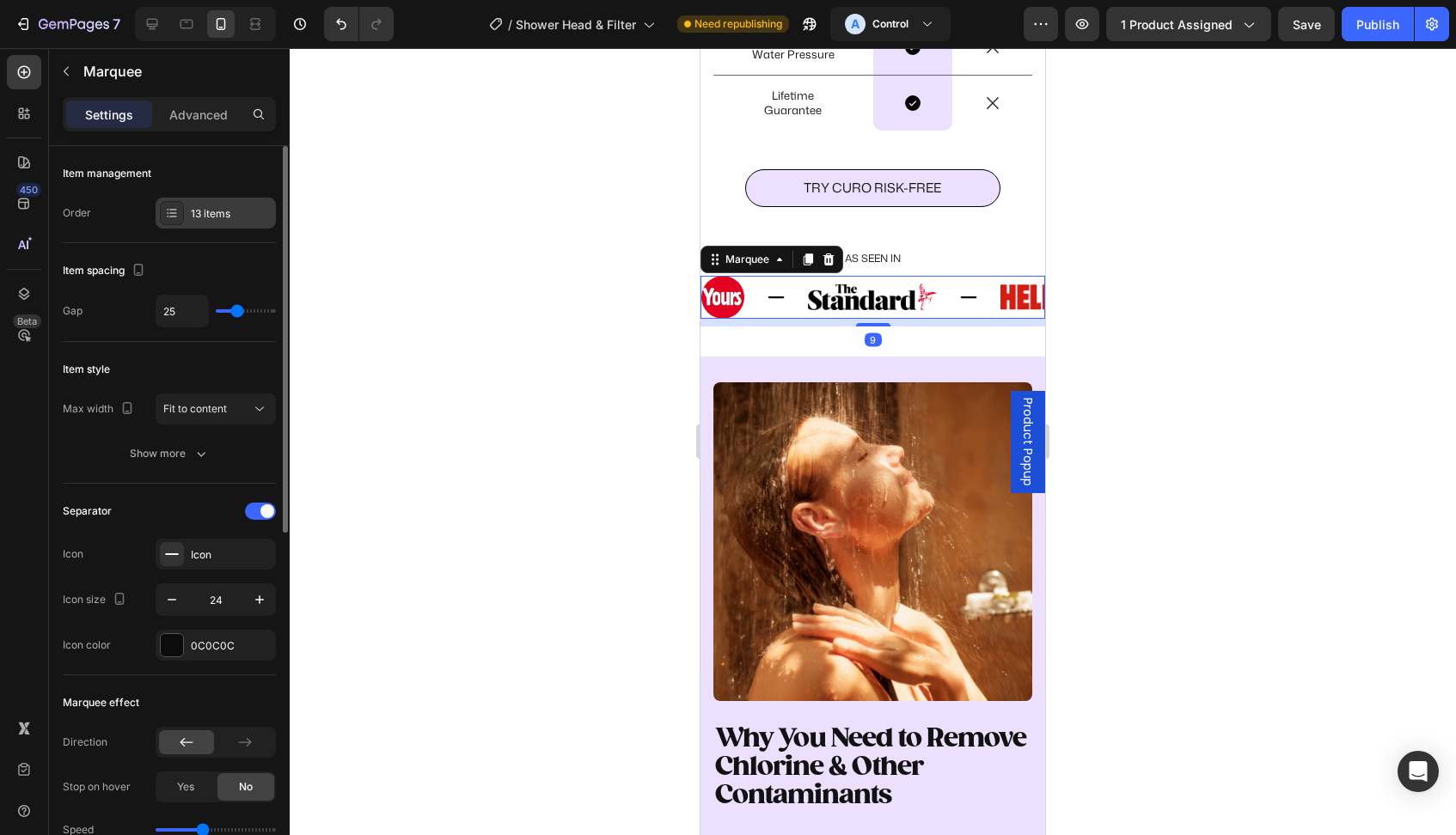
click at [214, 224] on div "13 items" at bounding box center [215, 213] width 120 height 31
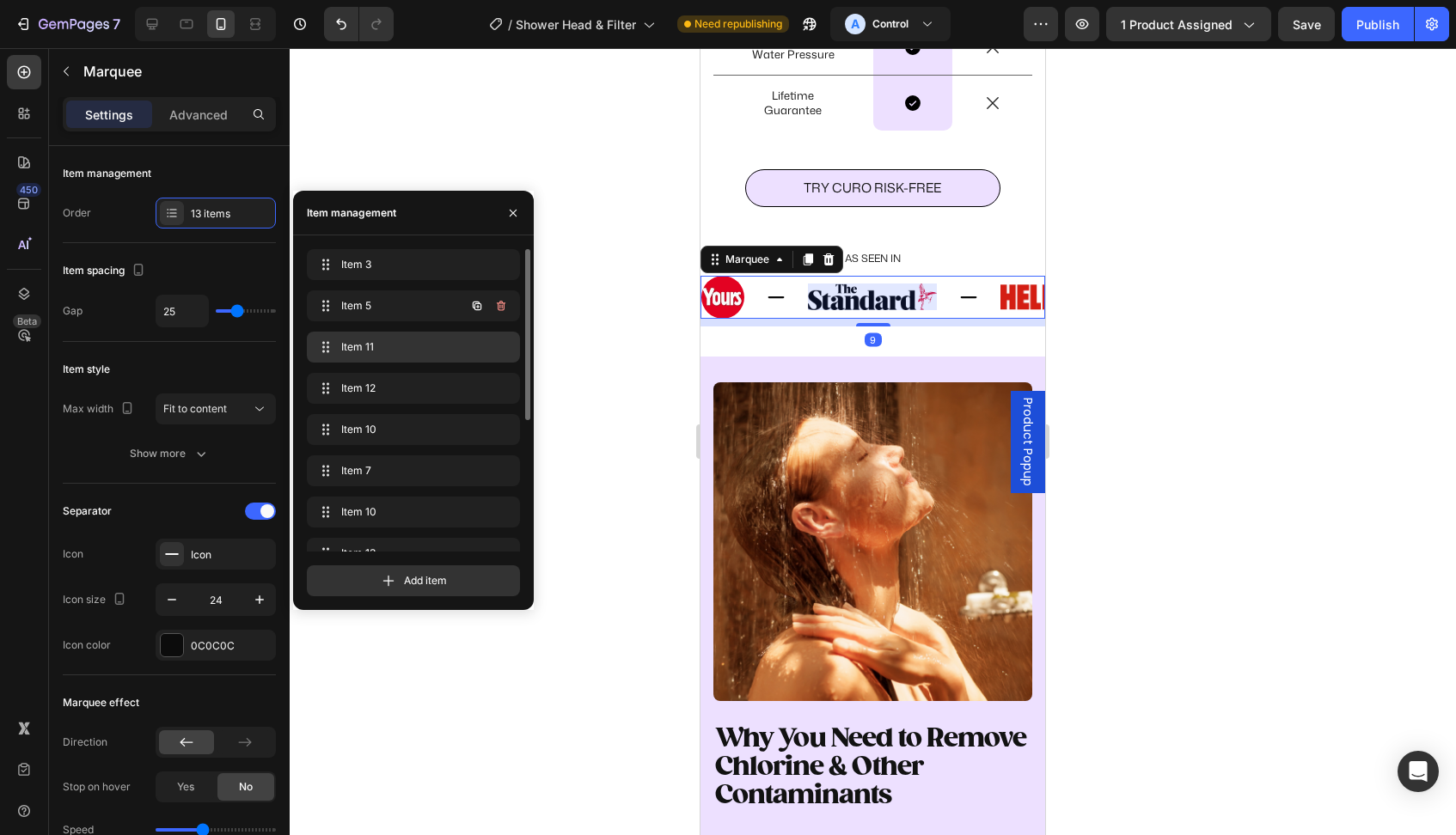
click at [388, 342] on span "Item 11" at bounding box center [410, 347] width 137 height 15
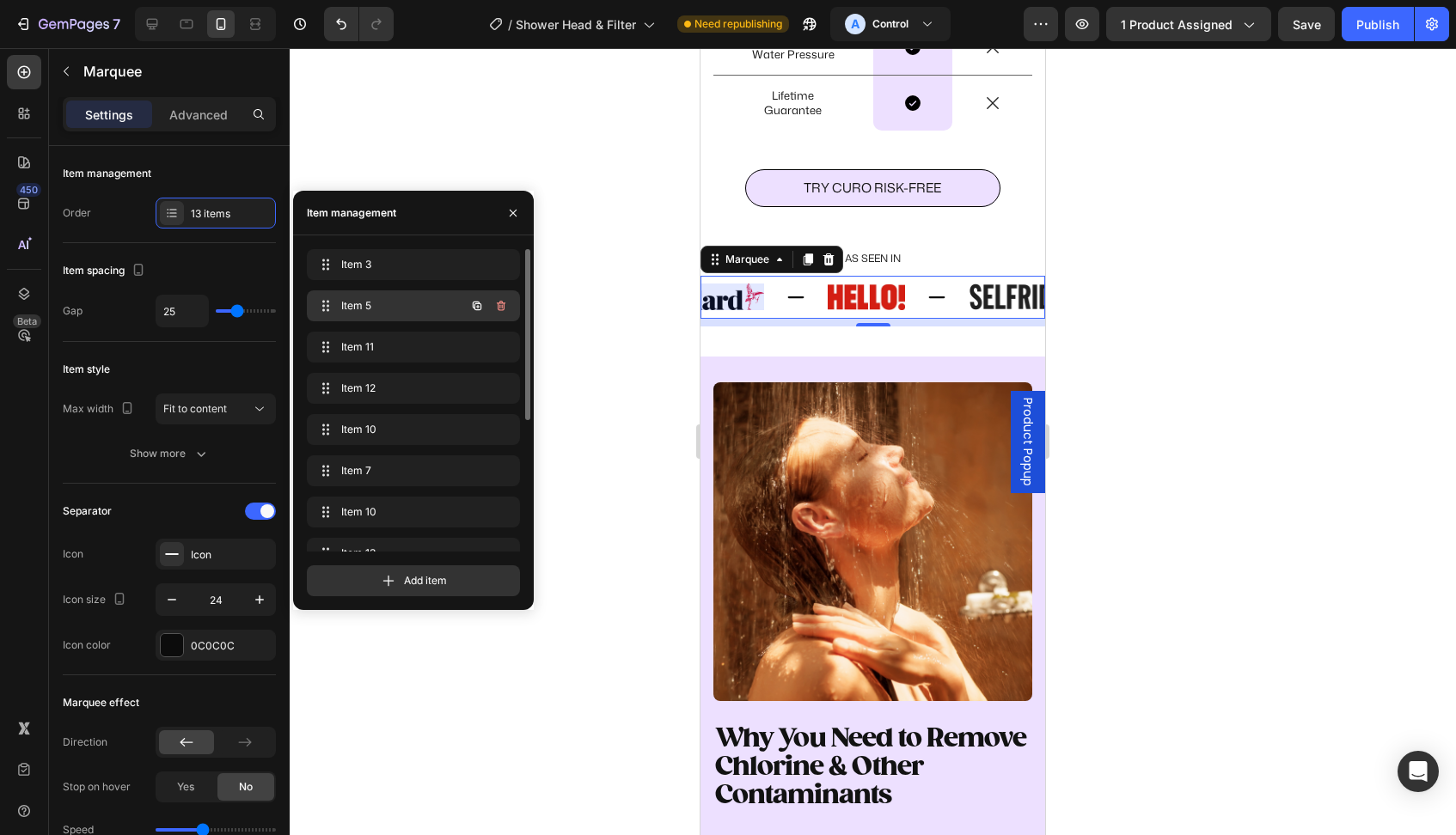
click at [387, 304] on span "Item 5" at bounding box center [389, 306] width 97 height 15
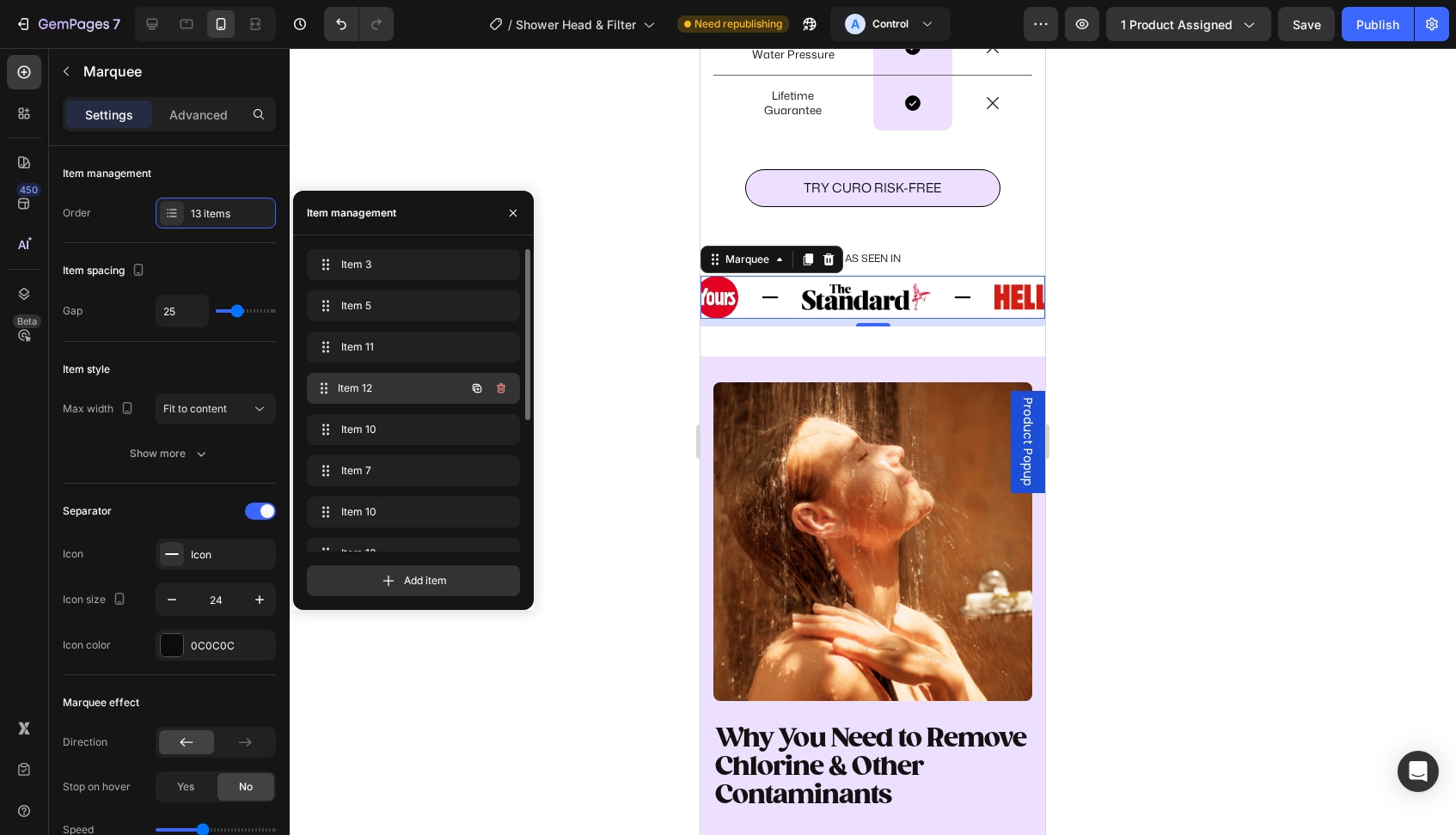
click at [391, 383] on span "Item 12" at bounding box center [401, 388] width 127 height 15
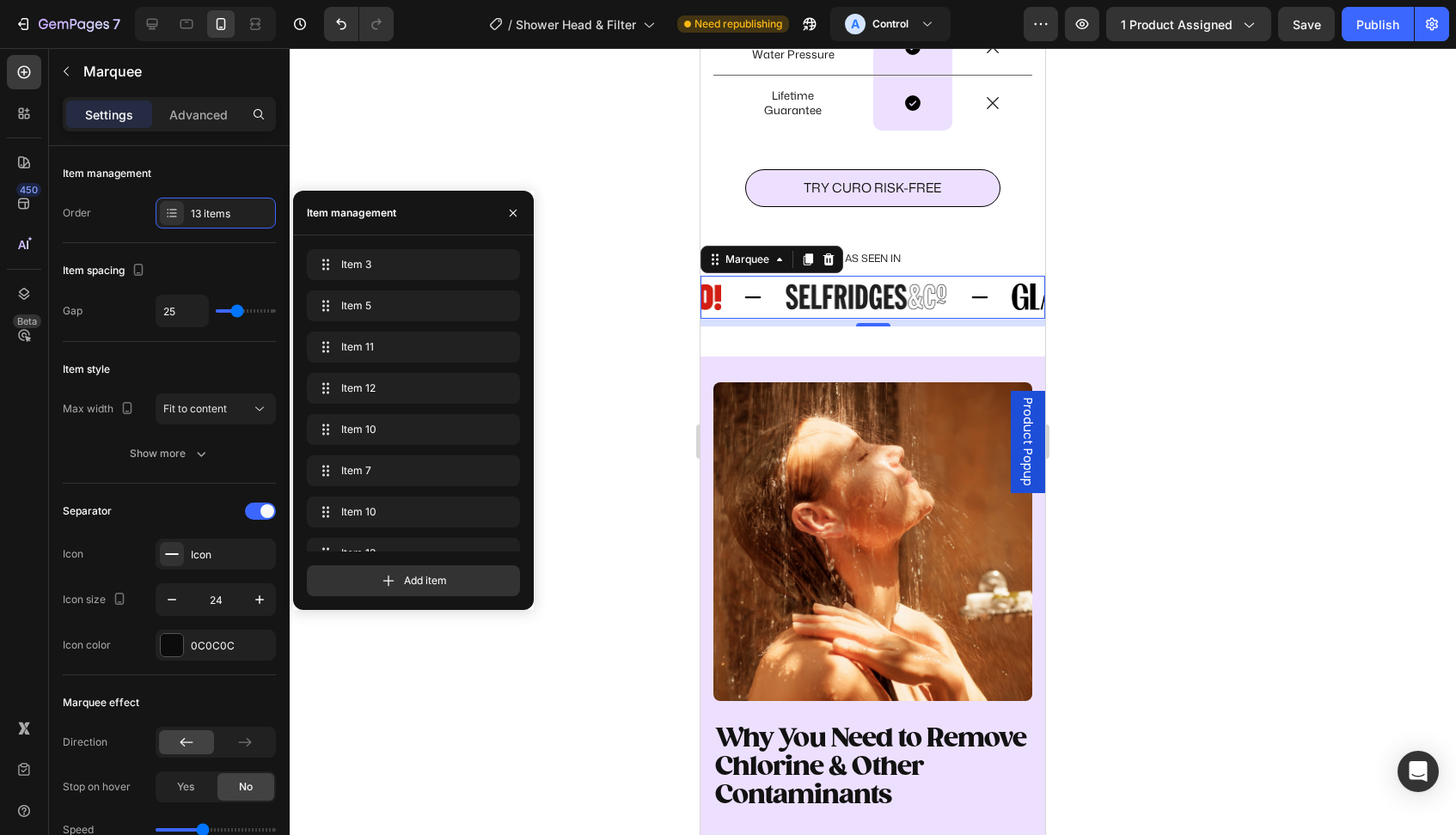
click at [388, 238] on div "Item 3 Item 3 Item 5 Item 5 Item 11 Item 11 Item 12 Item 12 Item 10 Item 10 Ite…" at bounding box center [414, 422] width 241 height 374
click at [390, 259] on span "Item 3" at bounding box center [389, 264] width 97 height 15
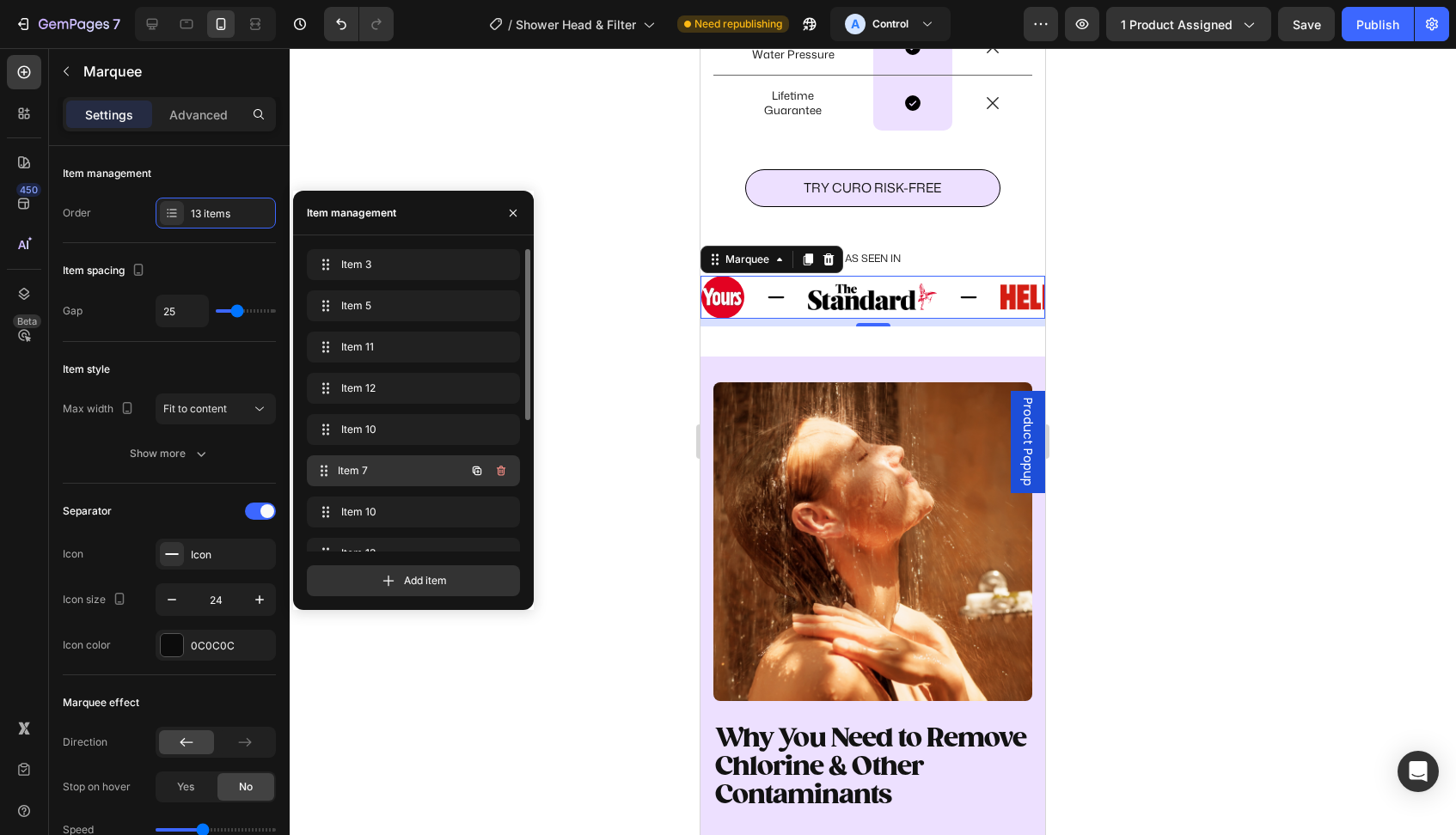
click at [403, 461] on div "Item 7 Item 7" at bounding box center [388, 471] width 151 height 24
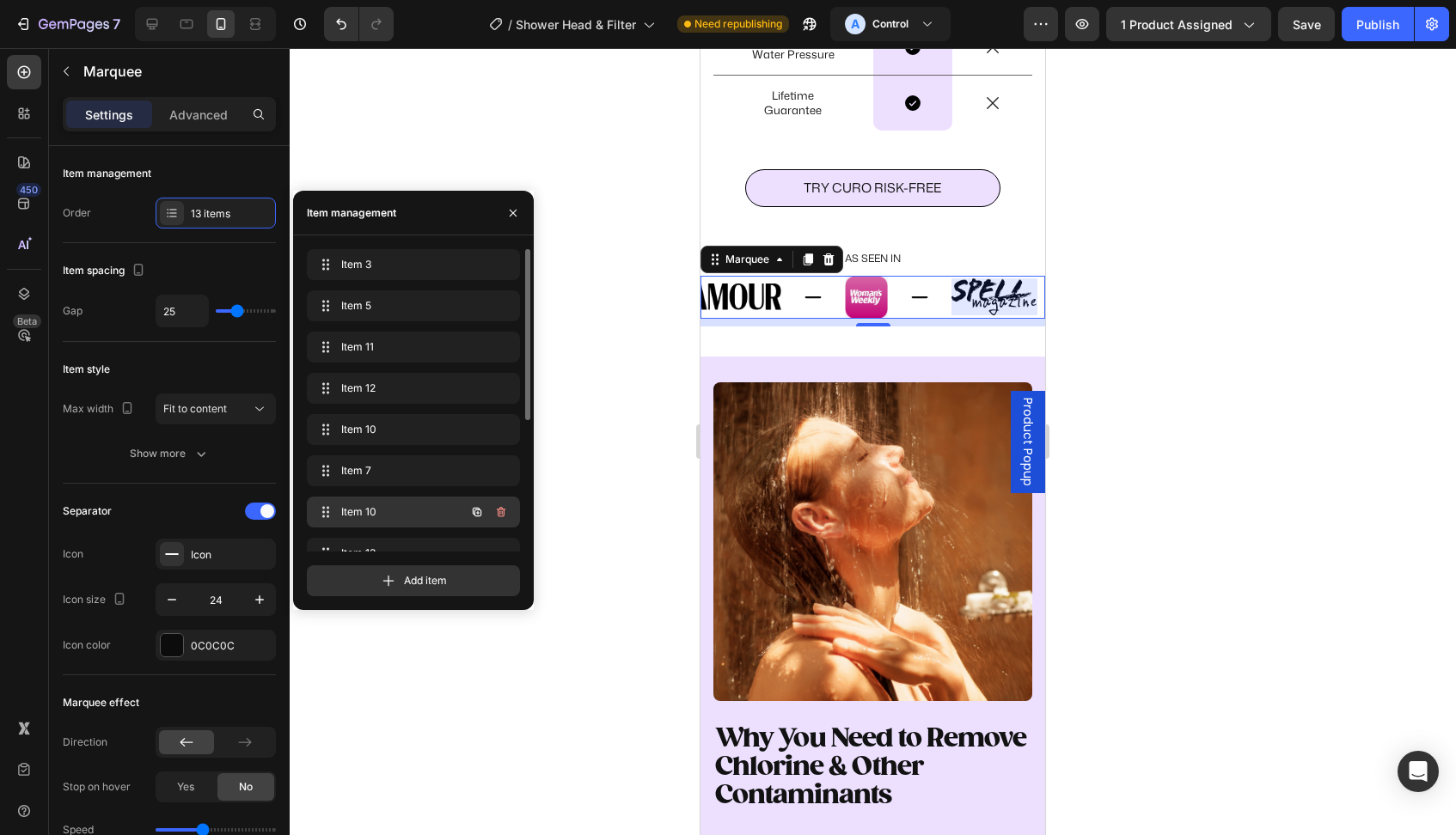
click at [403, 527] on div "Item 10 Item 10" at bounding box center [413, 512] width 214 height 31
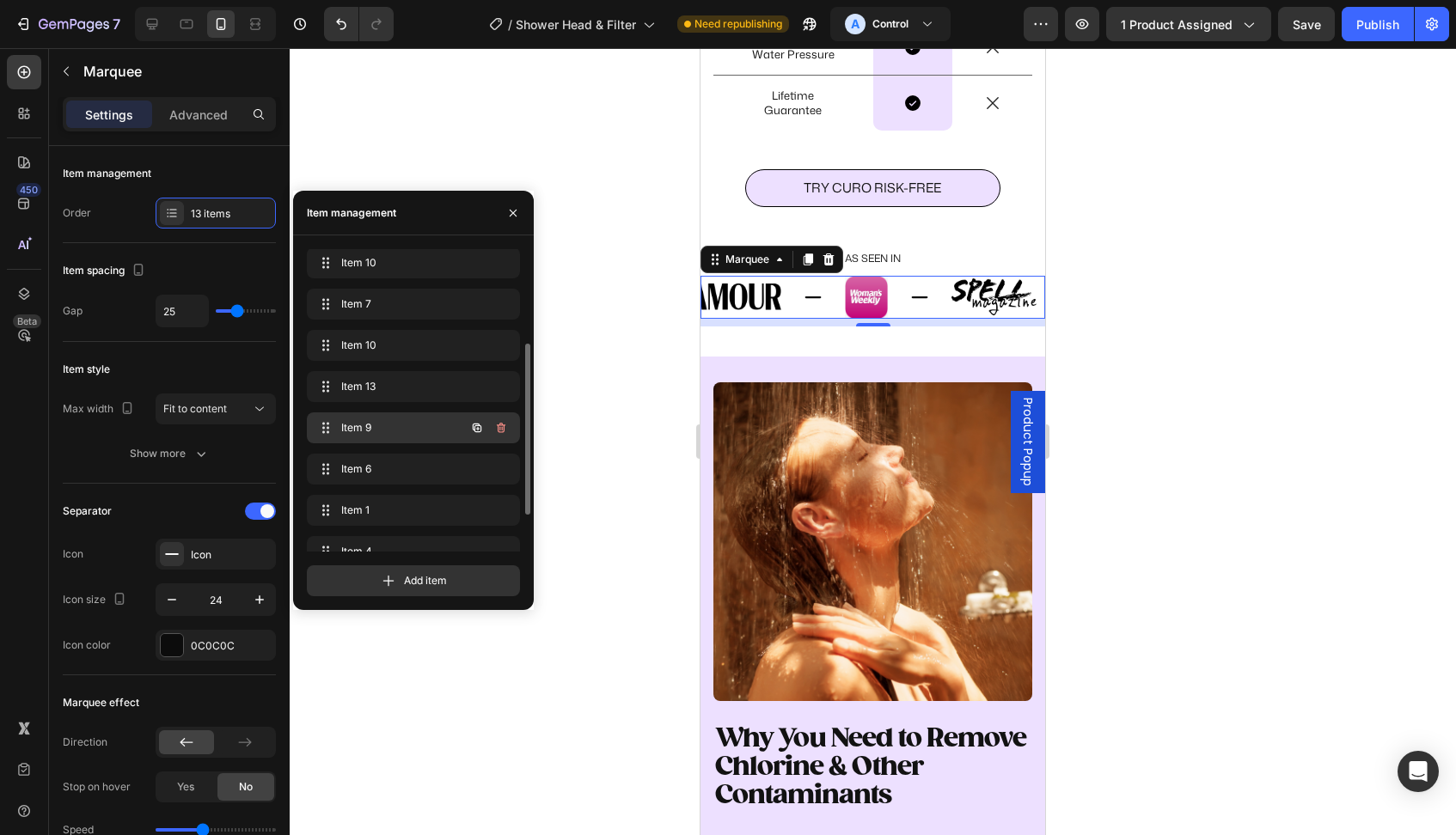
click at [390, 424] on span "Item 9" at bounding box center [389, 428] width 97 height 15
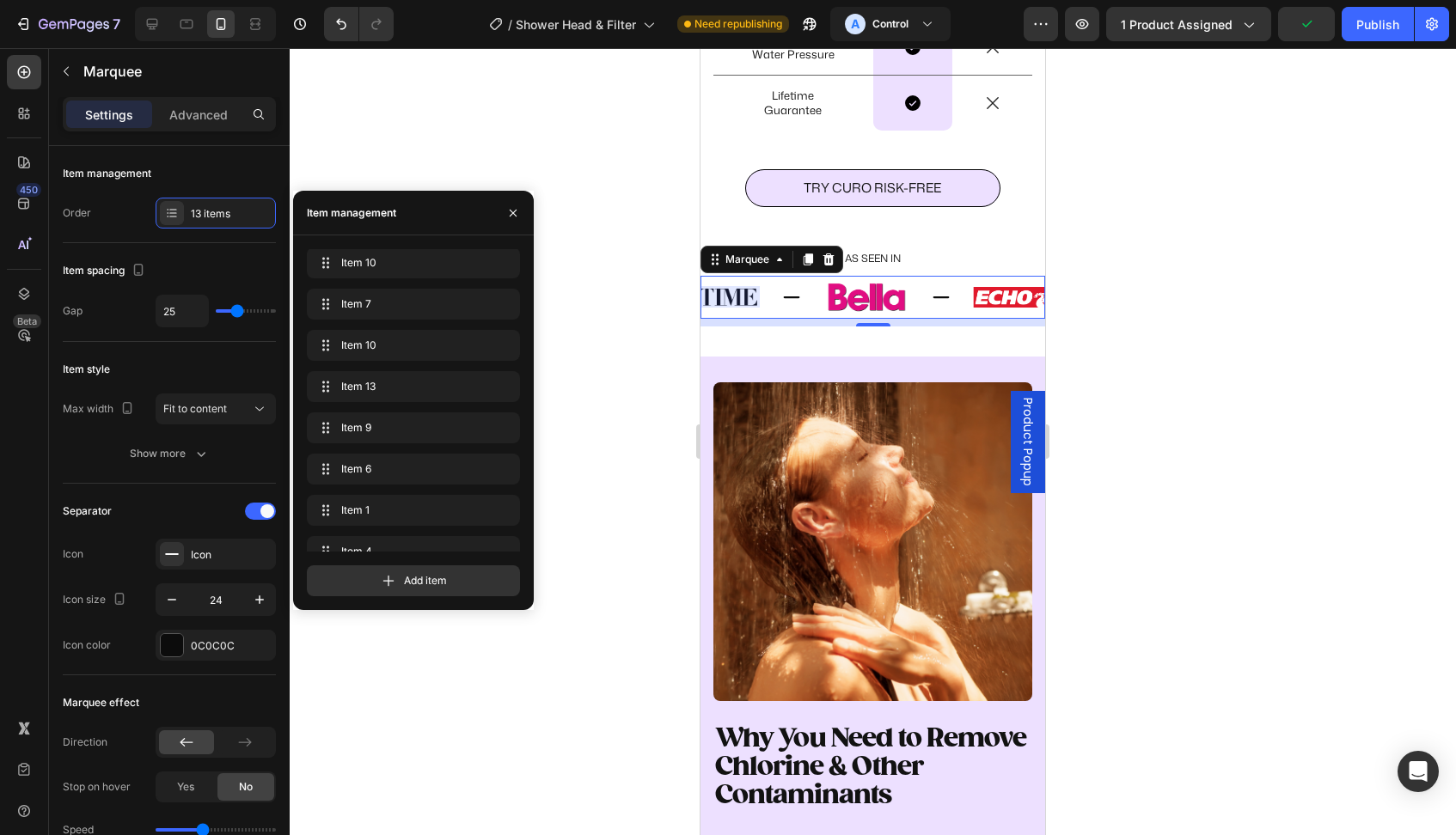
click at [730, 307] on div at bounding box center [678, 296] width 164 height 22
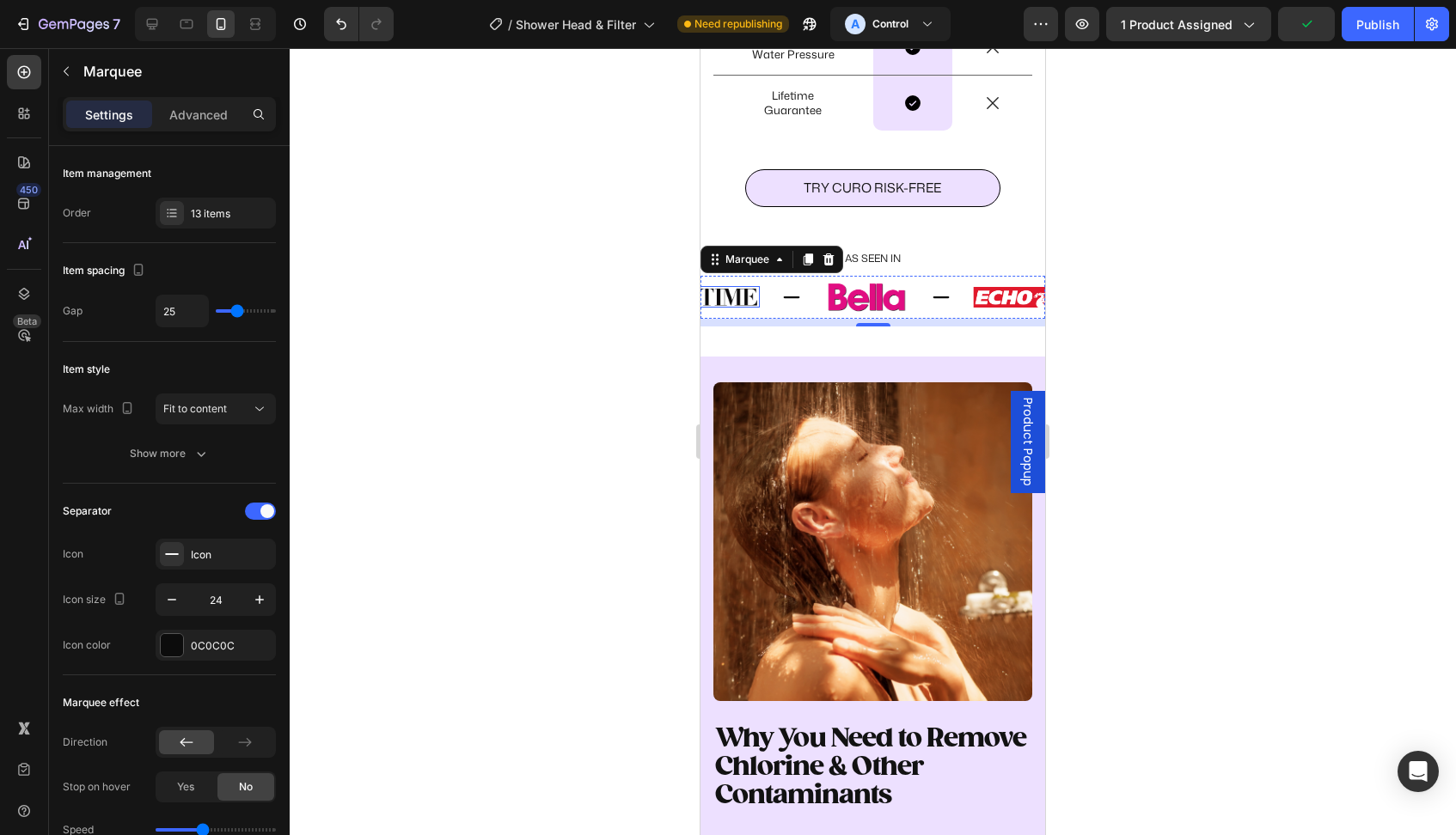
click at [746, 307] on img at bounding box center [678, 296] width 164 height 22
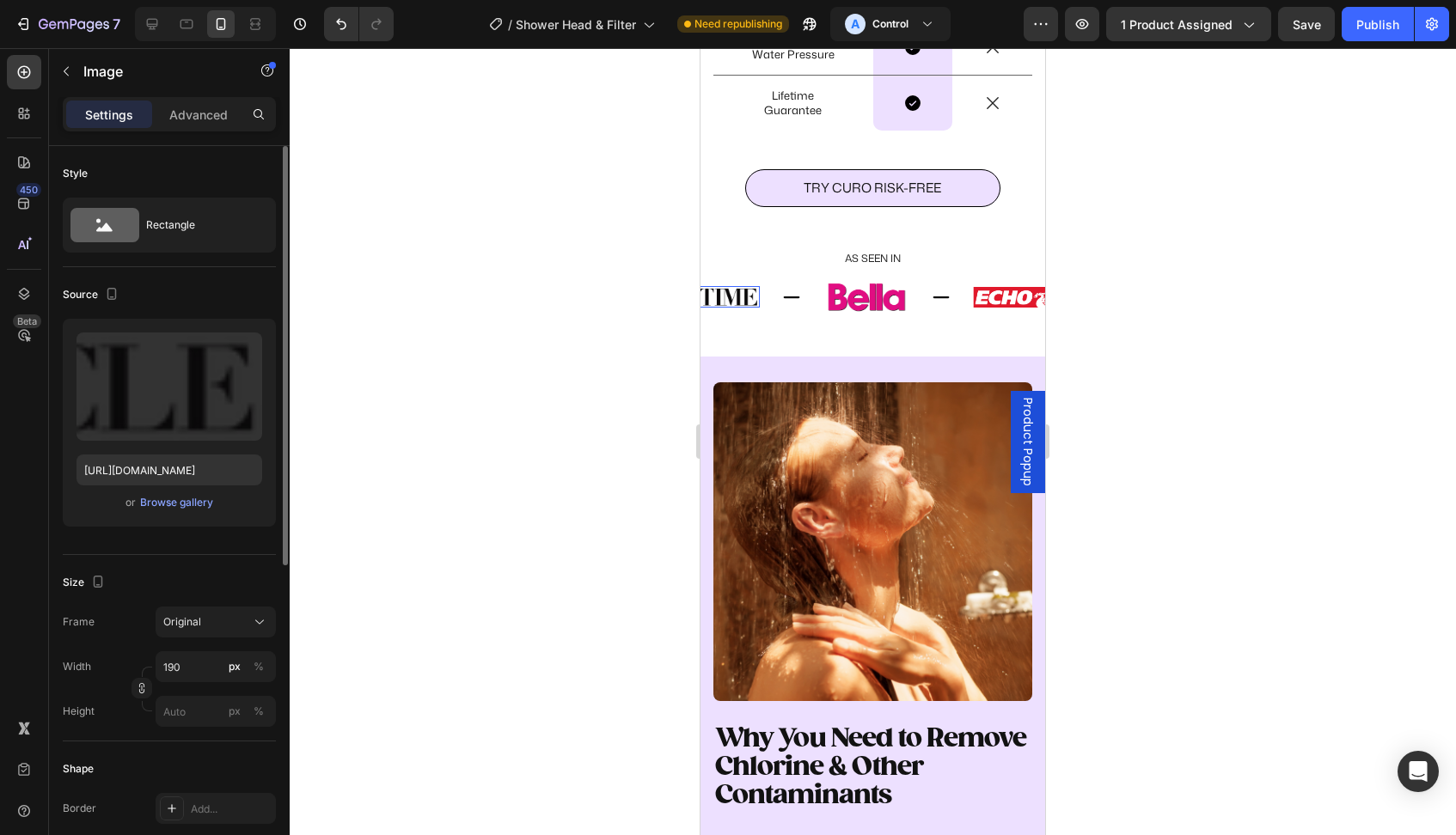
click at [165, 512] on div "Upload Image https://cdn.shopify.com/s/files/1/0856/1573/9214/files/gempages_53…" at bounding box center [169, 422] width 214 height 208
click at [167, 503] on div "Browse gallery" at bounding box center [177, 502] width 73 height 15
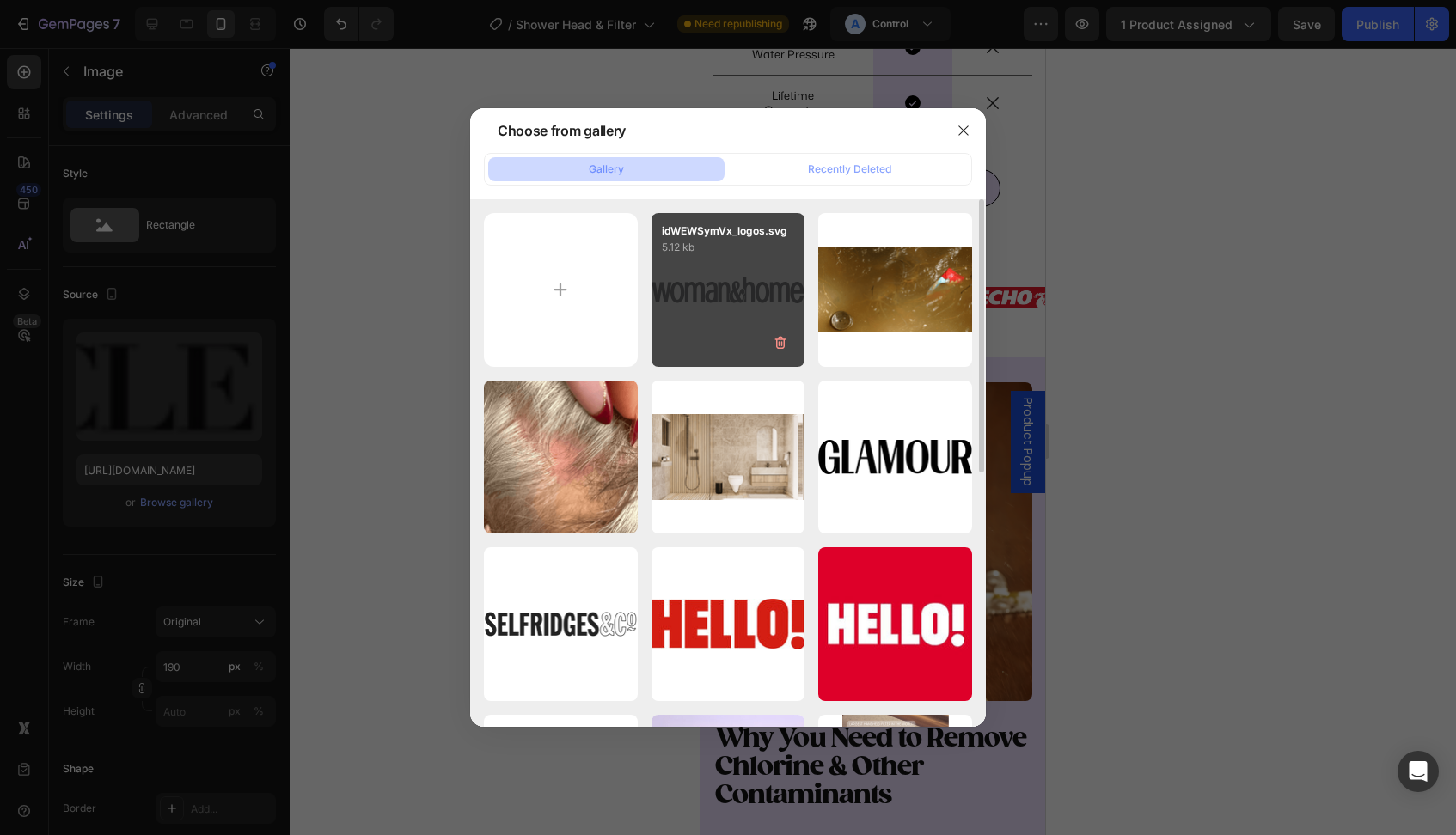
click at [691, 284] on div "idWEWSymVx_logos.svg 5.12 kb" at bounding box center [729, 291] width 154 height 154
type input "[URL][DOMAIN_NAME]"
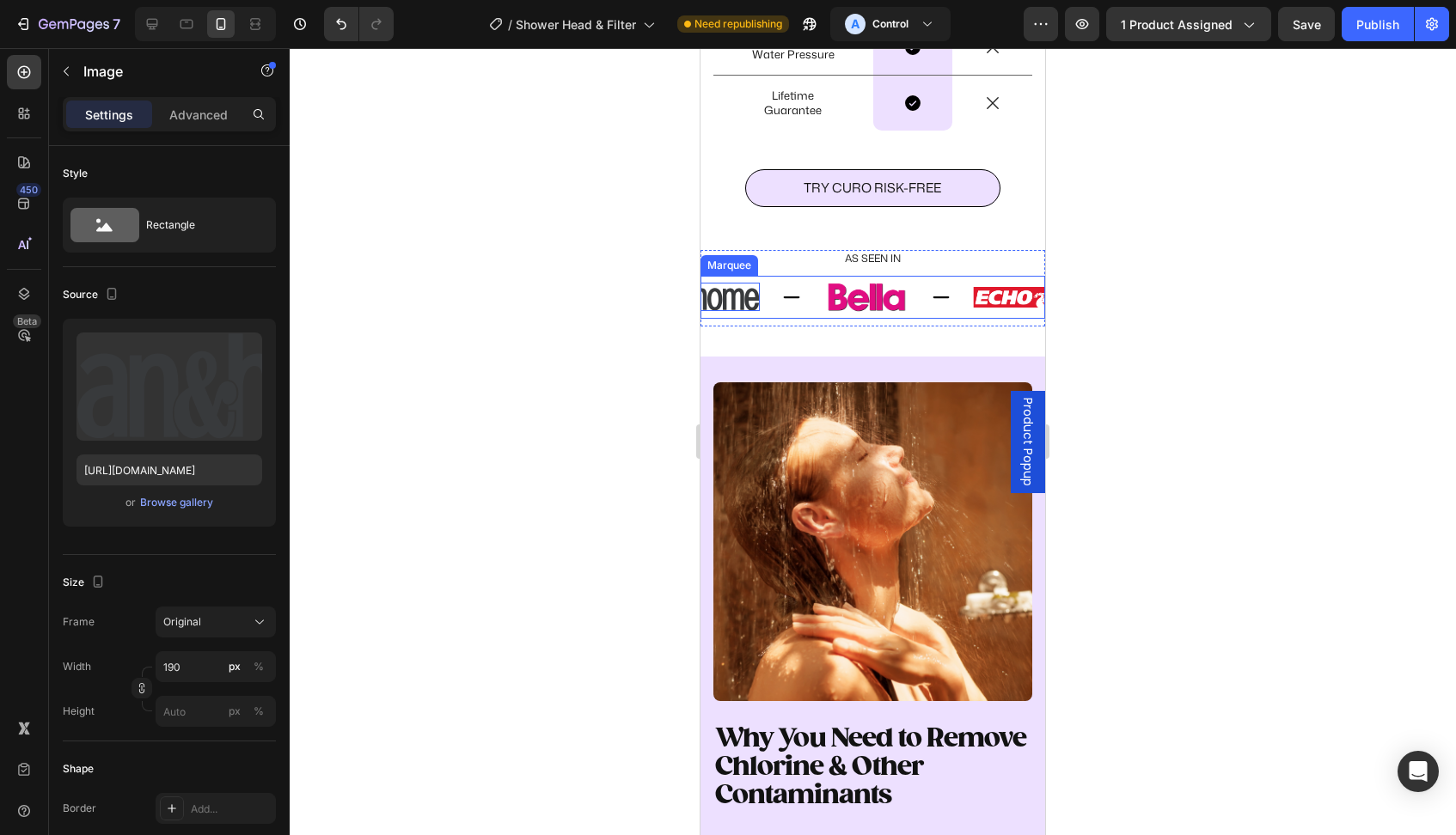
click at [768, 311] on div "Image 0" at bounding box center [709, 297] width 227 height 28
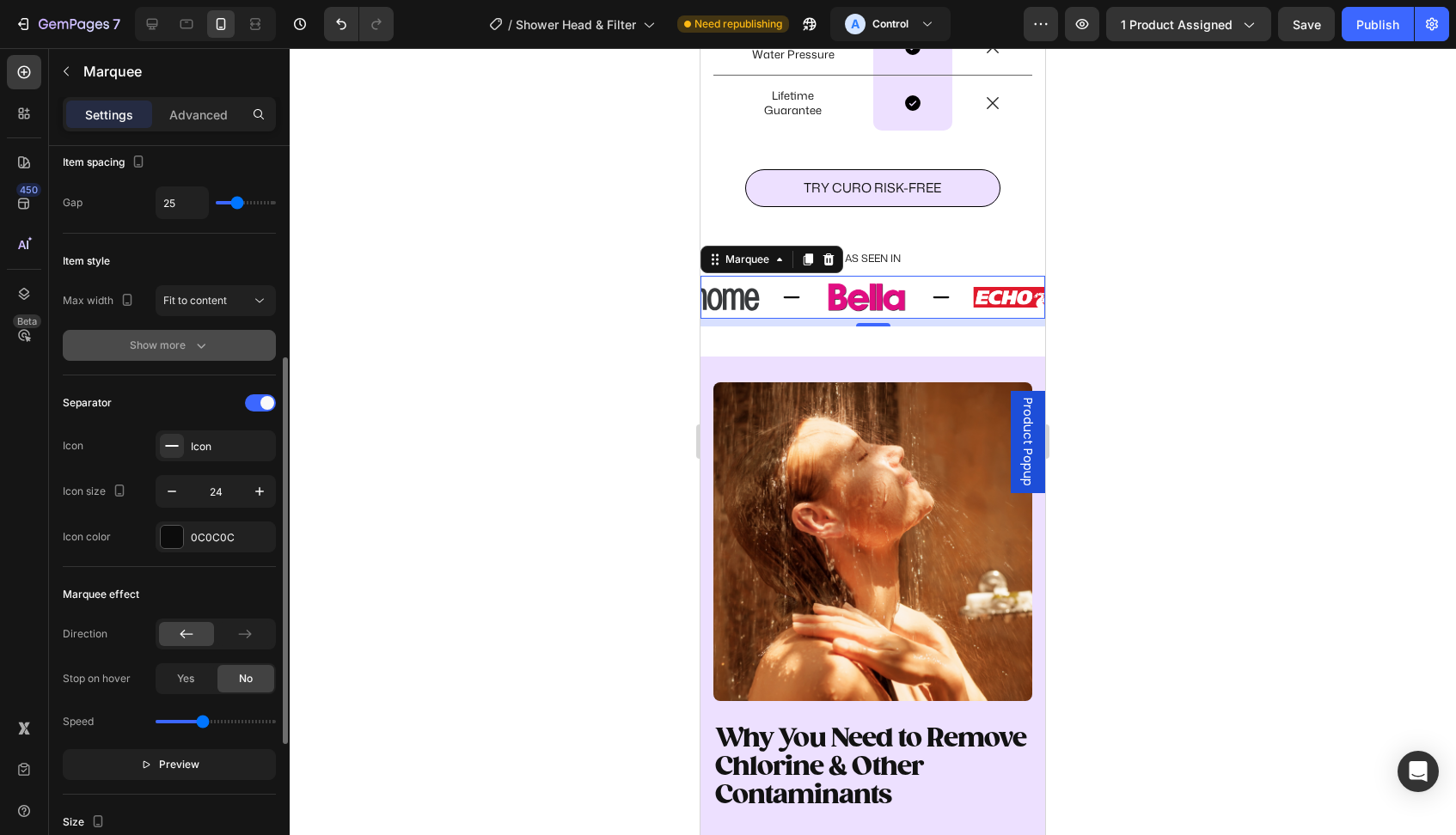
scroll to position [210, 0]
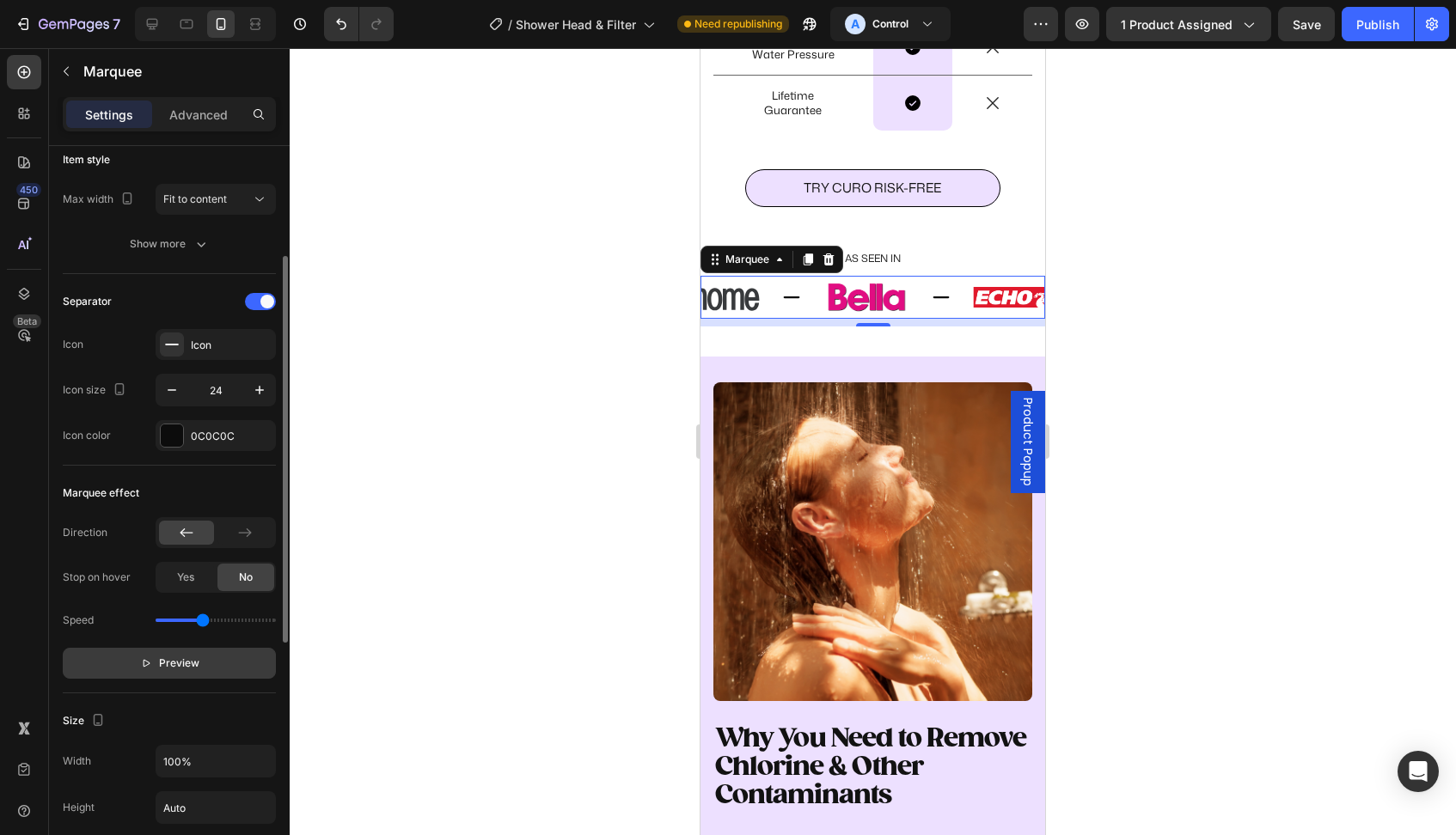
click at [176, 659] on span "Preview" at bounding box center [179, 663] width 40 height 17
click at [176, 659] on span "Pause" at bounding box center [180, 663] width 30 height 17
click at [791, 319] on div "Image" at bounding box center [736, 297] width 106 height 43
click at [222, 186] on button "Fit to content" at bounding box center [215, 199] width 120 height 31
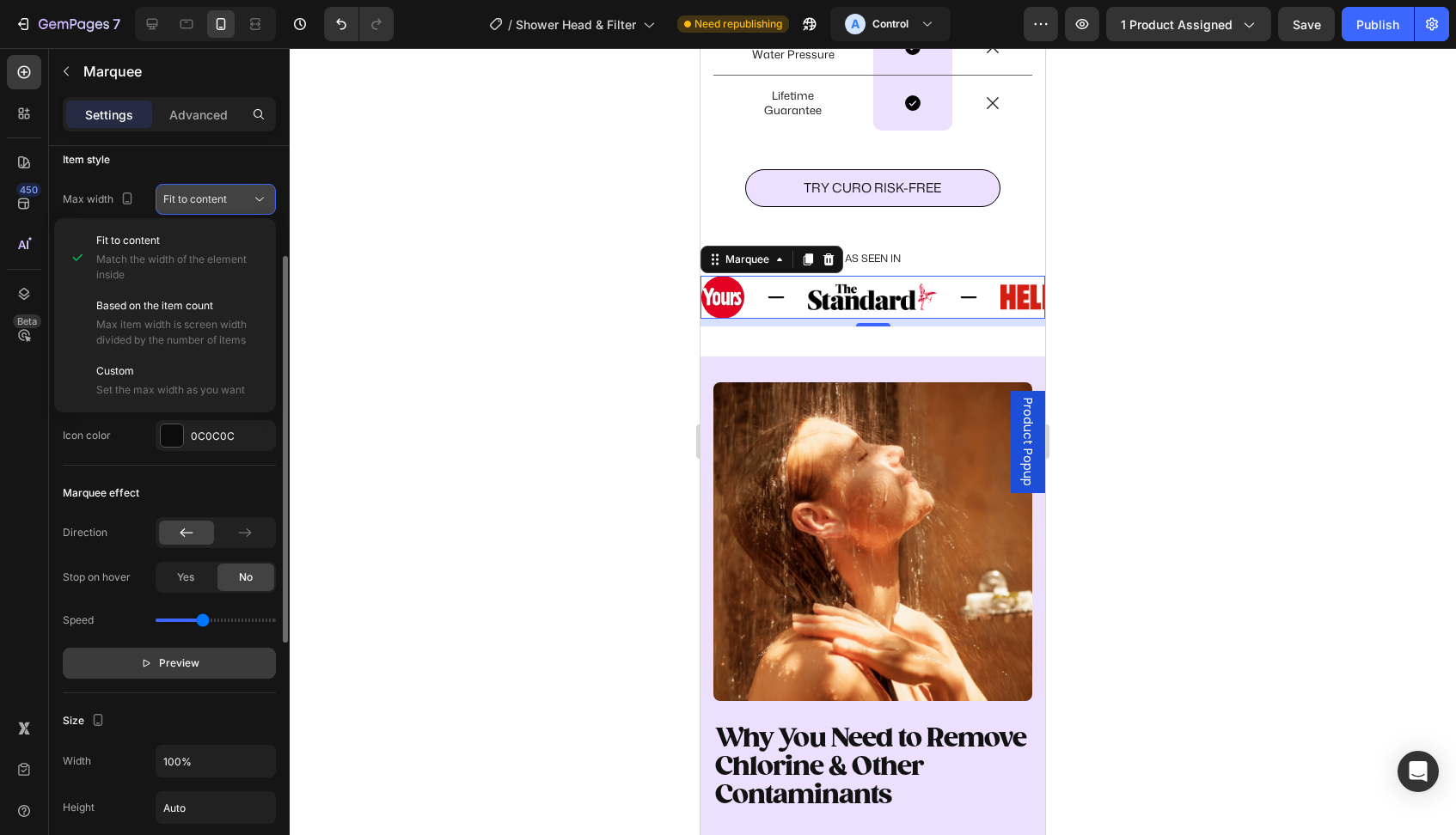
click at [194, 187] on button "Fit to content" at bounding box center [215, 199] width 120 height 31
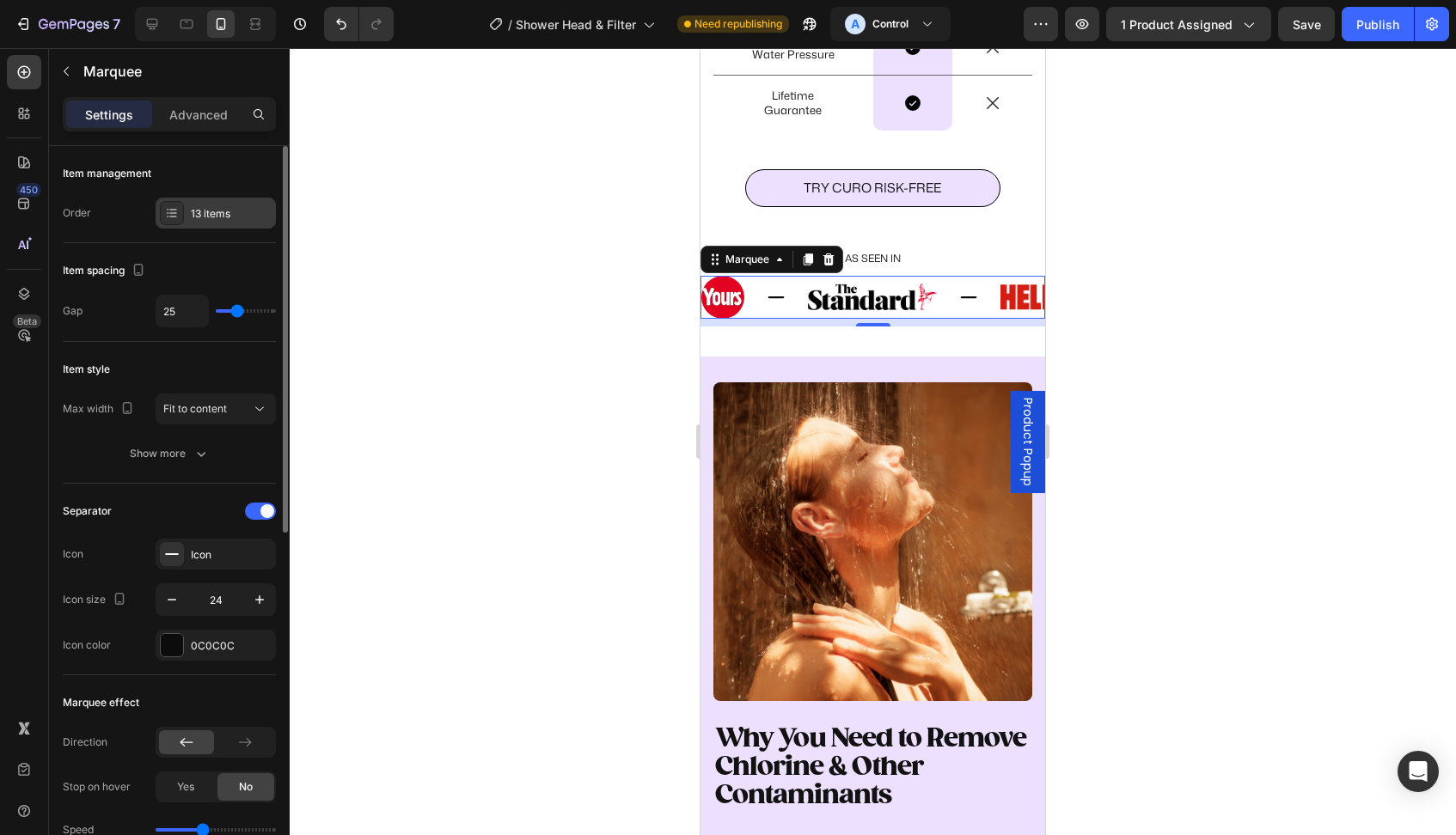
click at [200, 212] on div "13 items" at bounding box center [231, 213] width 81 height 15
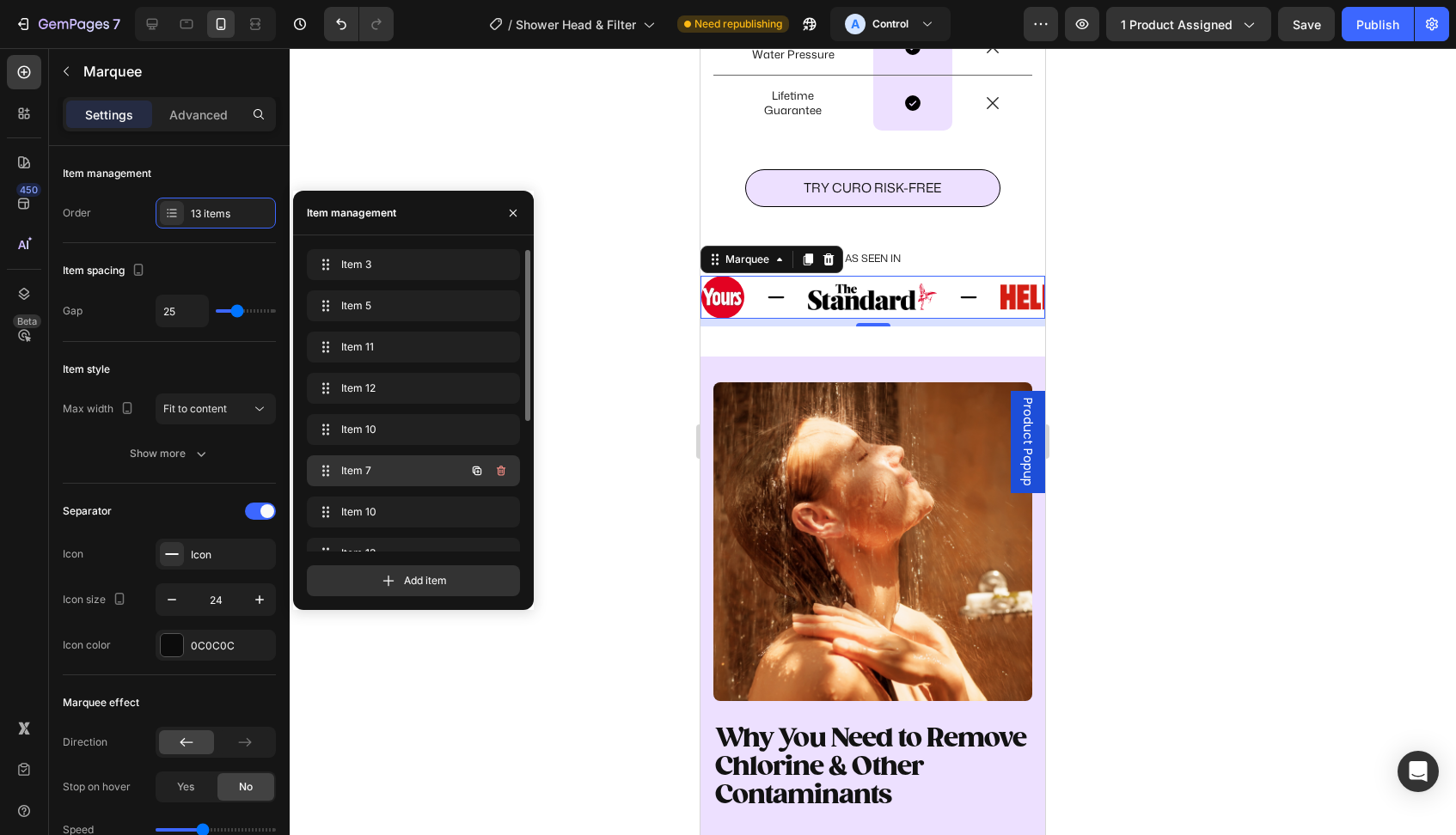
scroll to position [99, 0]
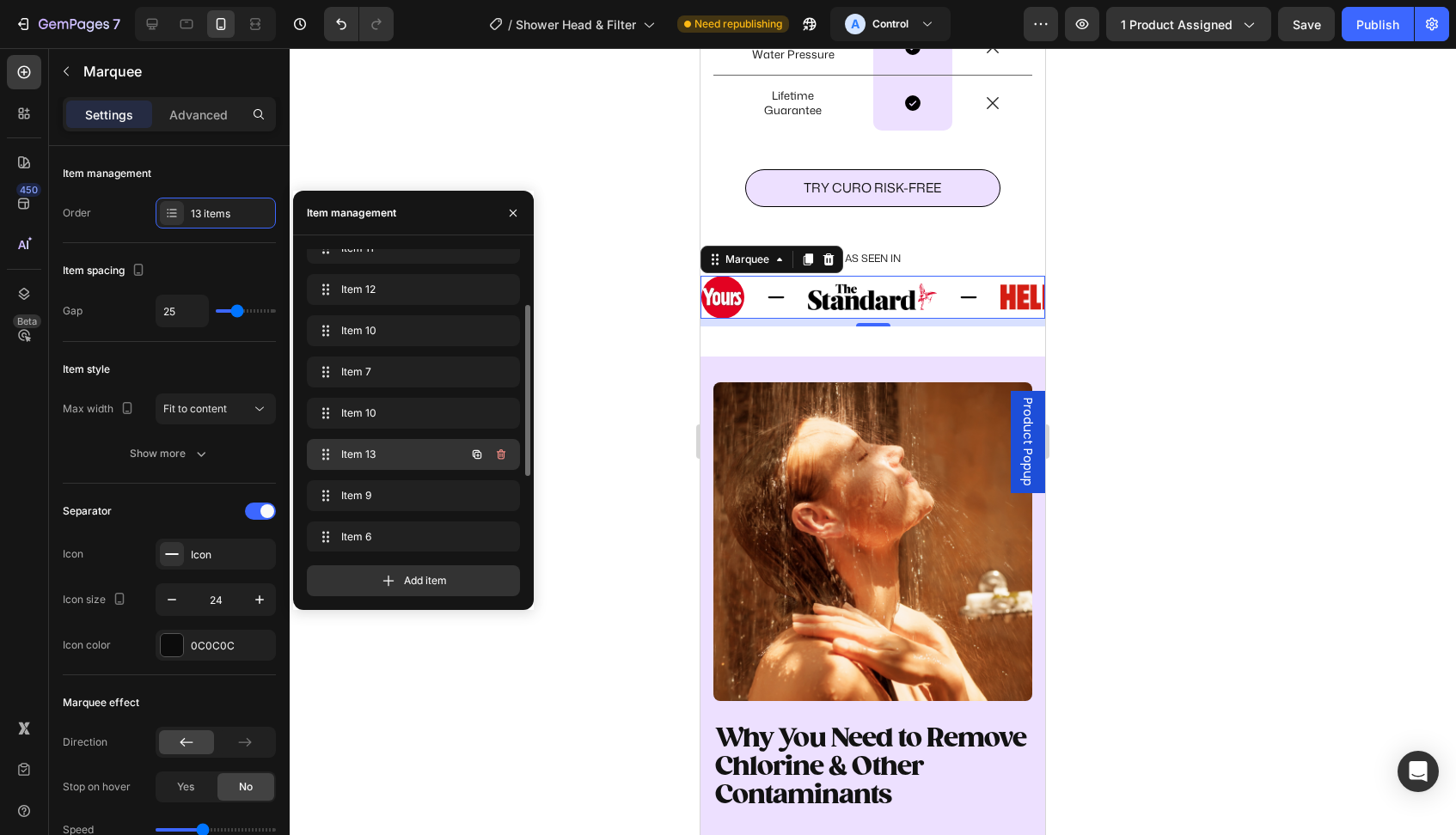
click at [387, 447] on span "Item 13" at bounding box center [389, 454] width 97 height 15
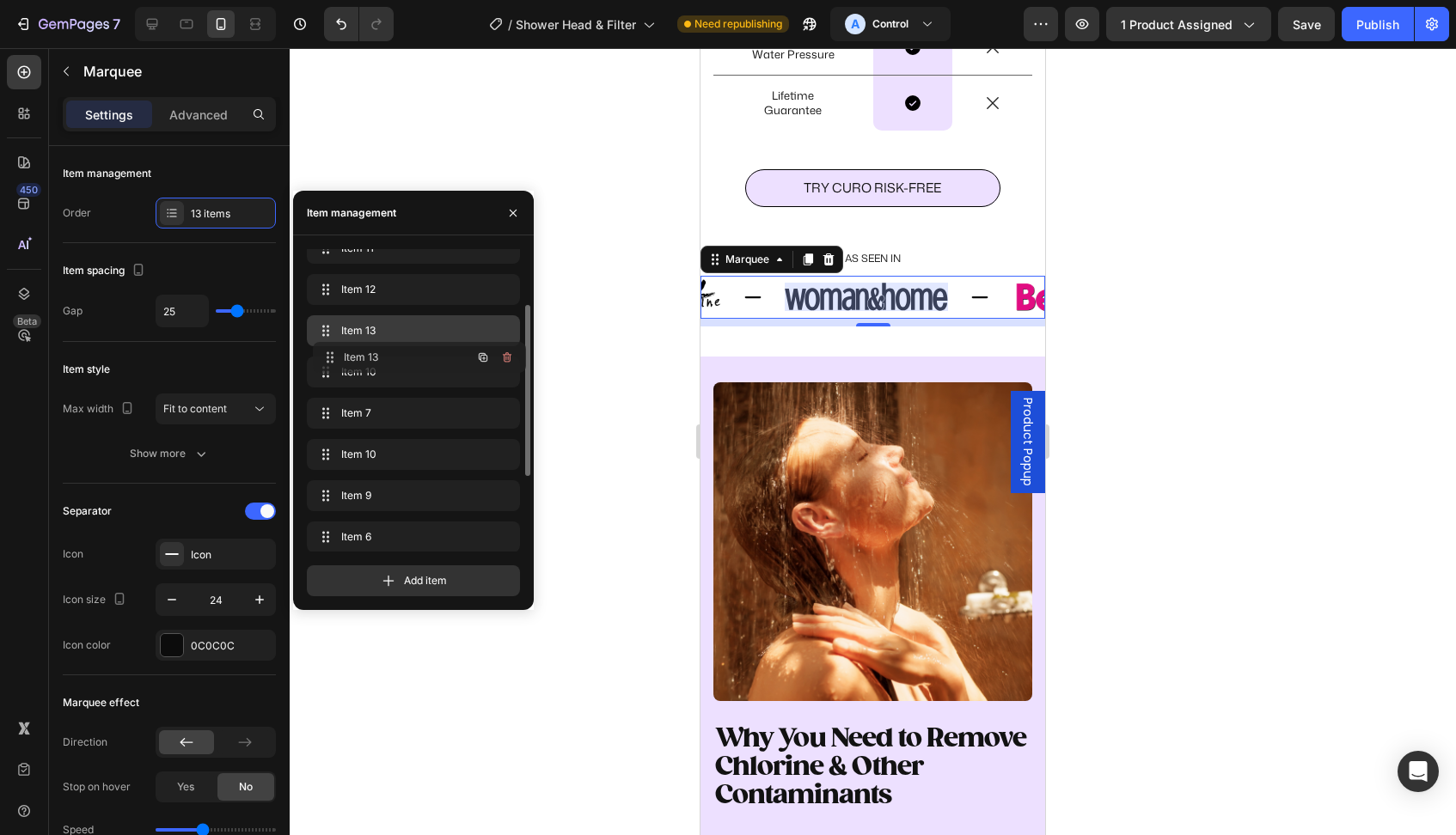
drag, startPoint x: 368, startPoint y: 447, endPoint x: 373, endPoint y: 354, distance: 93.1
click at [346, 335] on span "Item 13" at bounding box center [401, 331] width 127 height 15
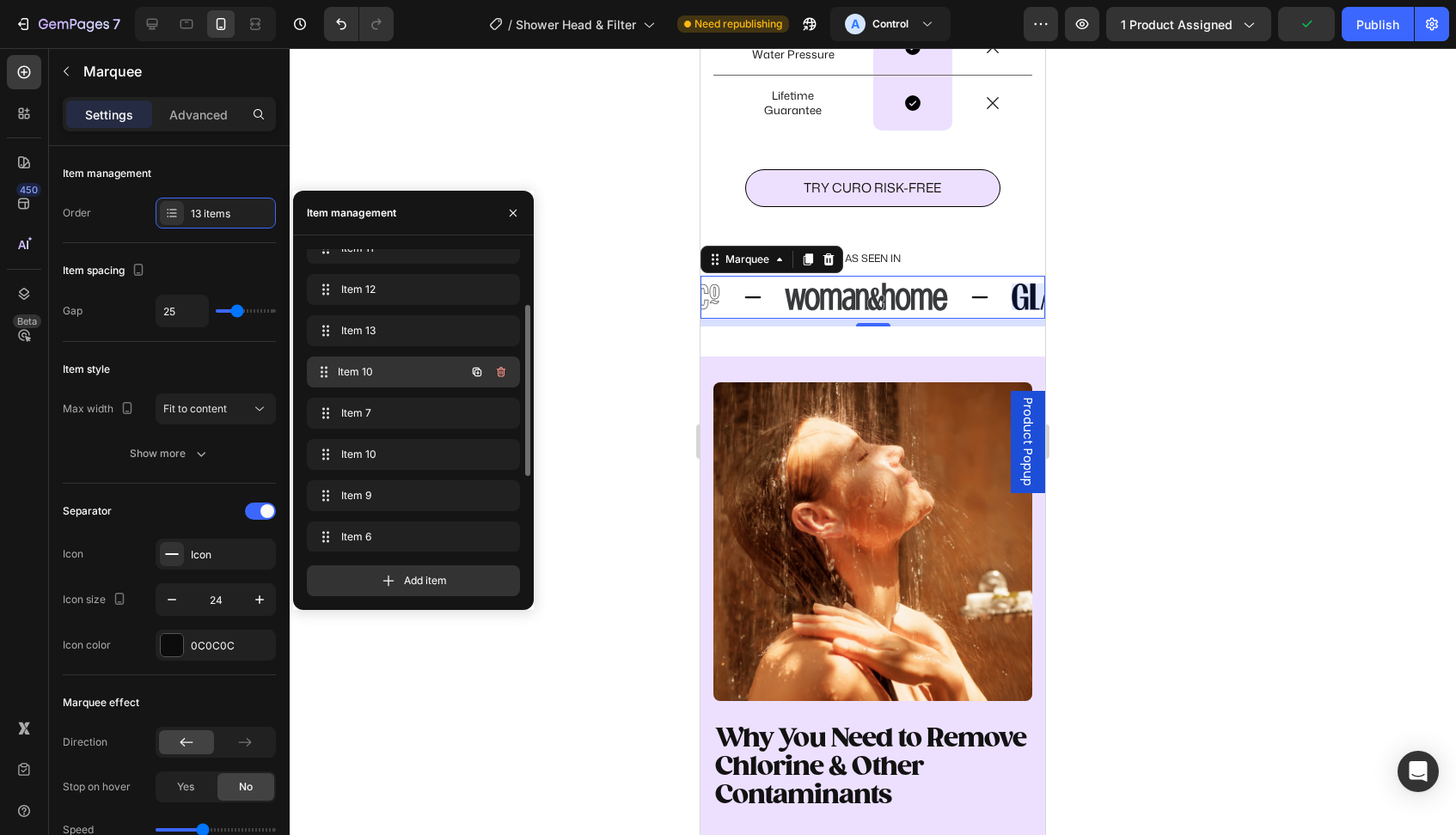
click at [363, 359] on div "Item 10 Item 10" at bounding box center [413, 371] width 214 height 31
drag, startPoint x: 365, startPoint y: 333, endPoint x: 366, endPoint y: 382, distance: 49.0
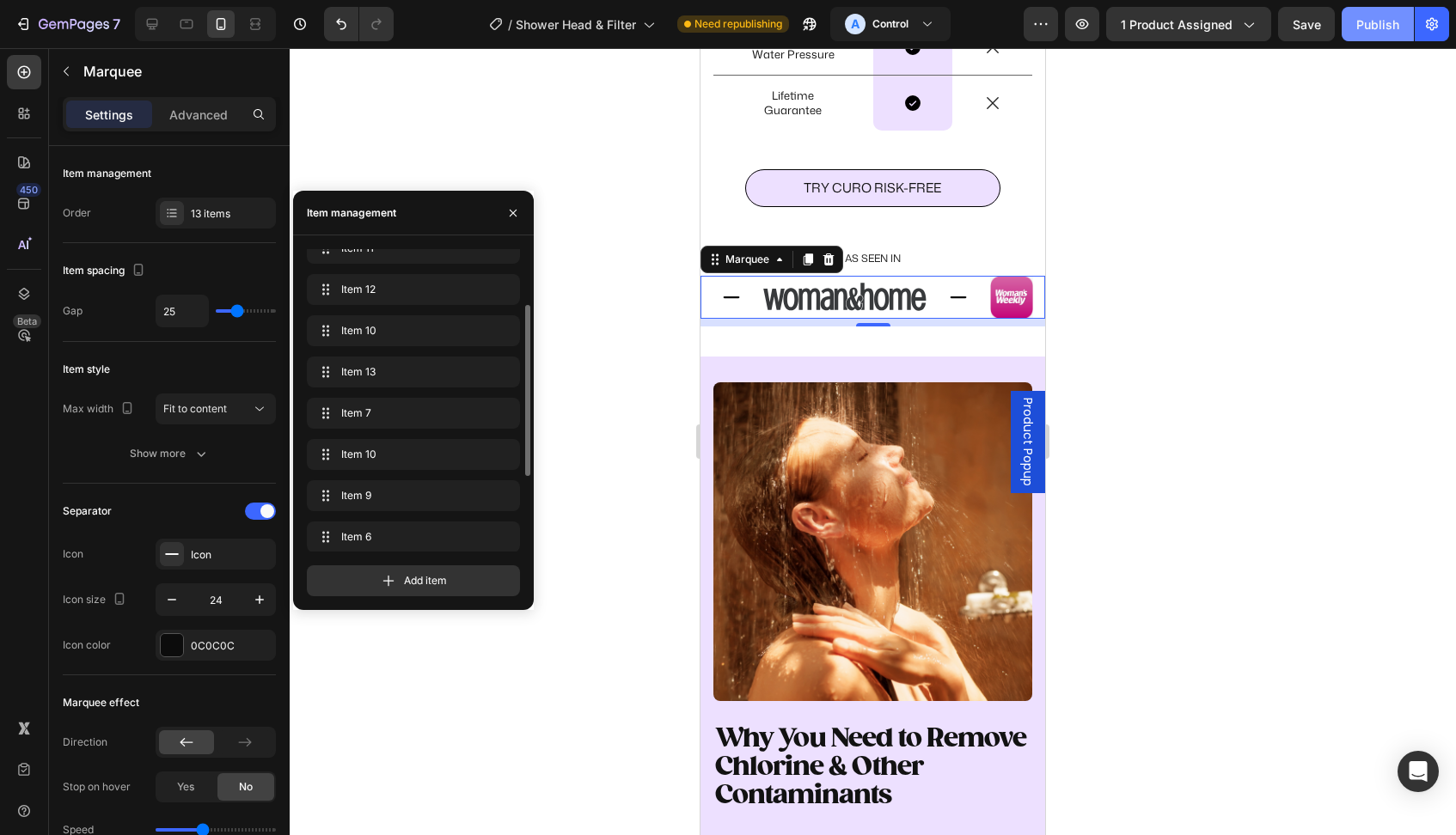
click at [1359, 36] on button "Publish" at bounding box center [1377, 24] width 72 height 35
